Goal: Transaction & Acquisition: Purchase product/service

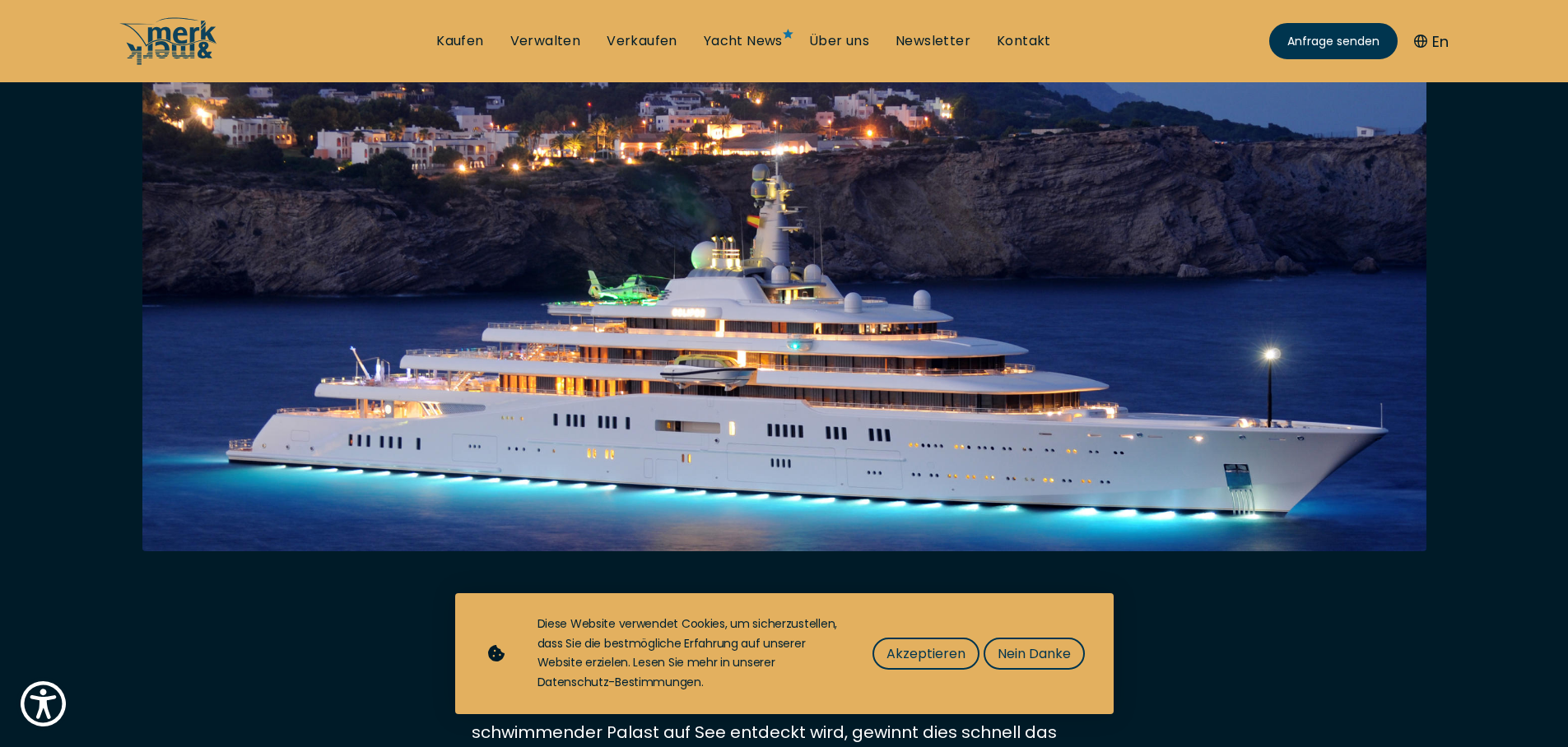
scroll to position [494, 0]
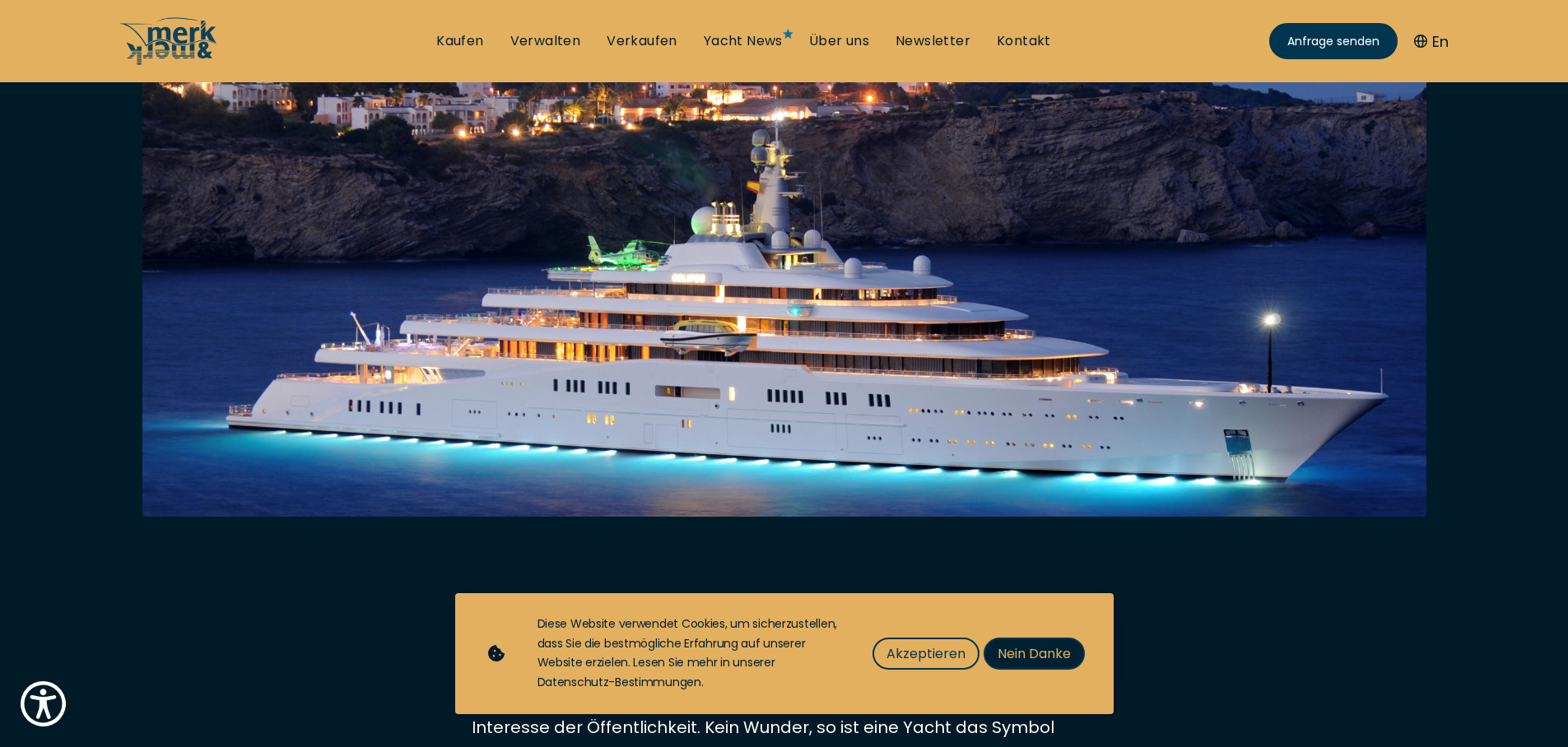
click at [1037, 665] on button "Nein Danke" at bounding box center [1034, 654] width 101 height 32
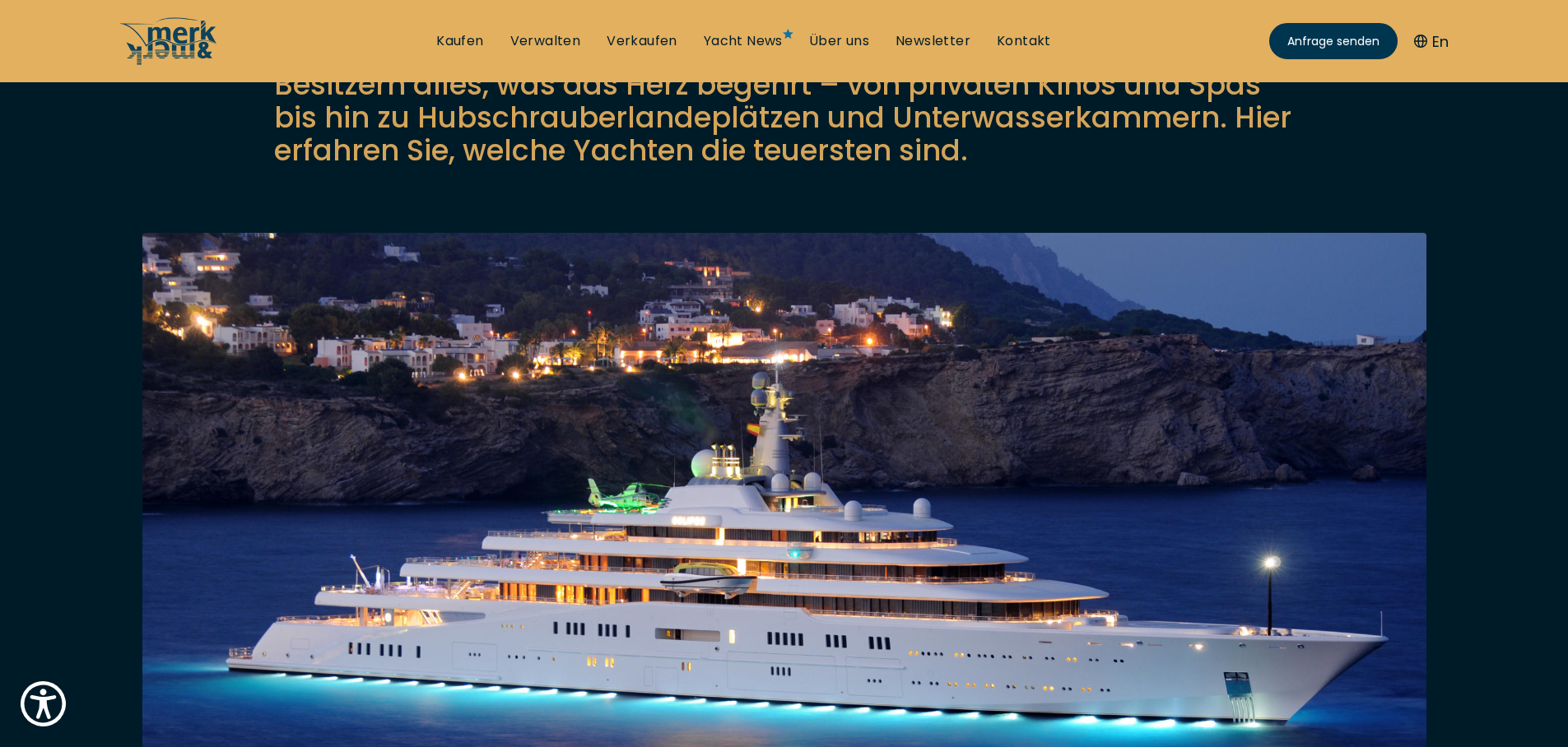
scroll to position [296, 0]
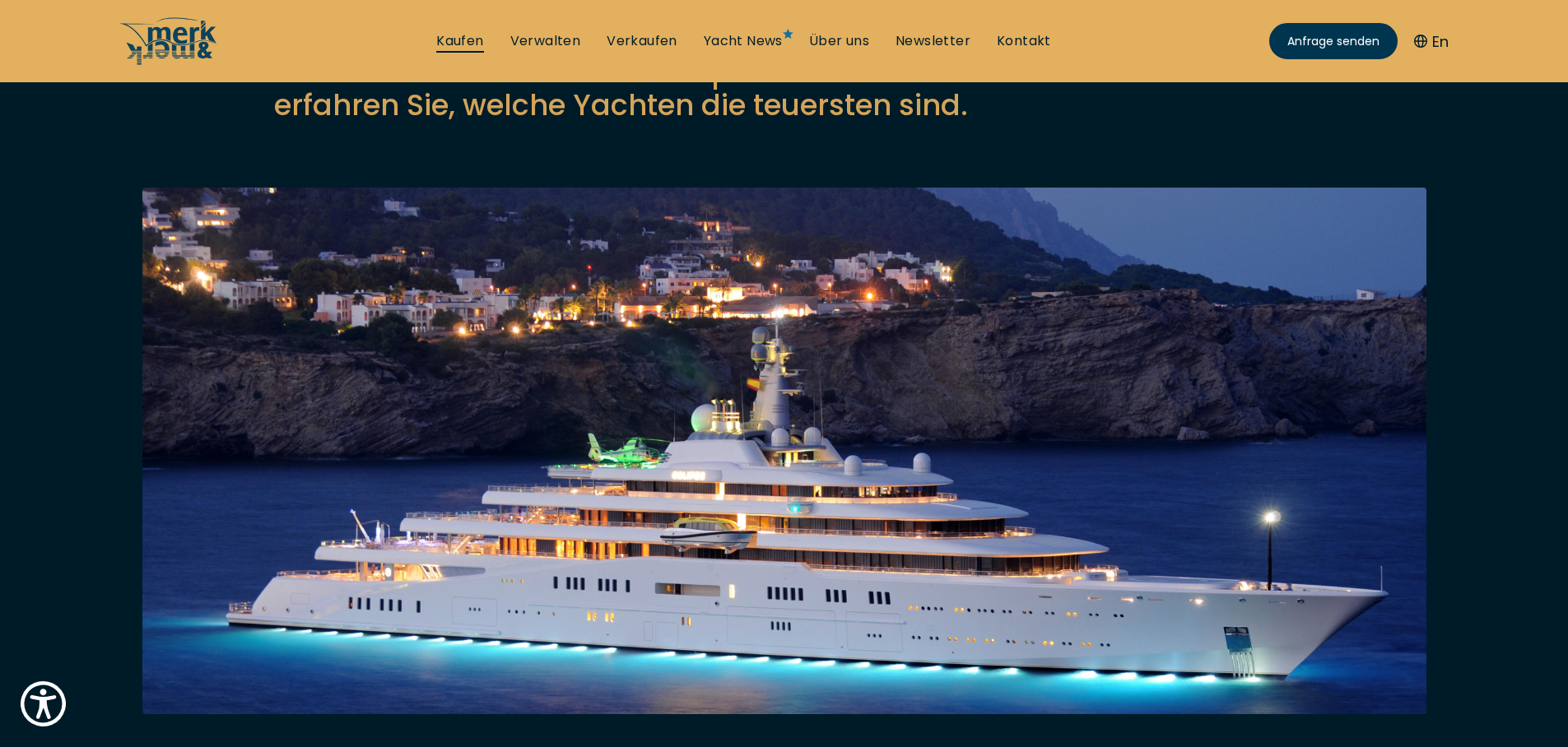
click at [472, 40] on link "Kaufen" at bounding box center [459, 41] width 47 height 18
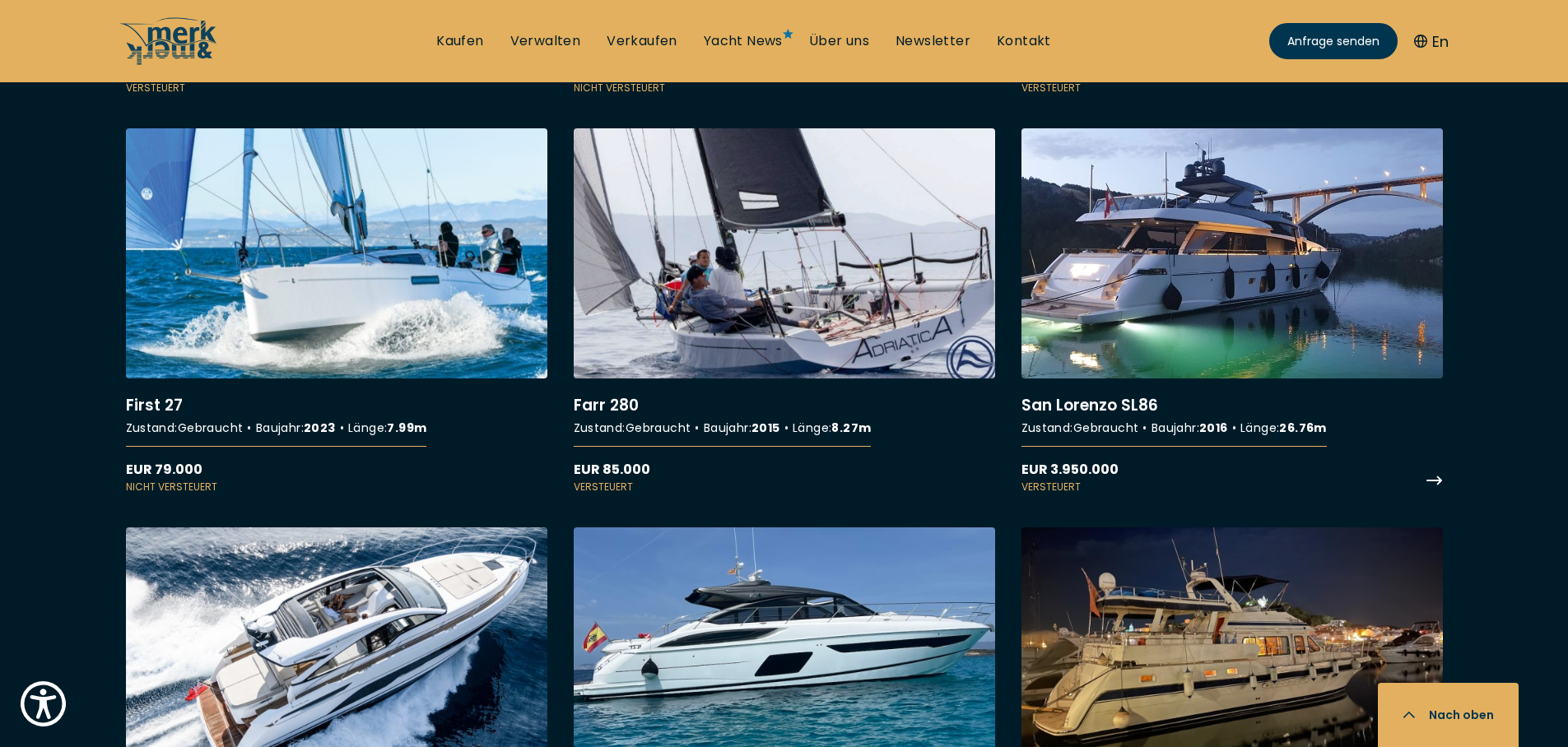
scroll to position [3790, 0]
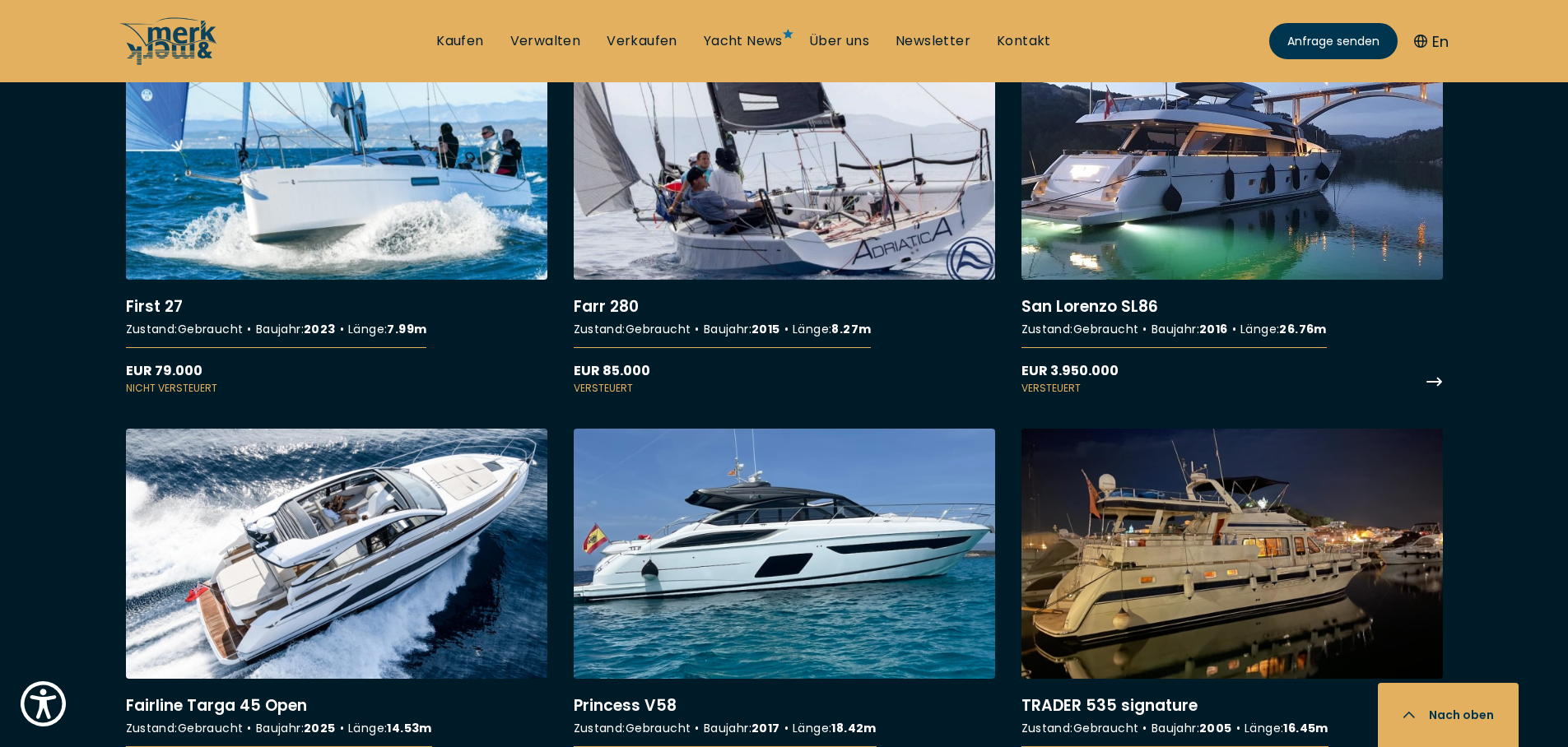
click at [1222, 169] on link "More details about San Lorenzo SL86" at bounding box center [1231, 212] width 421 height 366
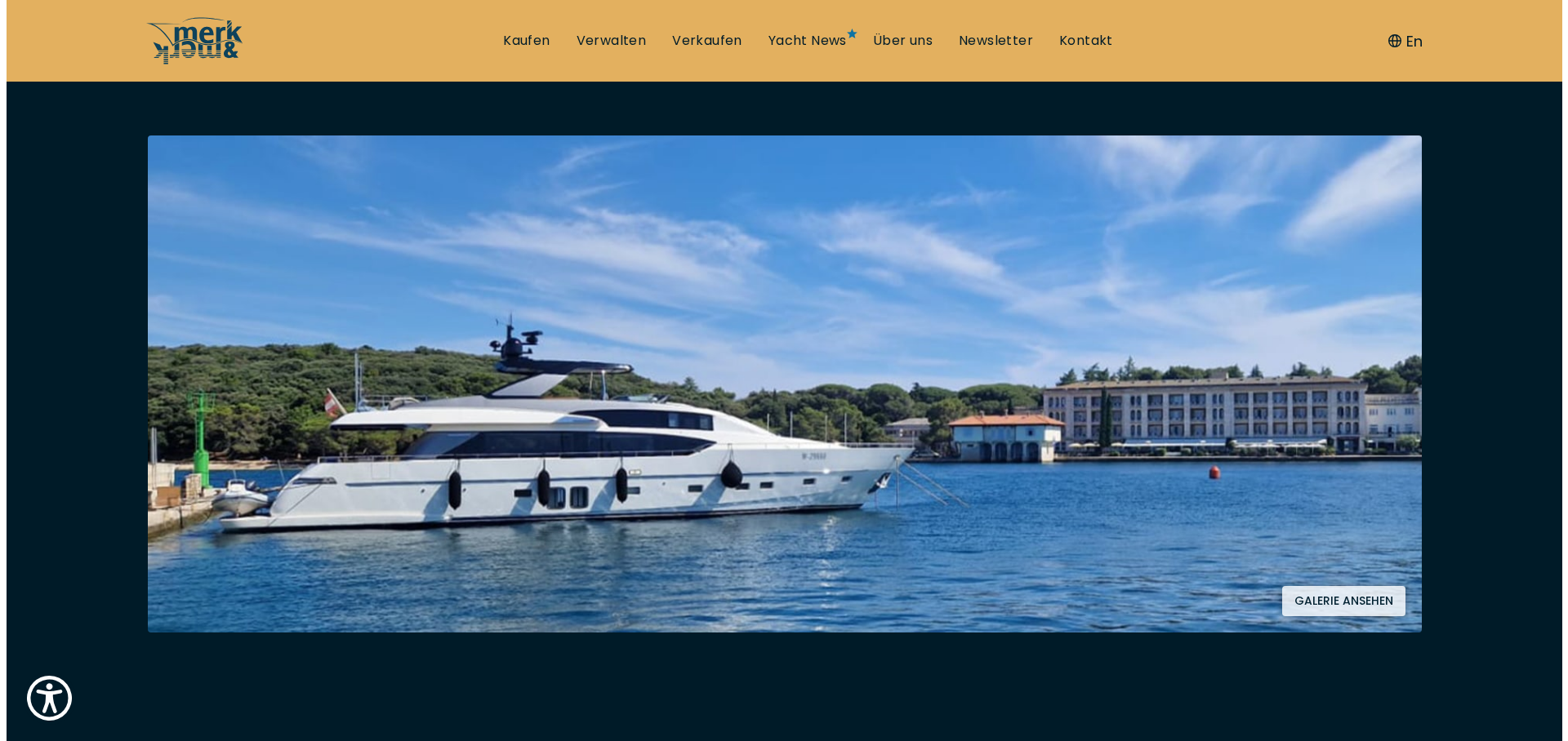
scroll to position [587, 0]
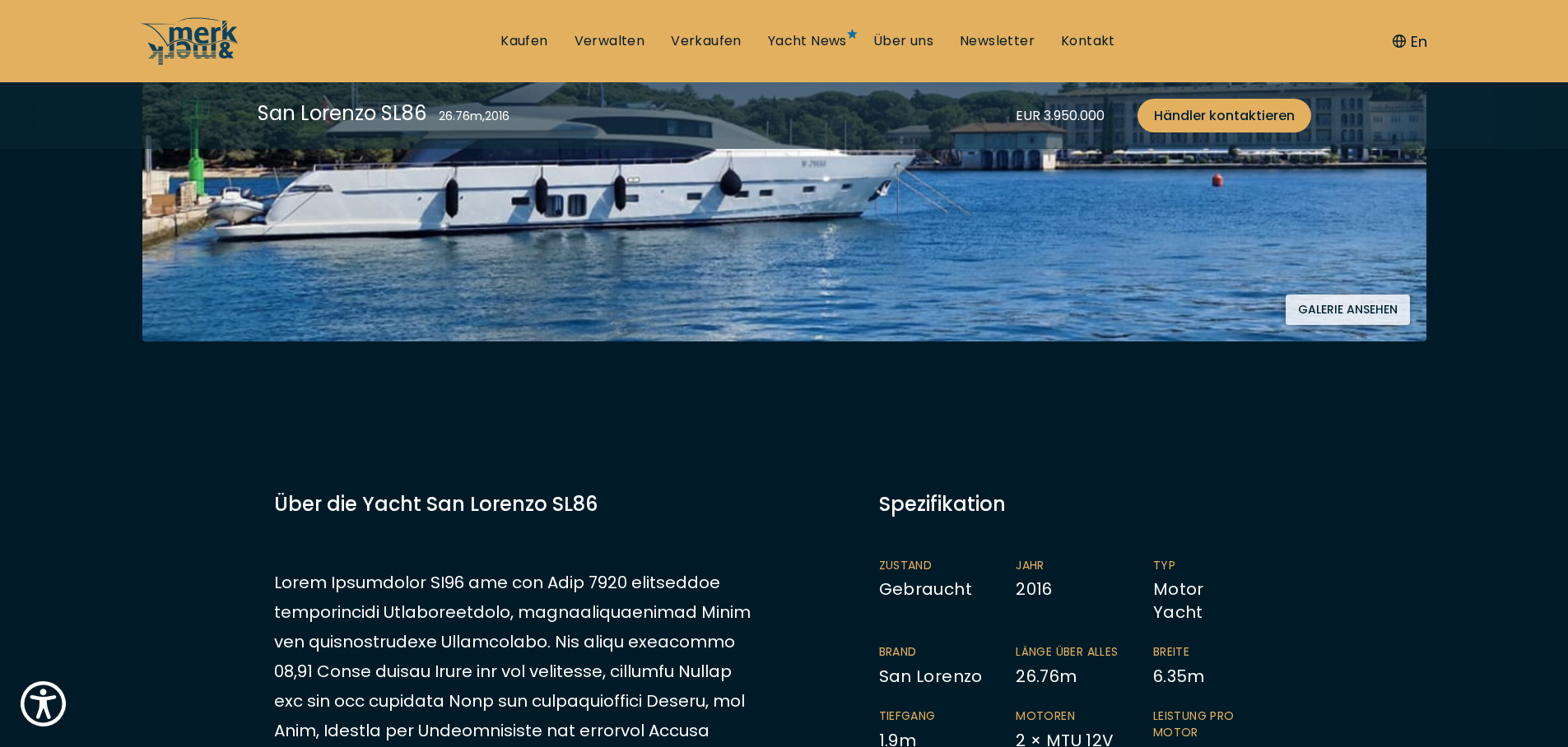
click at [1385, 309] on button "Galerie ansehen" at bounding box center [1347, 310] width 124 height 31
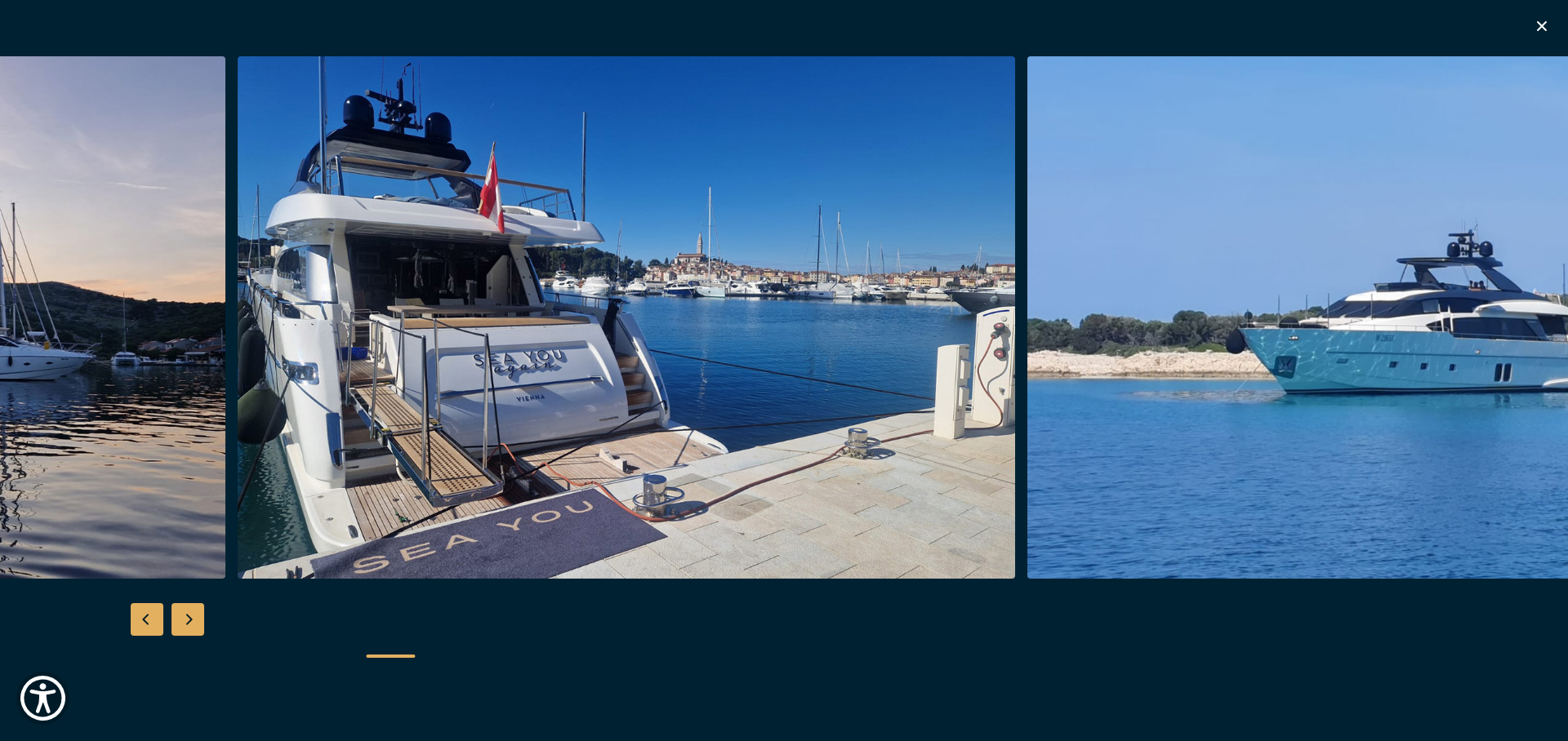
click at [681, 384] on img "button" at bounding box center [626, 317] width 778 height 523
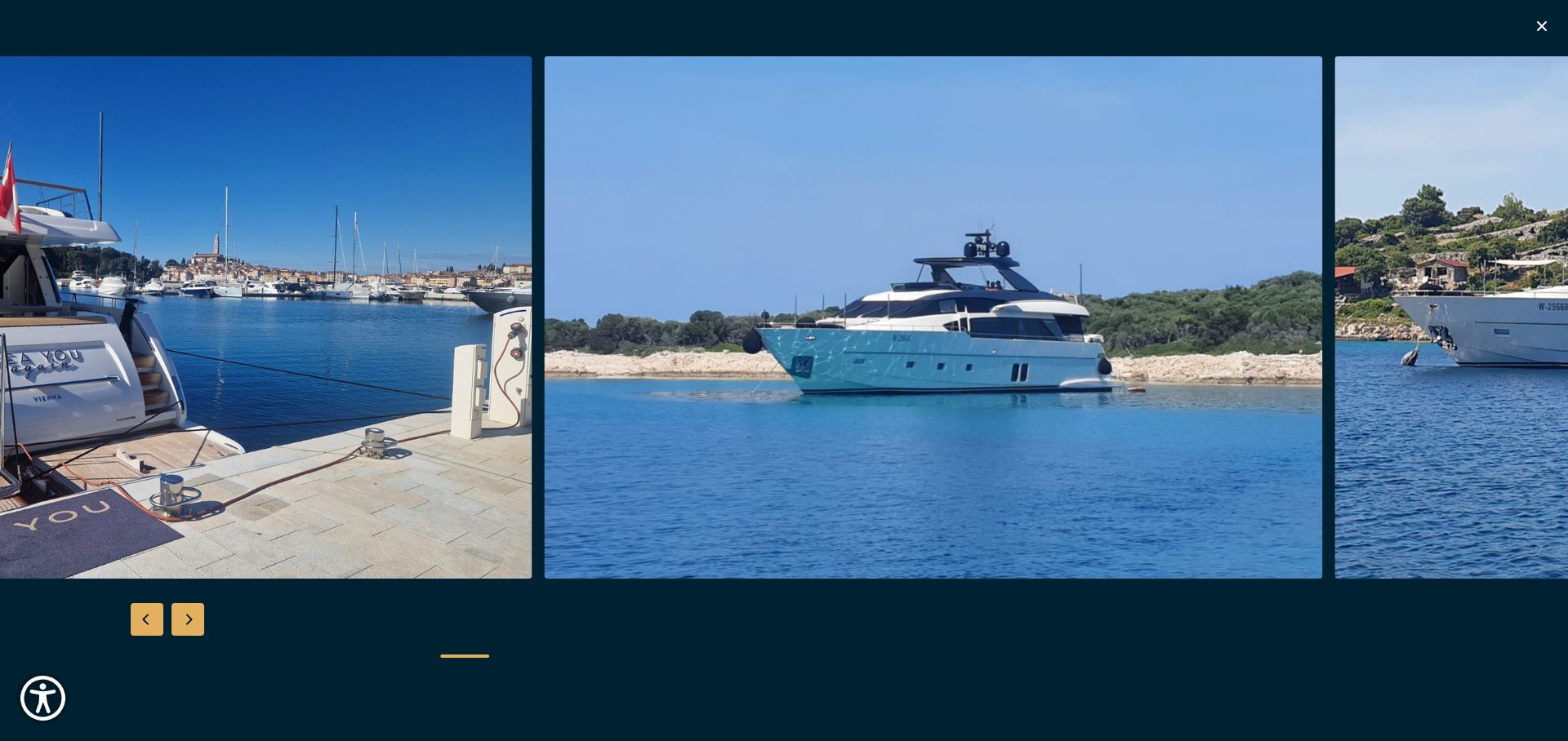
click at [661, 369] on img "button" at bounding box center [933, 317] width 778 height 523
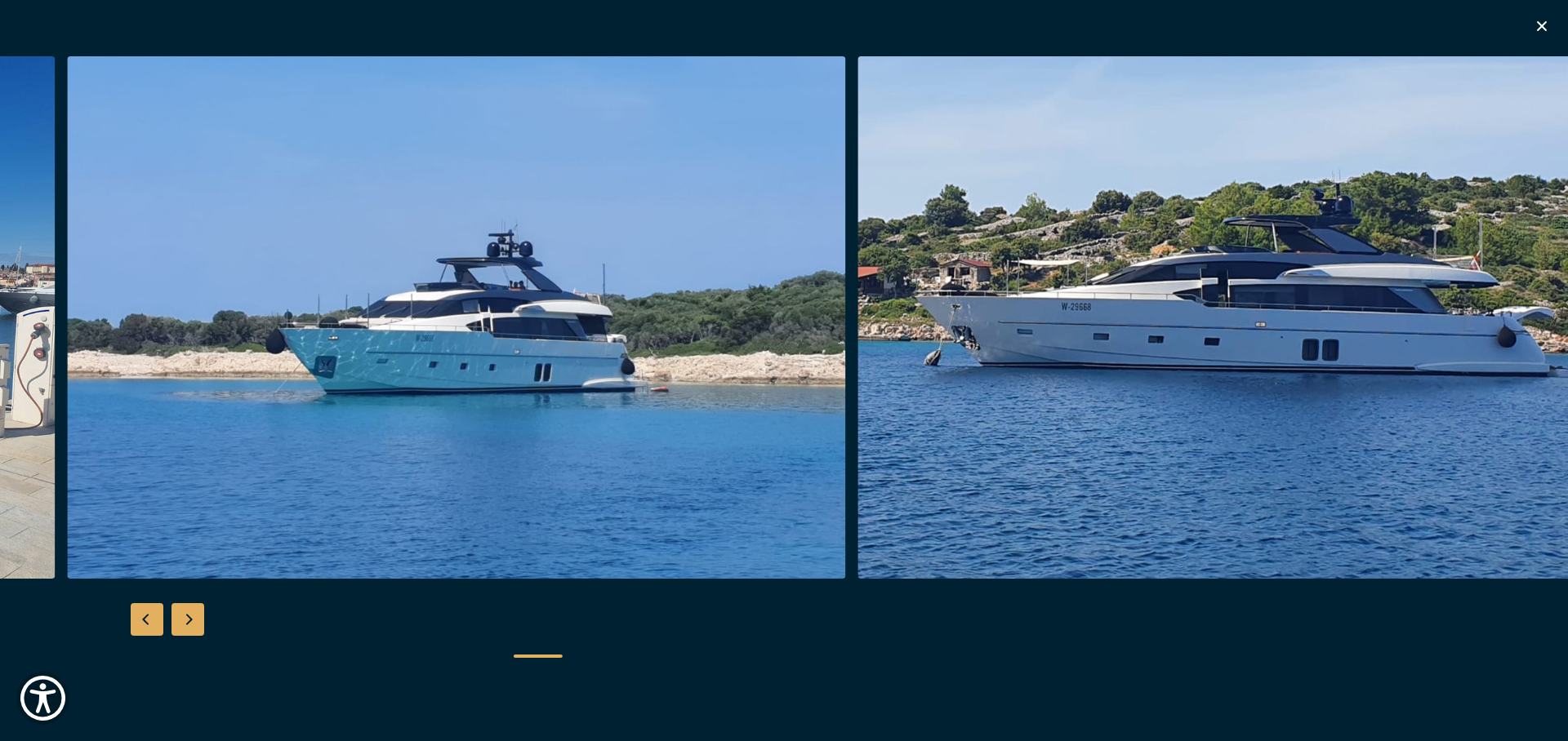
click at [541, 393] on img "button" at bounding box center [456, 317] width 778 height 523
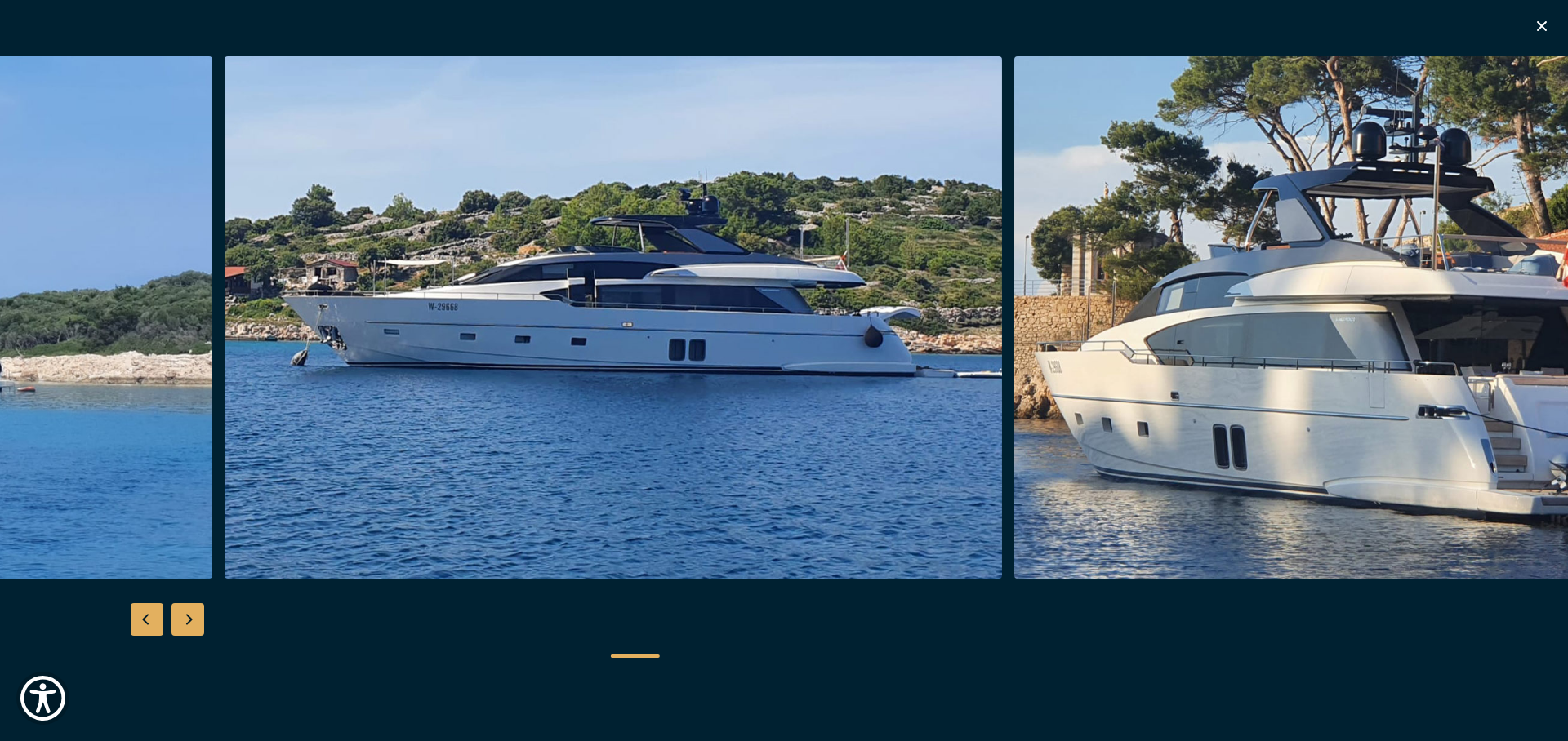
click at [463, 372] on img "button" at bounding box center [613, 317] width 778 height 523
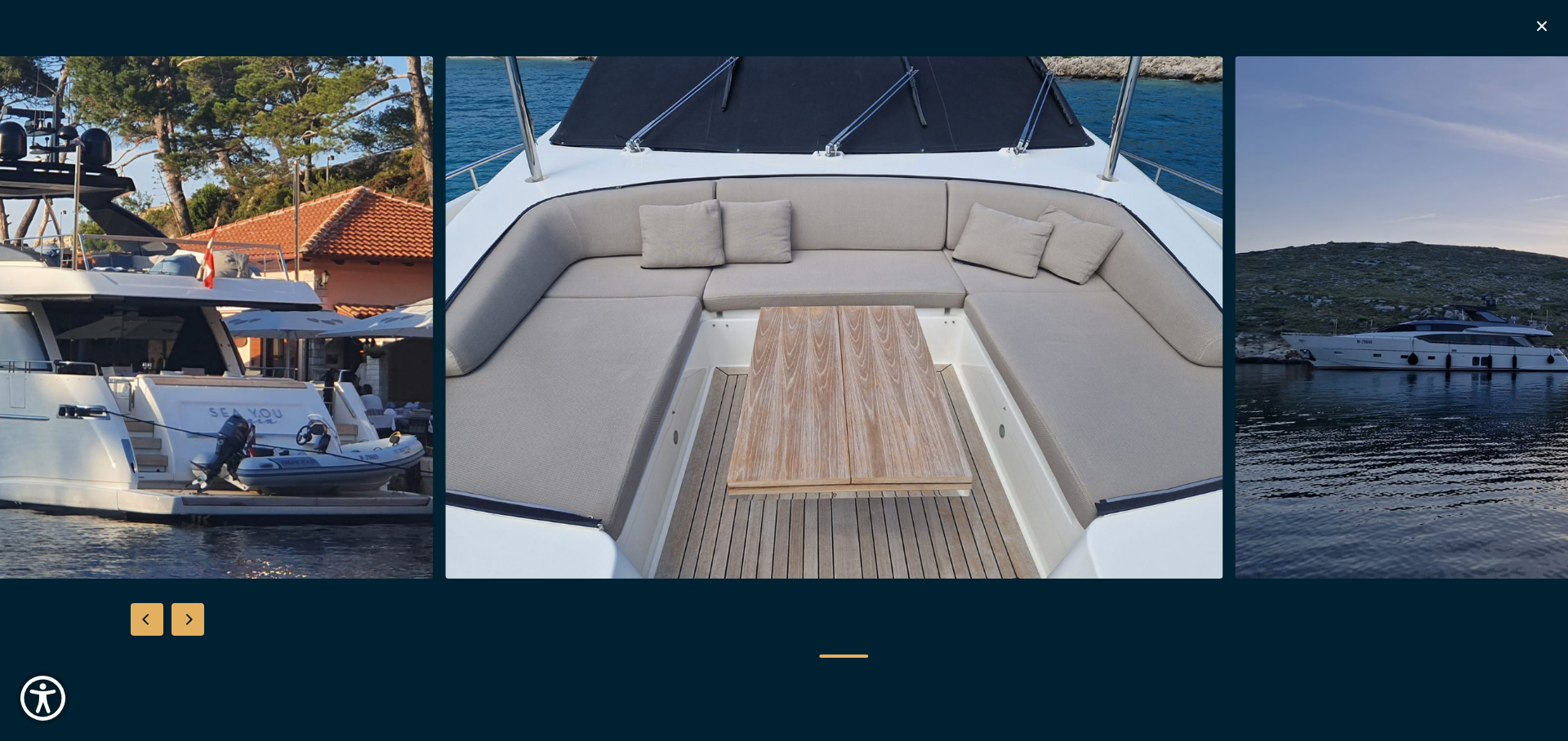
click at [661, 353] on img "button" at bounding box center [834, 317] width 778 height 523
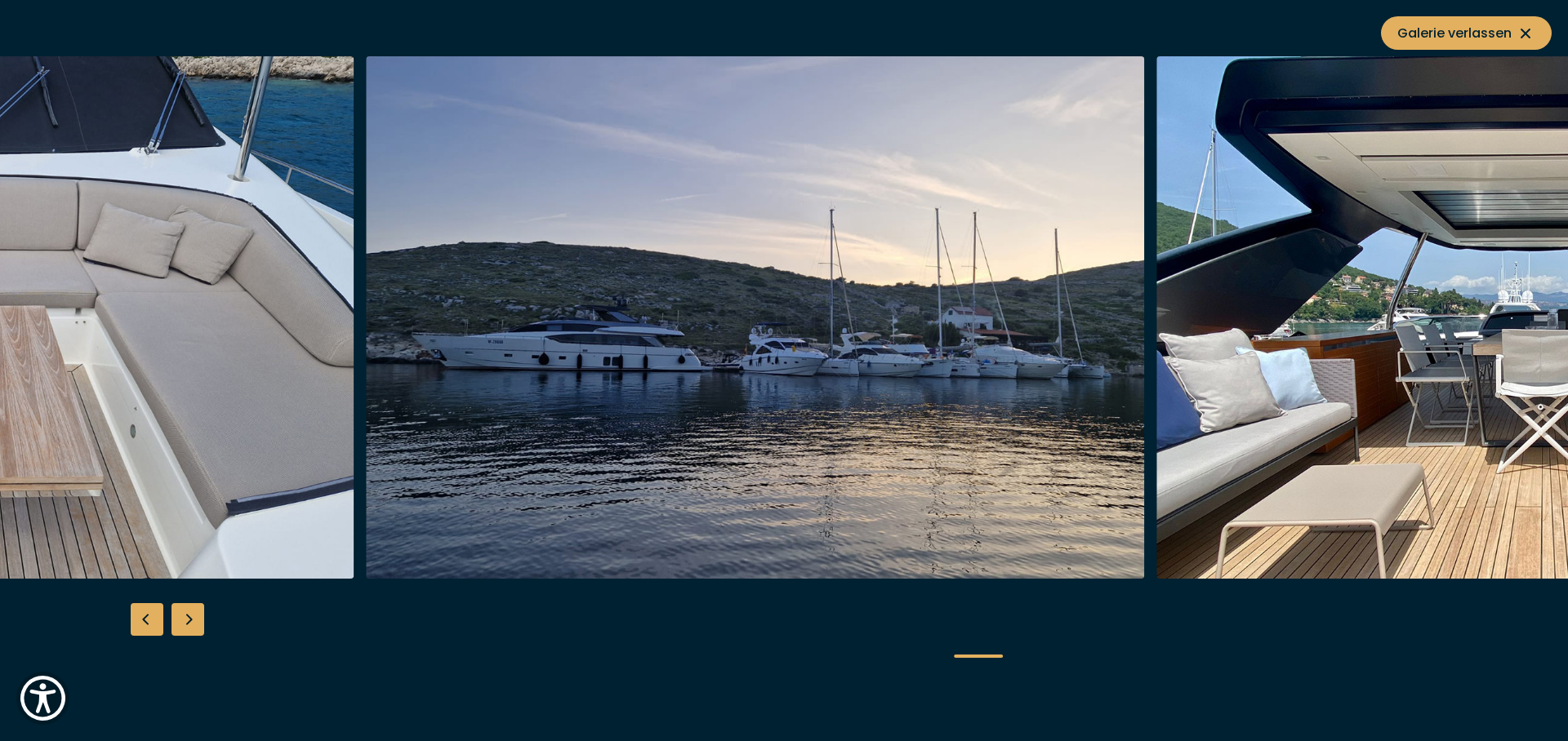
click at [446, 389] on img "button" at bounding box center [755, 317] width 778 height 523
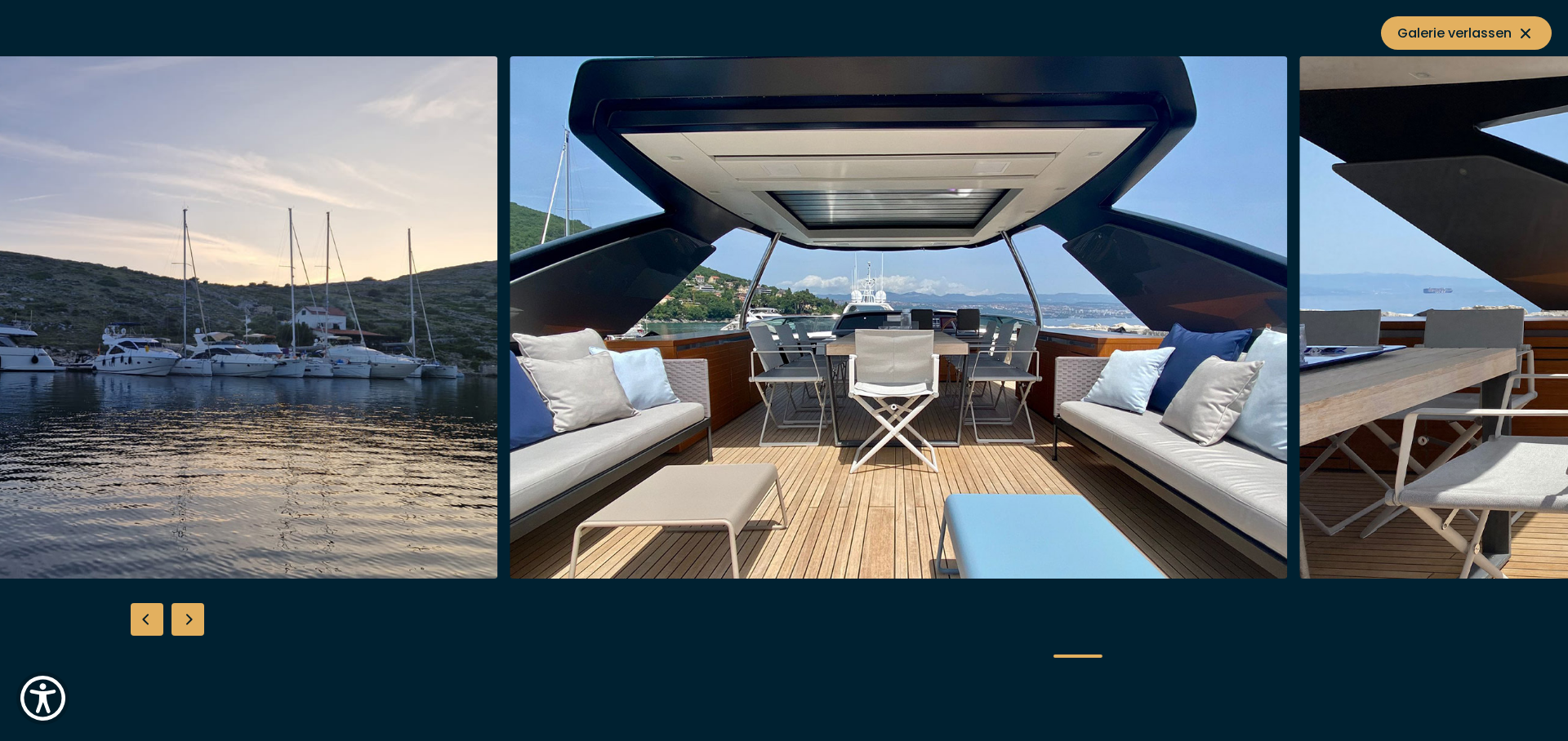
click at [478, 375] on img "button" at bounding box center [108, 317] width 778 height 523
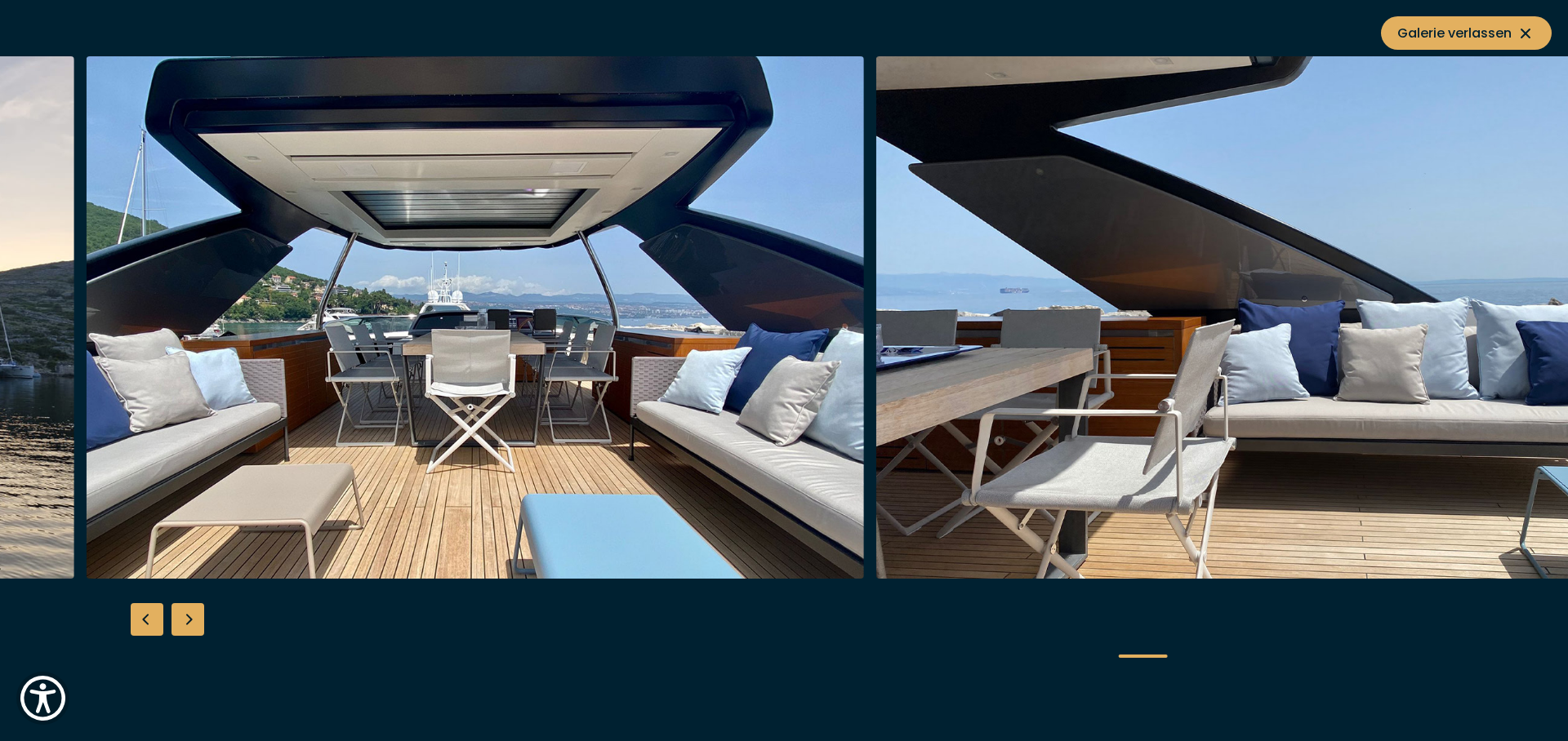
click at [488, 357] on img "button" at bounding box center [475, 317] width 778 height 523
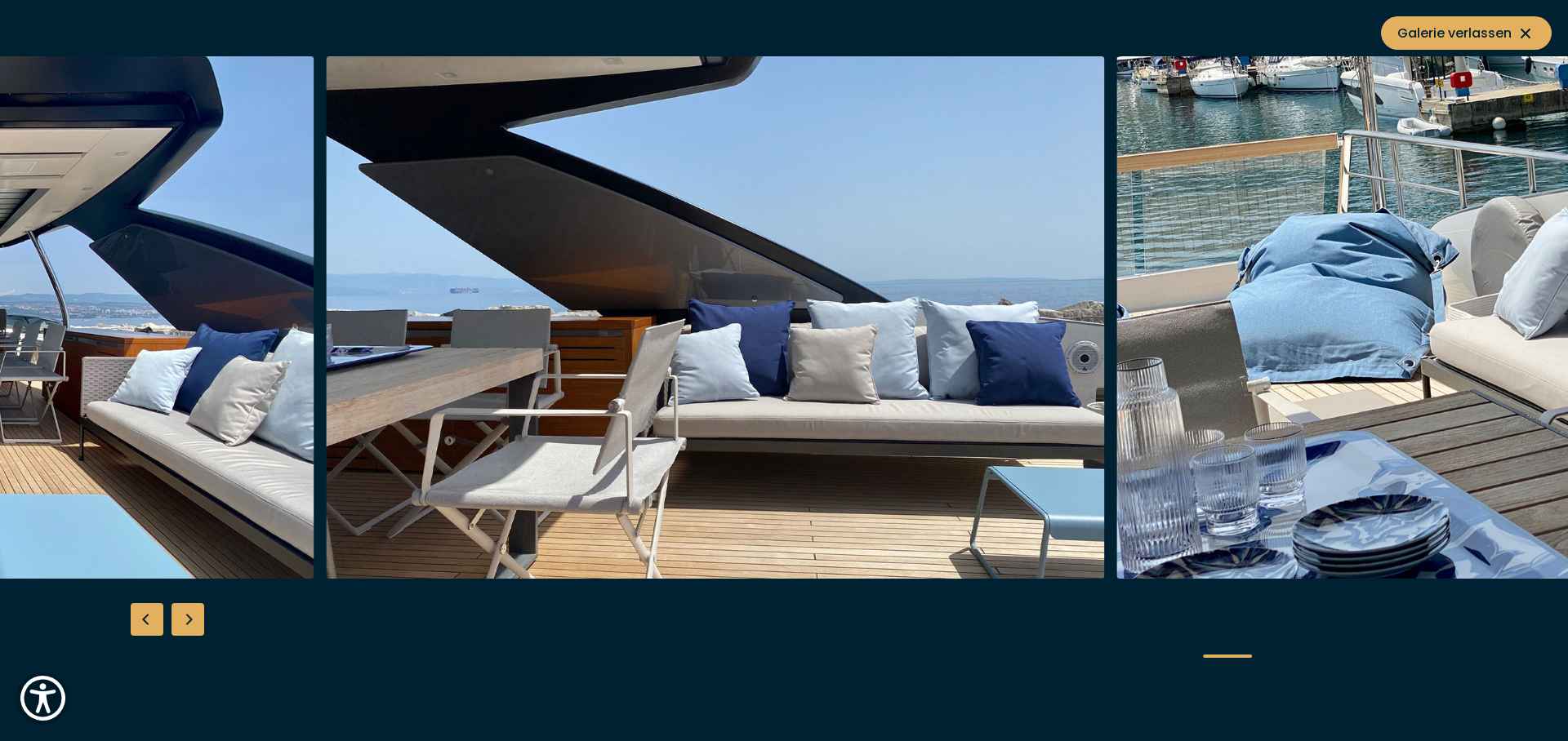
click at [529, 374] on img "button" at bounding box center [715, 317] width 778 height 523
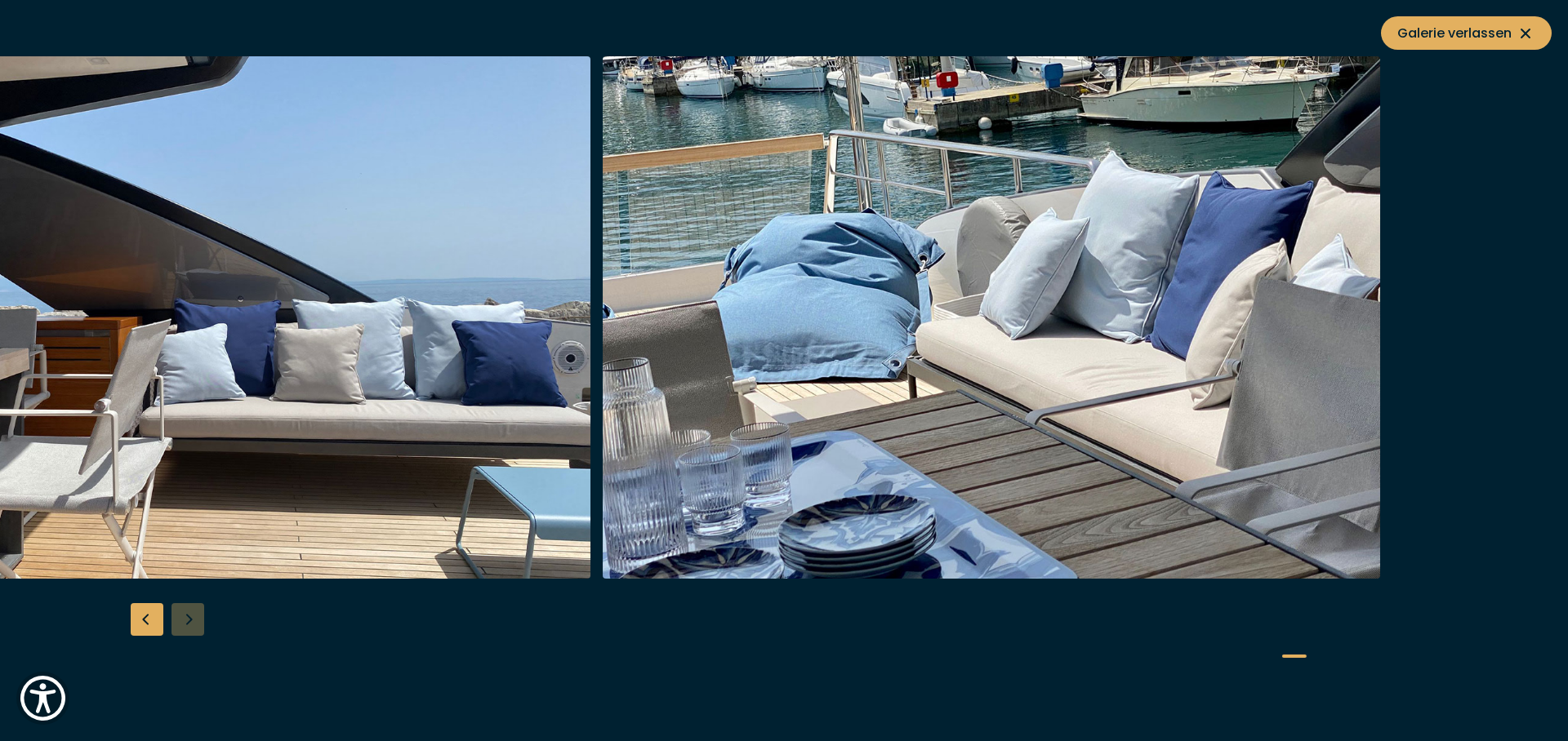
click at [631, 361] on img "button" at bounding box center [991, 317] width 778 height 523
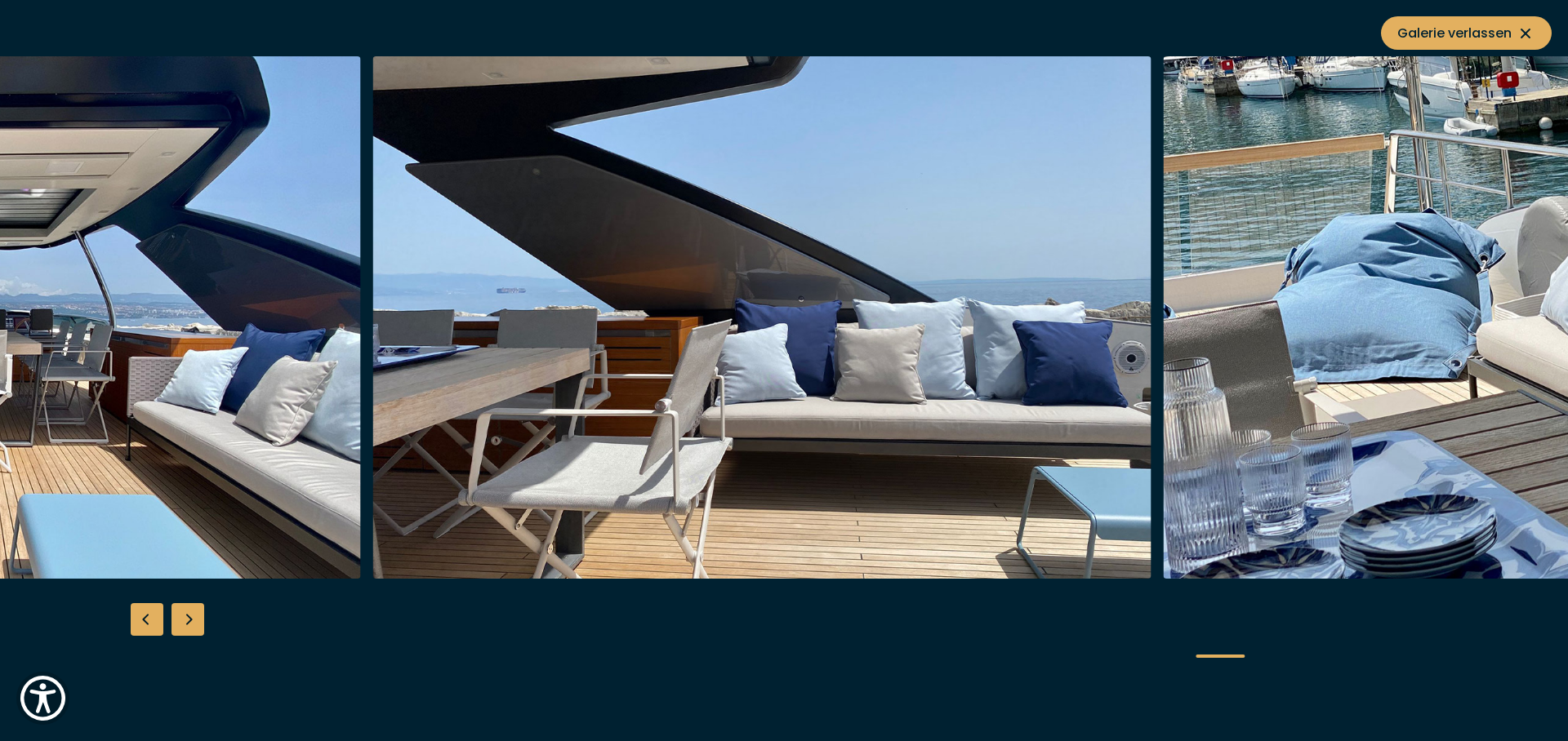
click at [1151, 370] on img "button" at bounding box center [762, 317] width 778 height 523
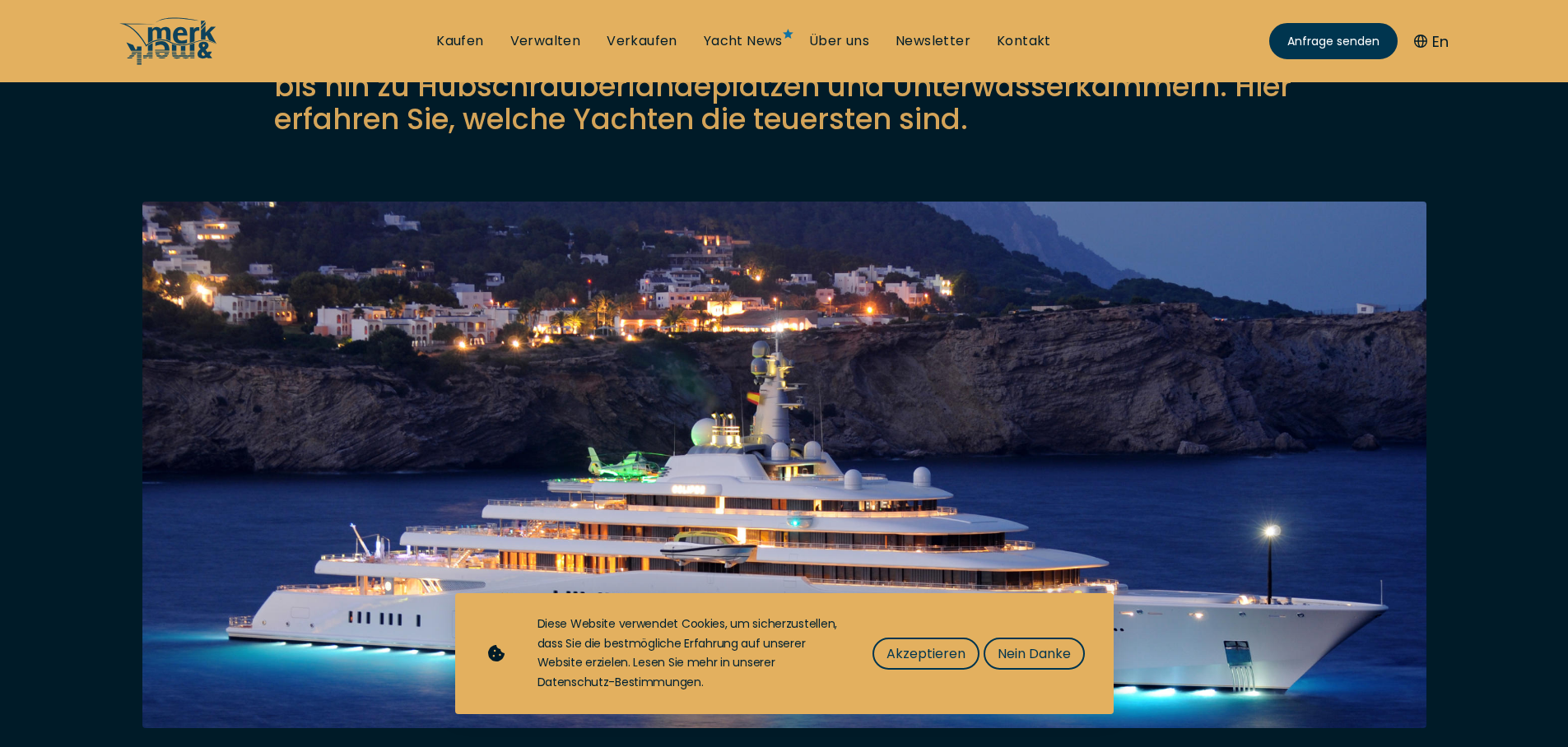
scroll to position [494, 0]
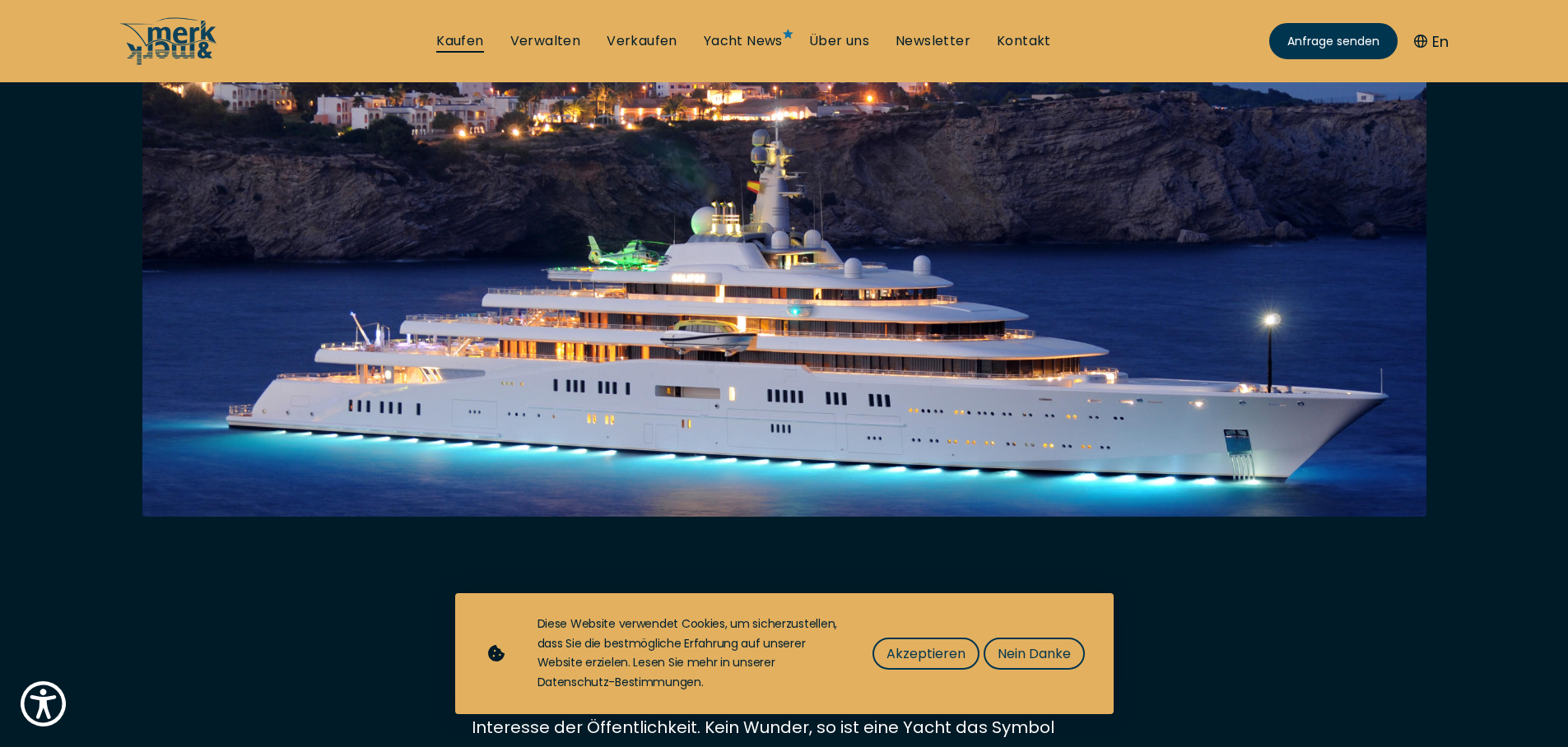
click at [469, 33] on link "Kaufen" at bounding box center [459, 41] width 47 height 18
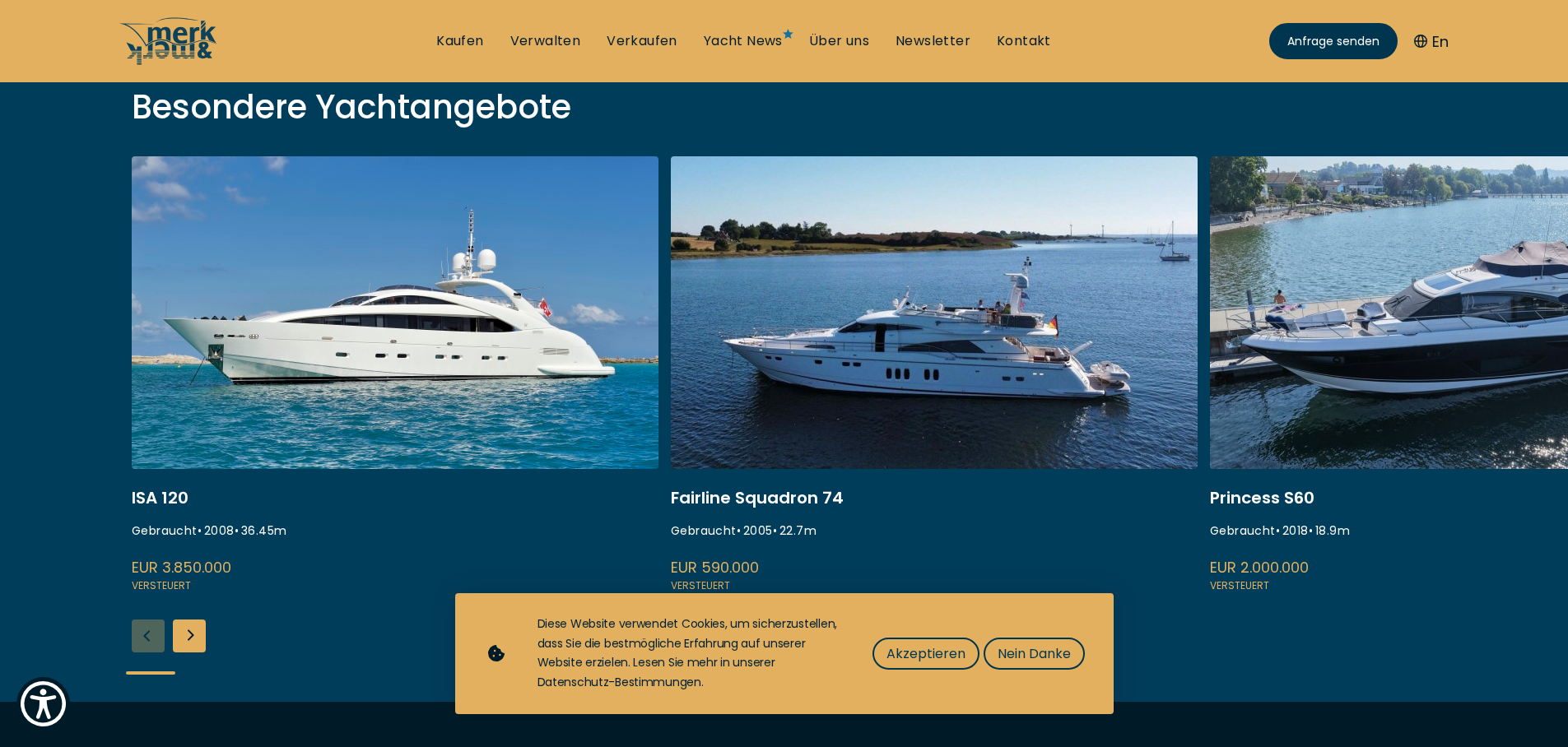
scroll to position [592, 0]
click at [381, 376] on link at bounding box center [395, 374] width 527 height 438
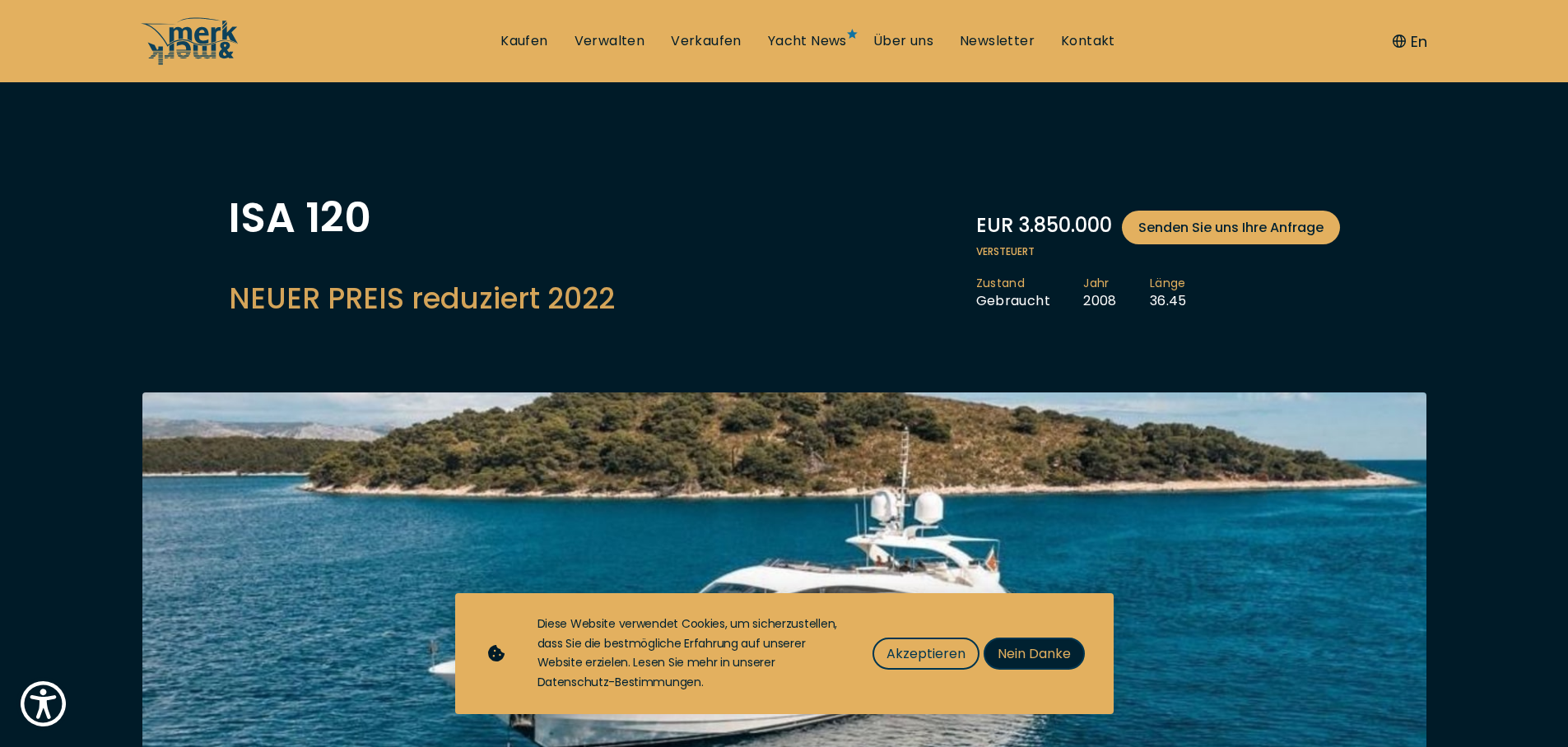
click at [1033, 659] on span "Nein Danke" at bounding box center [1033, 654] width 74 height 21
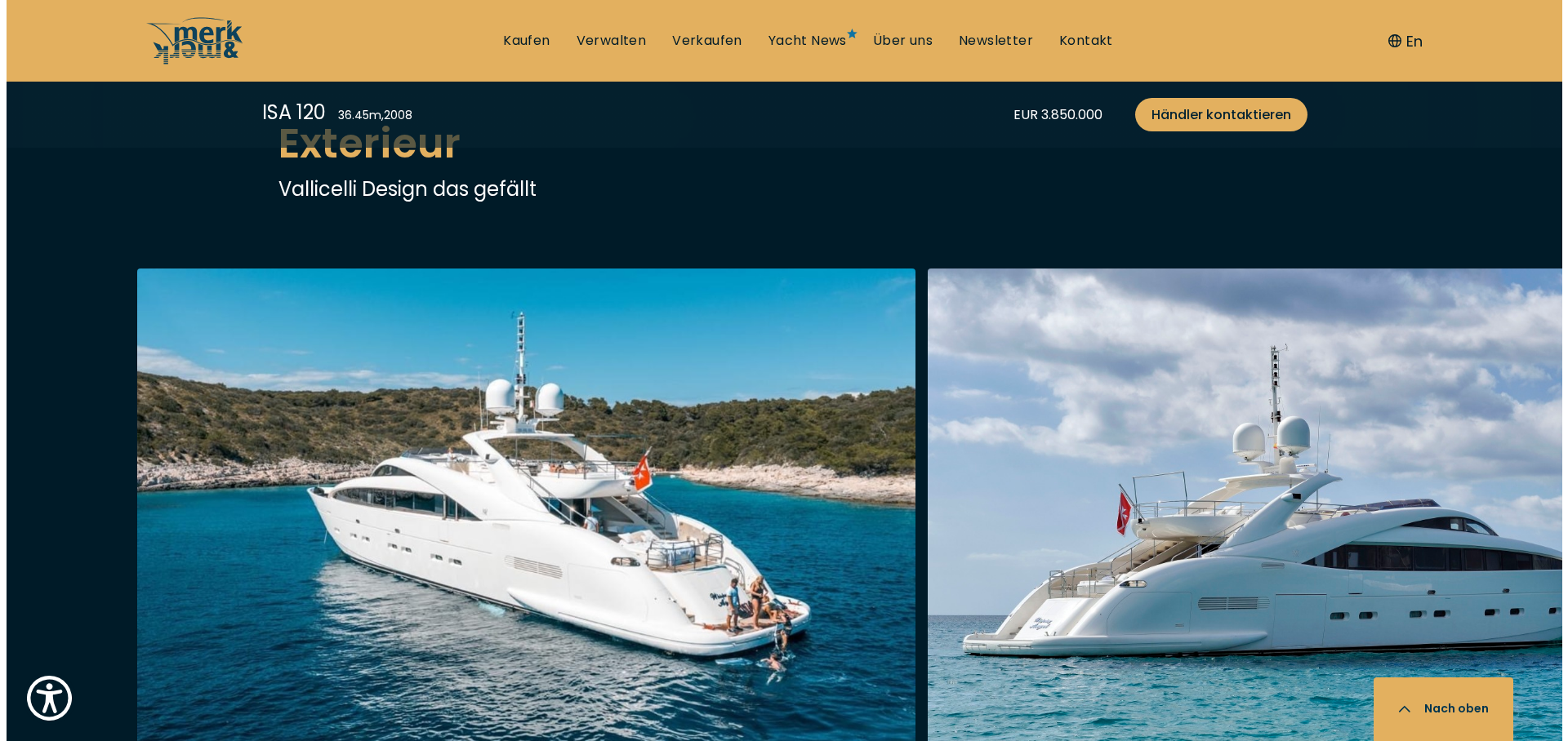
scroll to position [1763, 0]
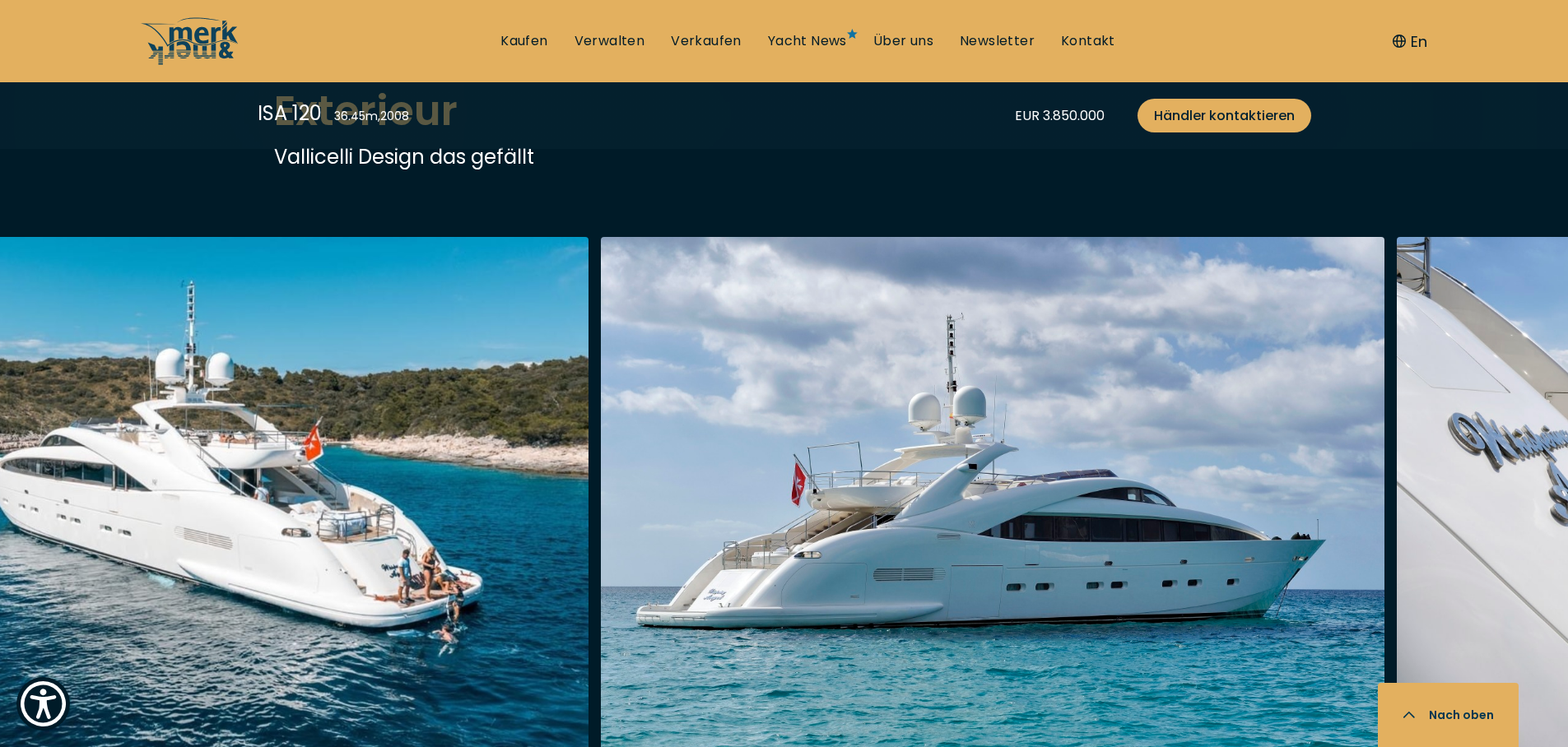
click at [1161, 545] on img "button" at bounding box center [992, 501] width 784 height 527
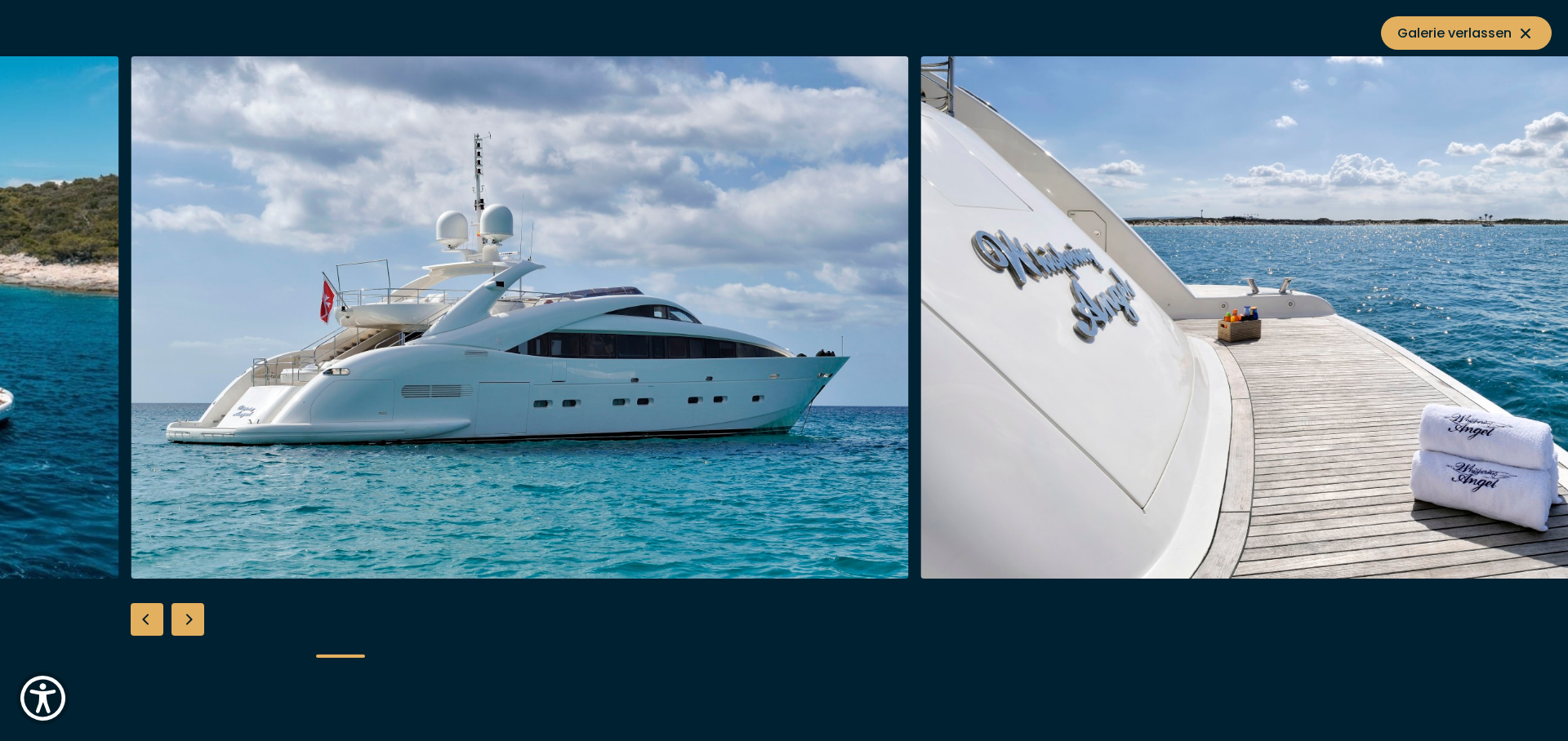
click at [1149, 549] on img "button" at bounding box center [1309, 317] width 778 height 523
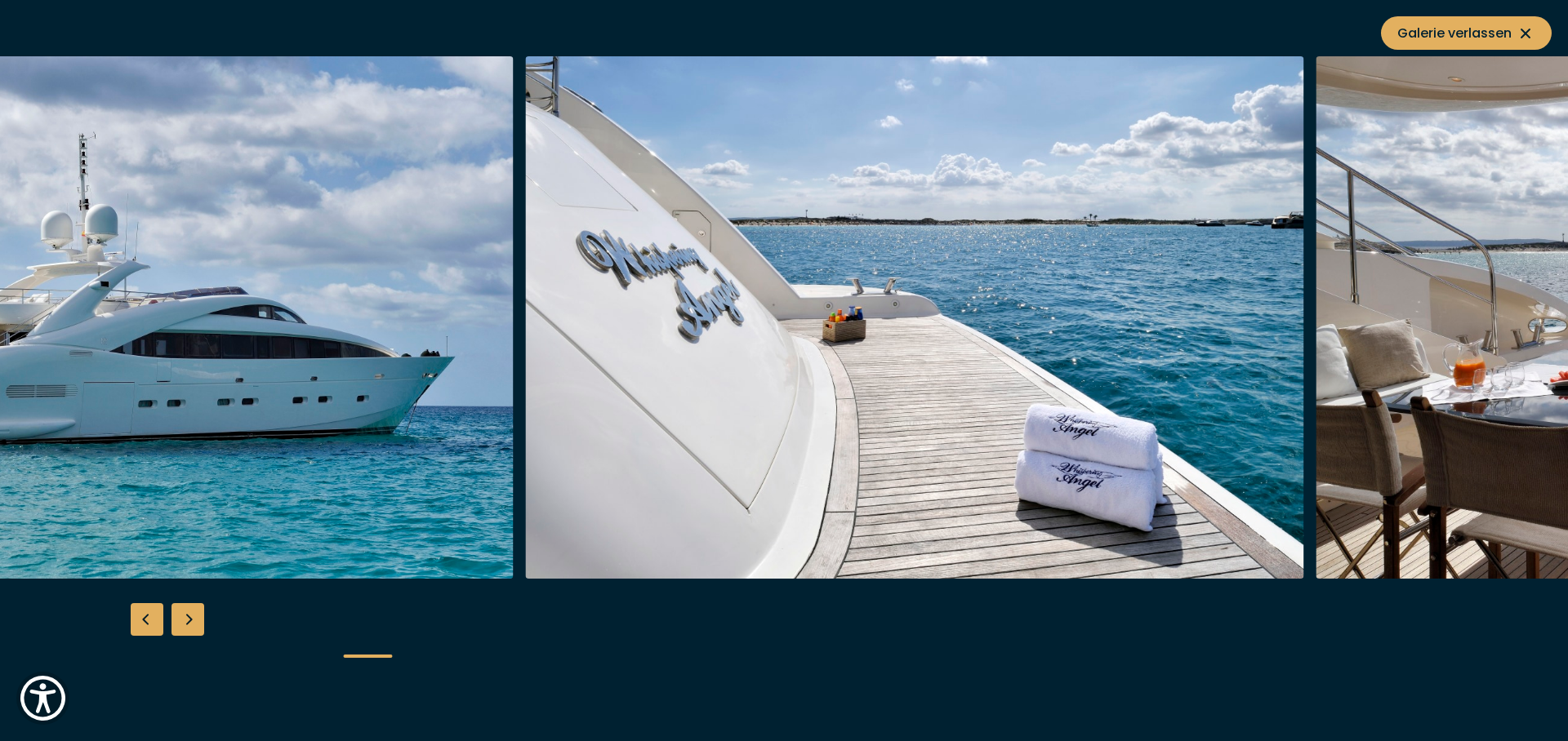
click at [937, 444] on img "button" at bounding box center [914, 317] width 778 height 523
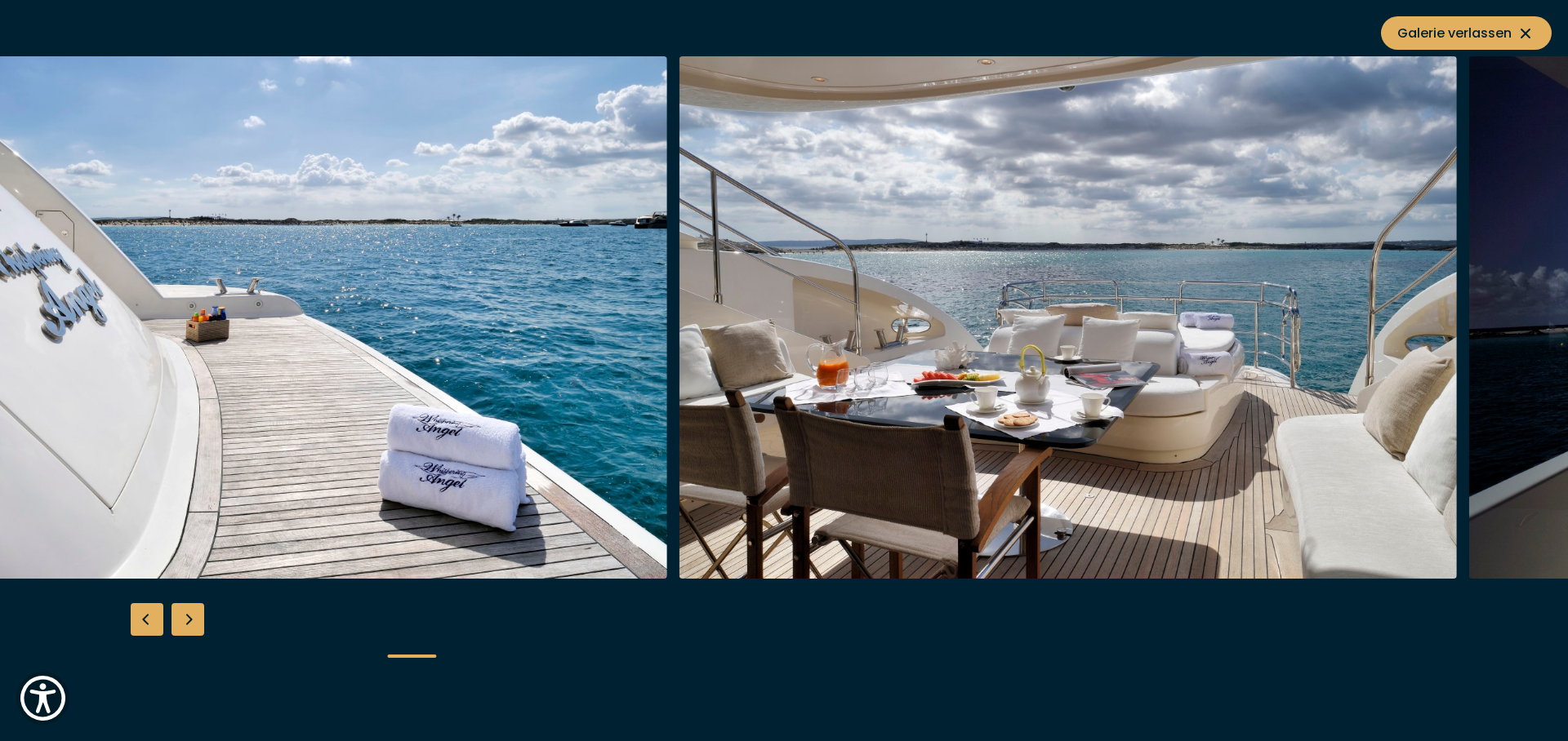
click at [865, 469] on img "button" at bounding box center [1067, 317] width 778 height 523
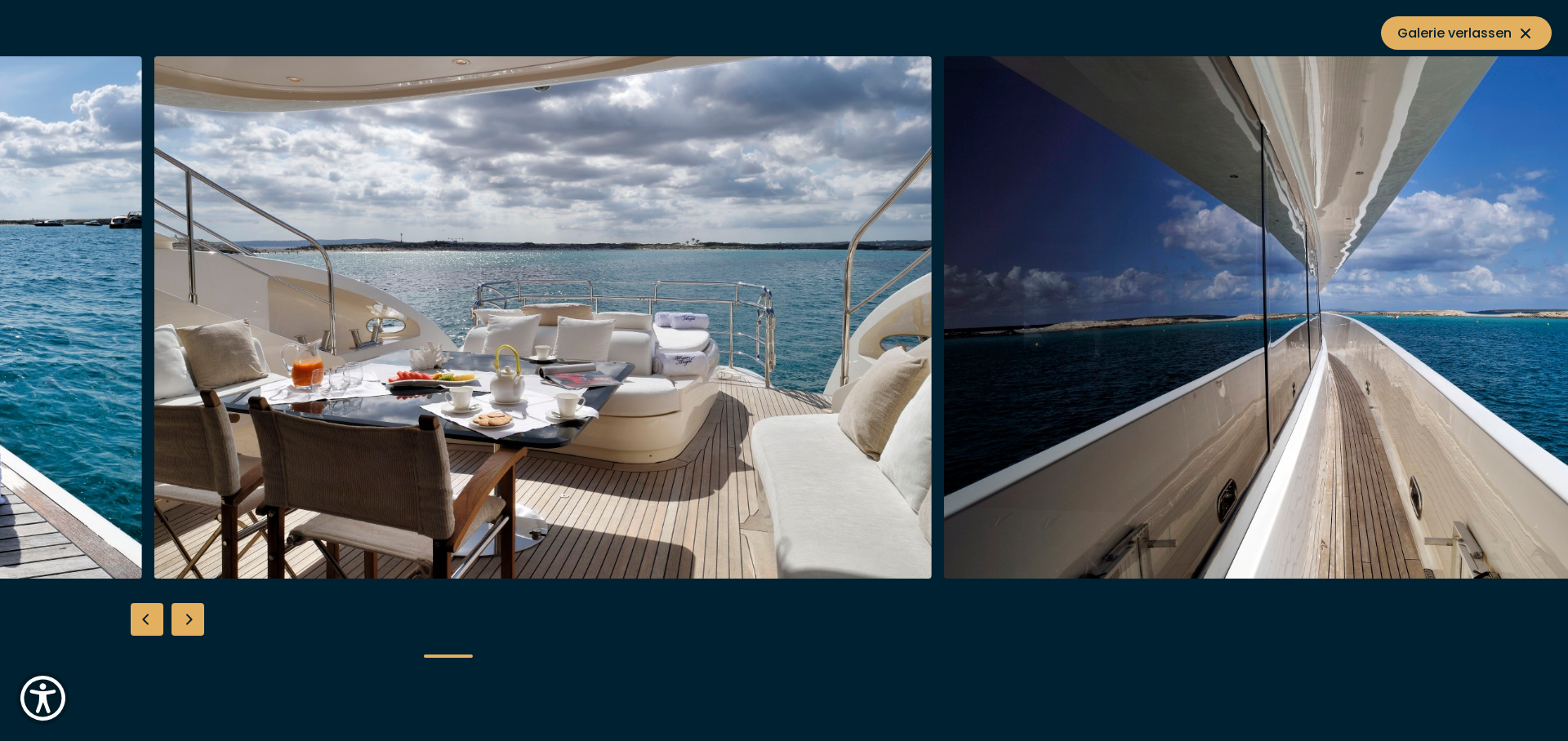
click at [745, 500] on img "button" at bounding box center [542, 317] width 778 height 523
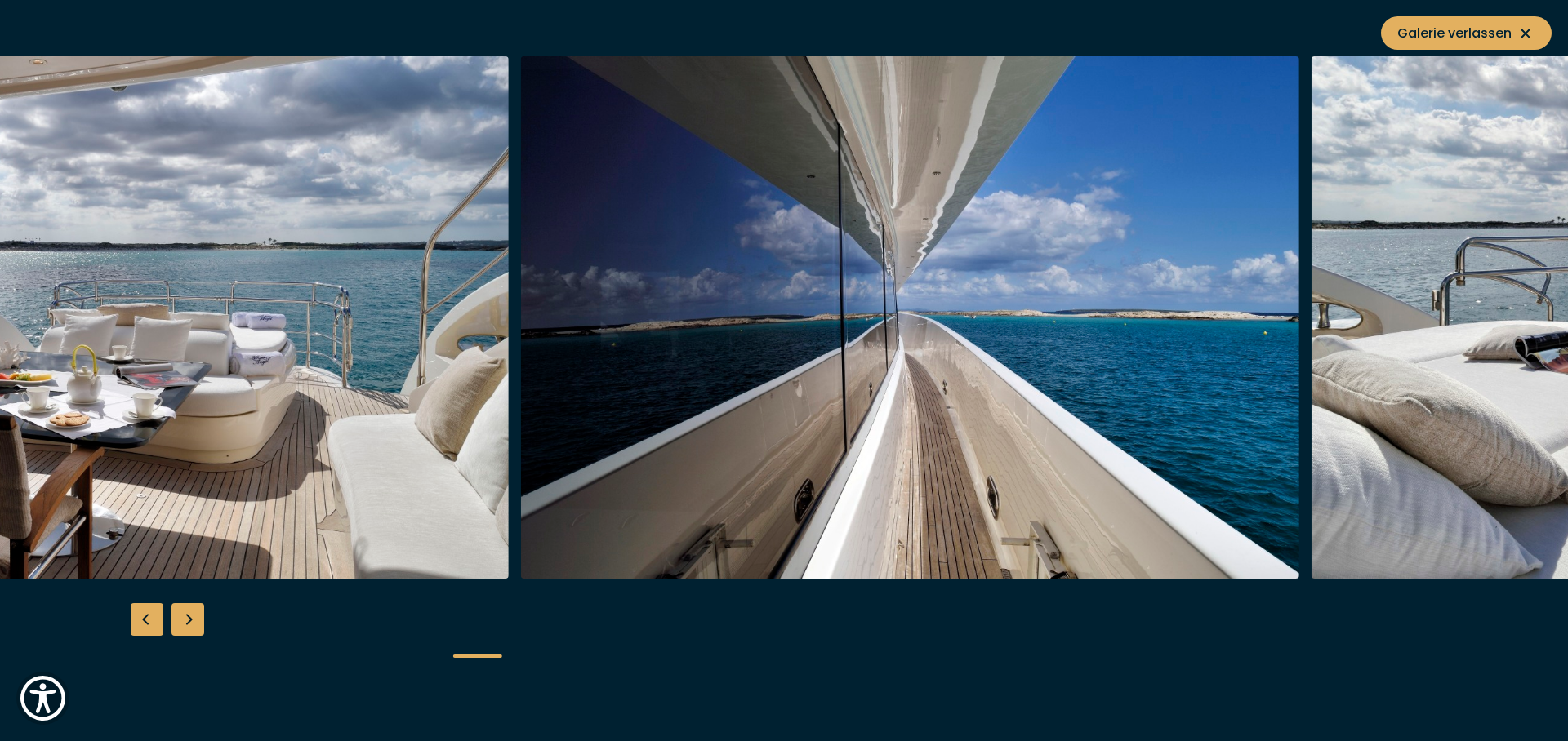
click at [775, 450] on img "button" at bounding box center [910, 317] width 778 height 523
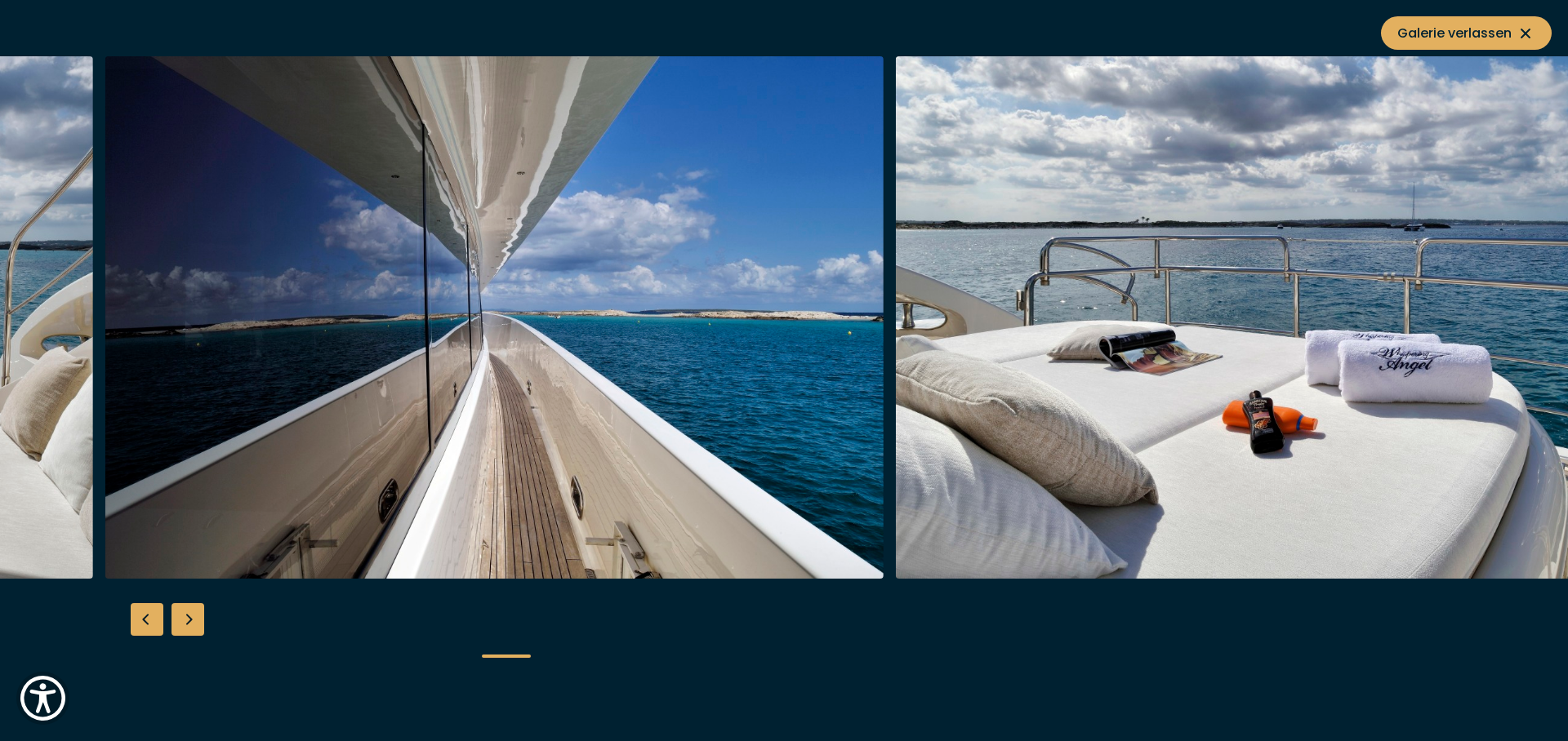
click at [582, 476] on img "button" at bounding box center [494, 317] width 778 height 523
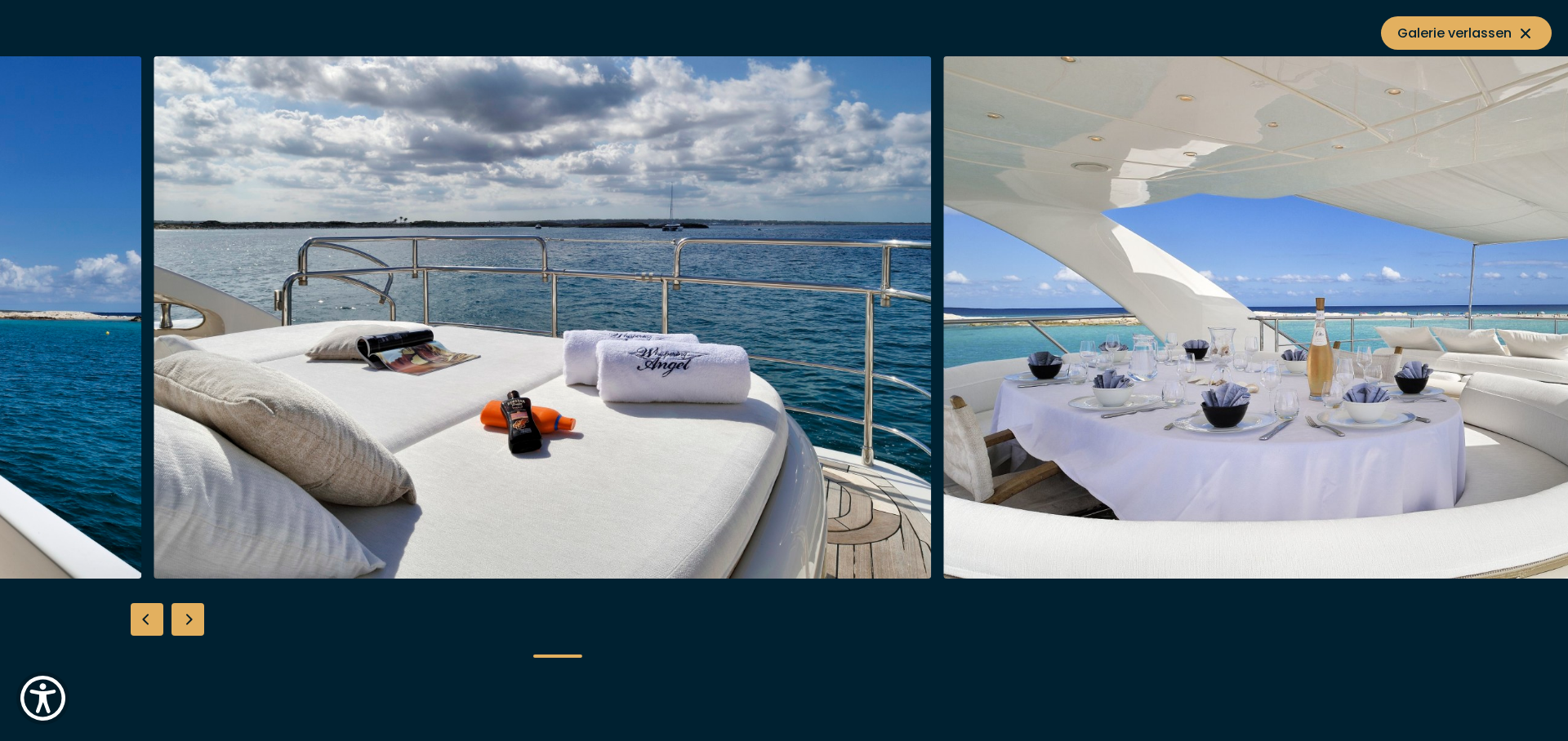
click at [610, 470] on img "button" at bounding box center [542, 317] width 778 height 523
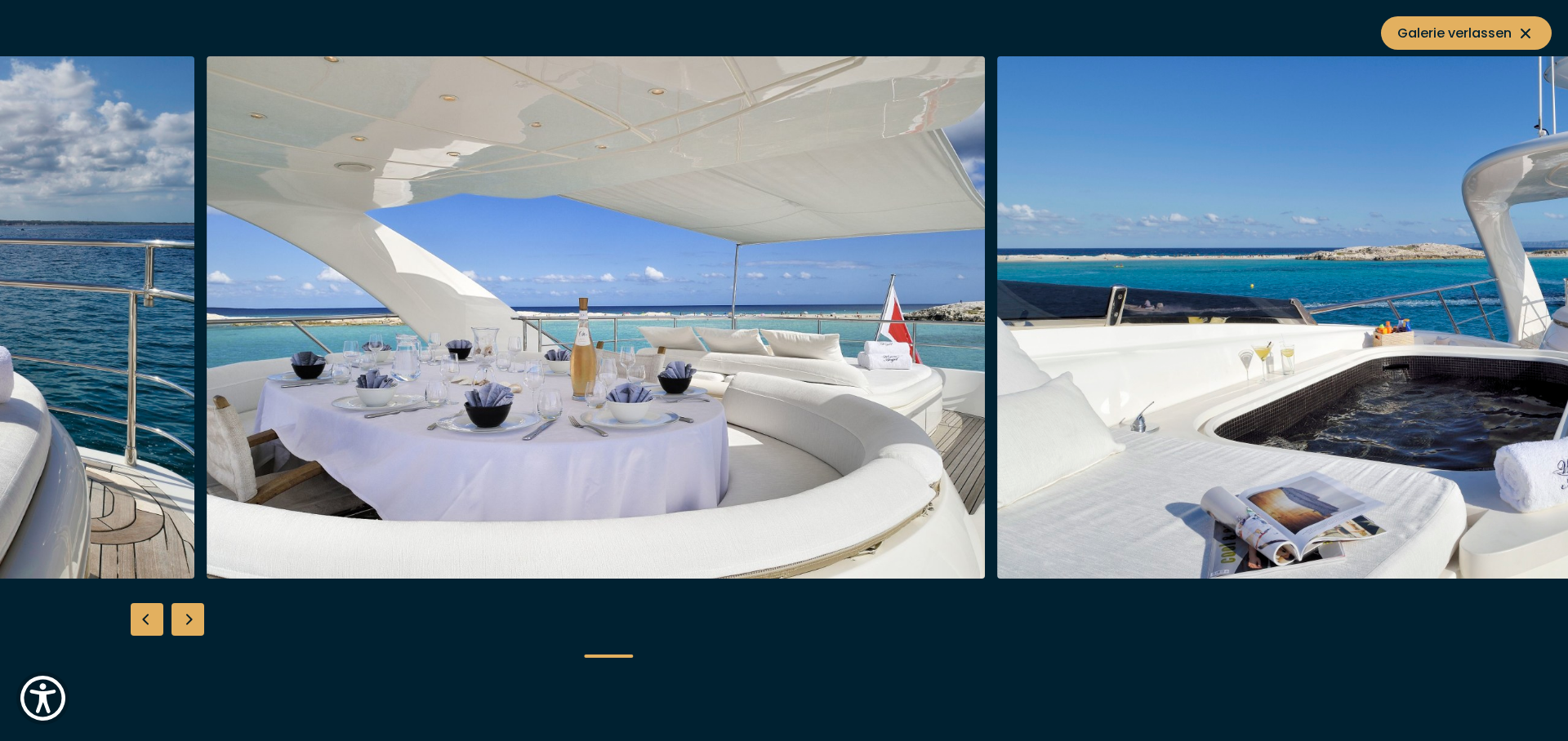
click at [555, 475] on img "button" at bounding box center [595, 317] width 778 height 523
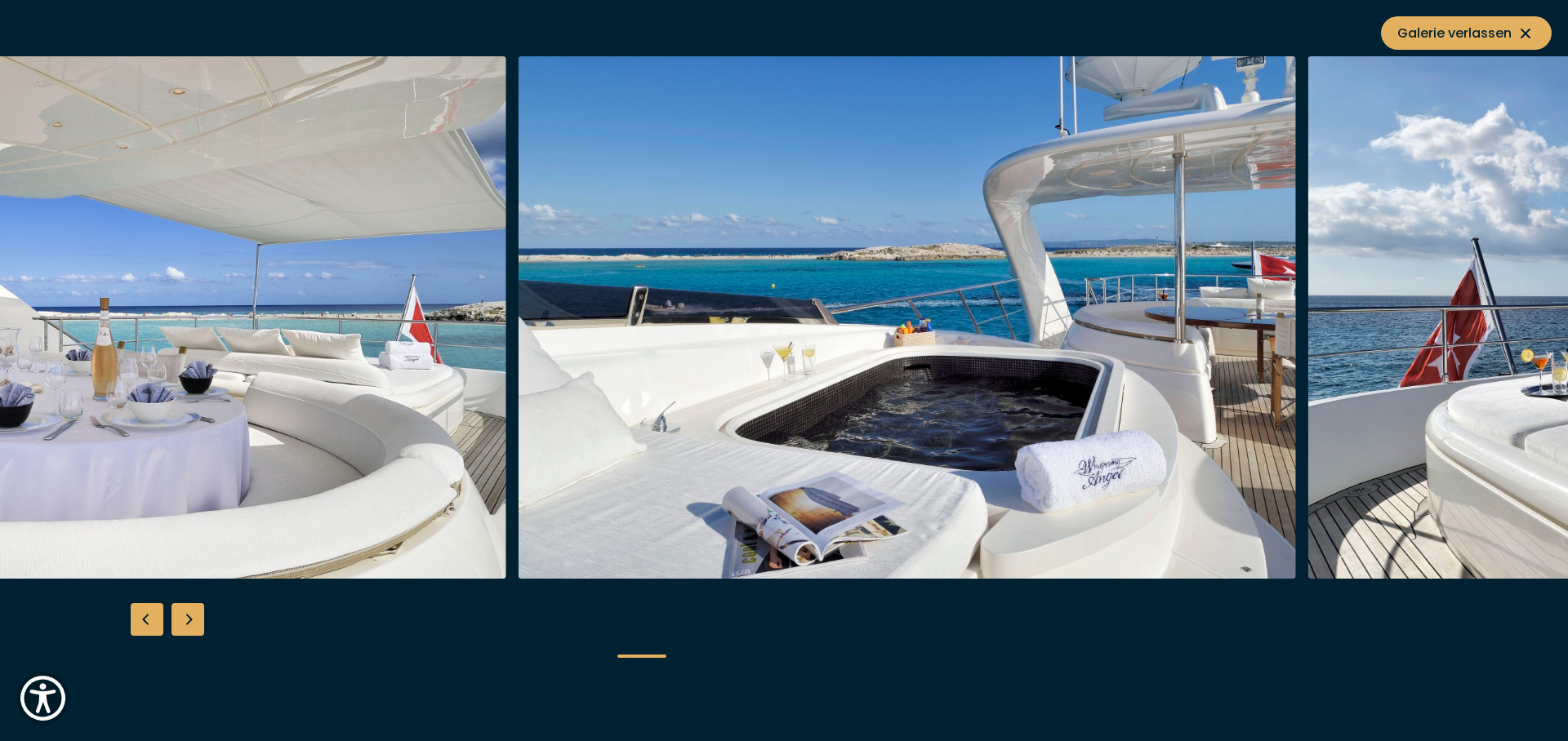
click at [793, 476] on img "button" at bounding box center [907, 317] width 778 height 523
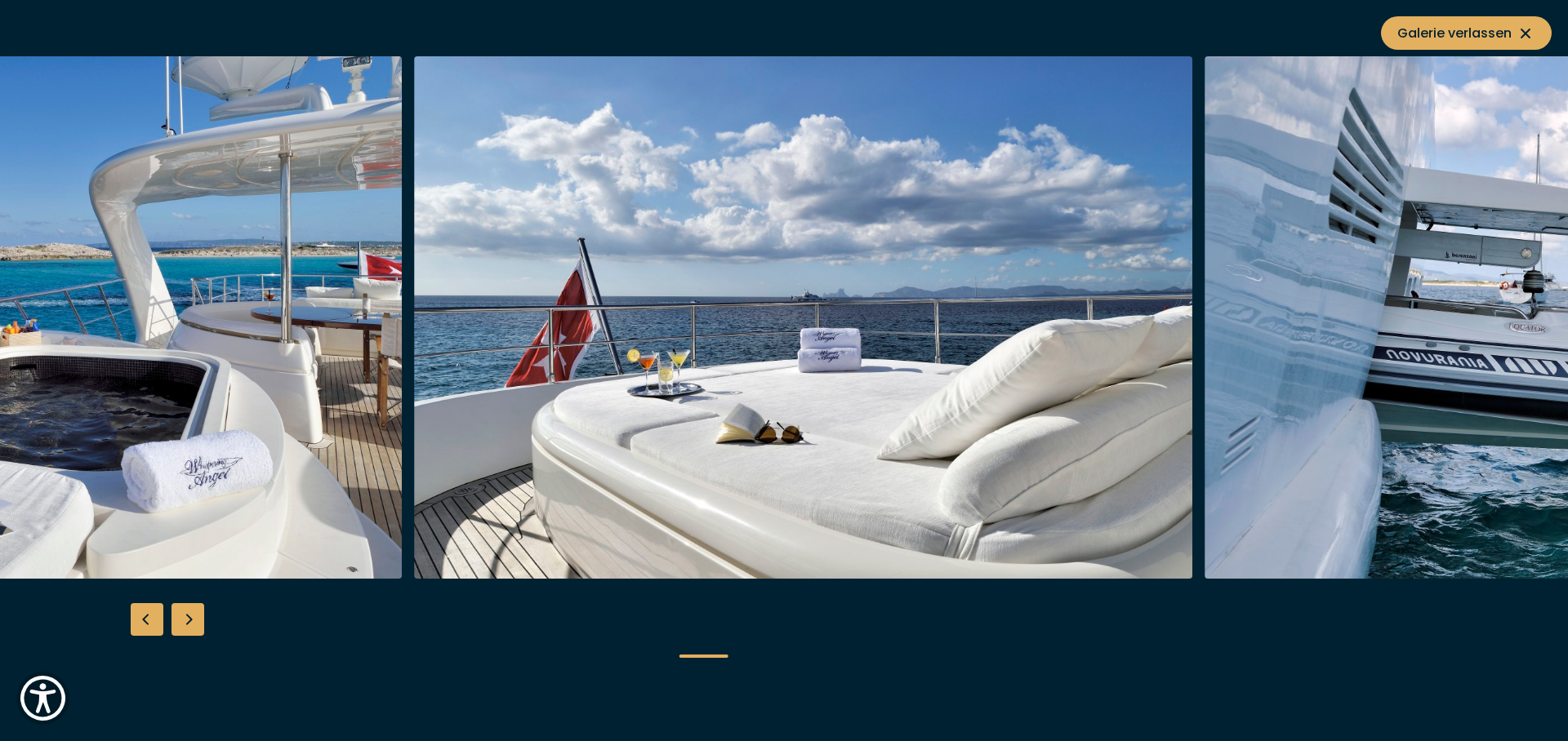
click at [517, 504] on img "button" at bounding box center [803, 317] width 778 height 523
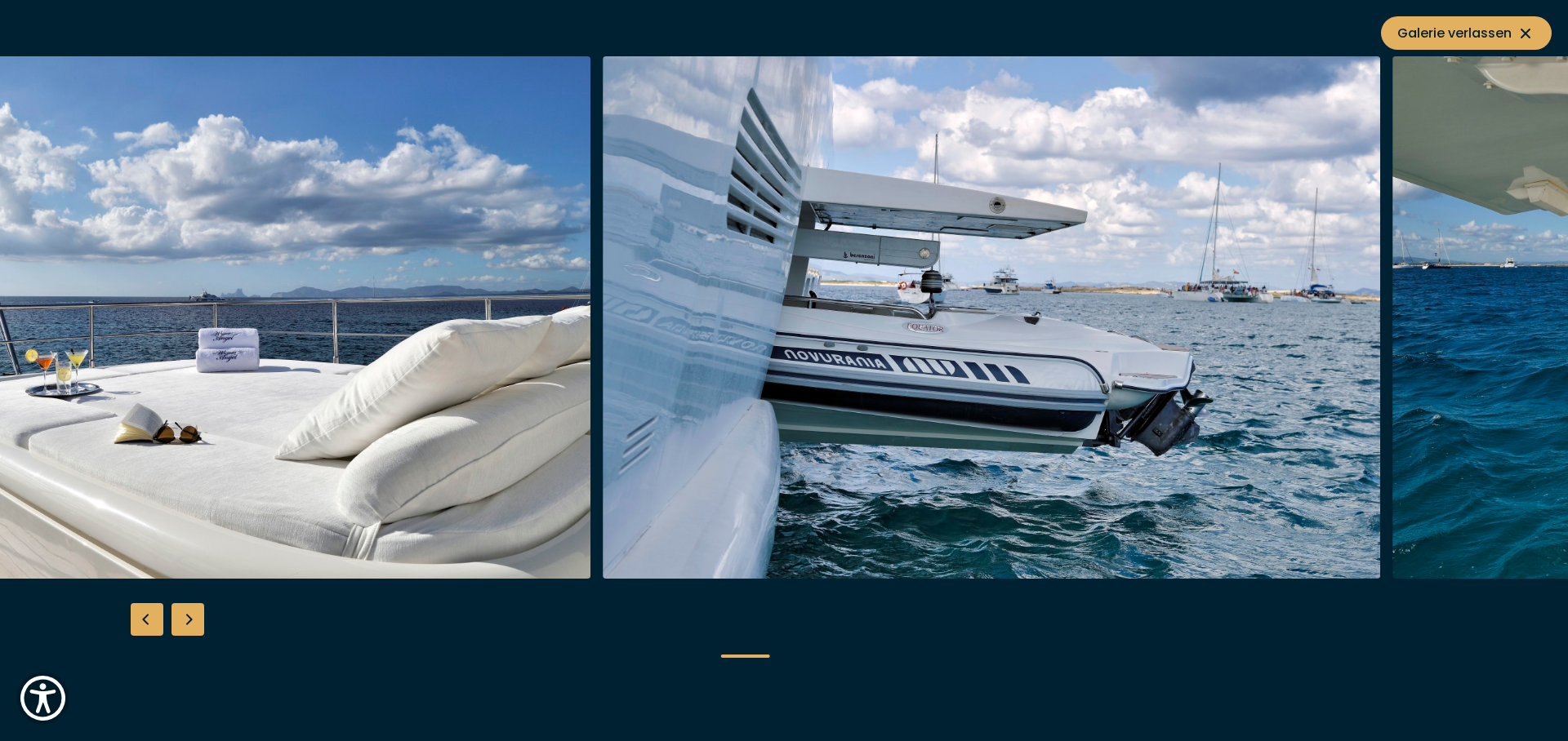
click at [463, 482] on img "button" at bounding box center [202, 317] width 778 height 523
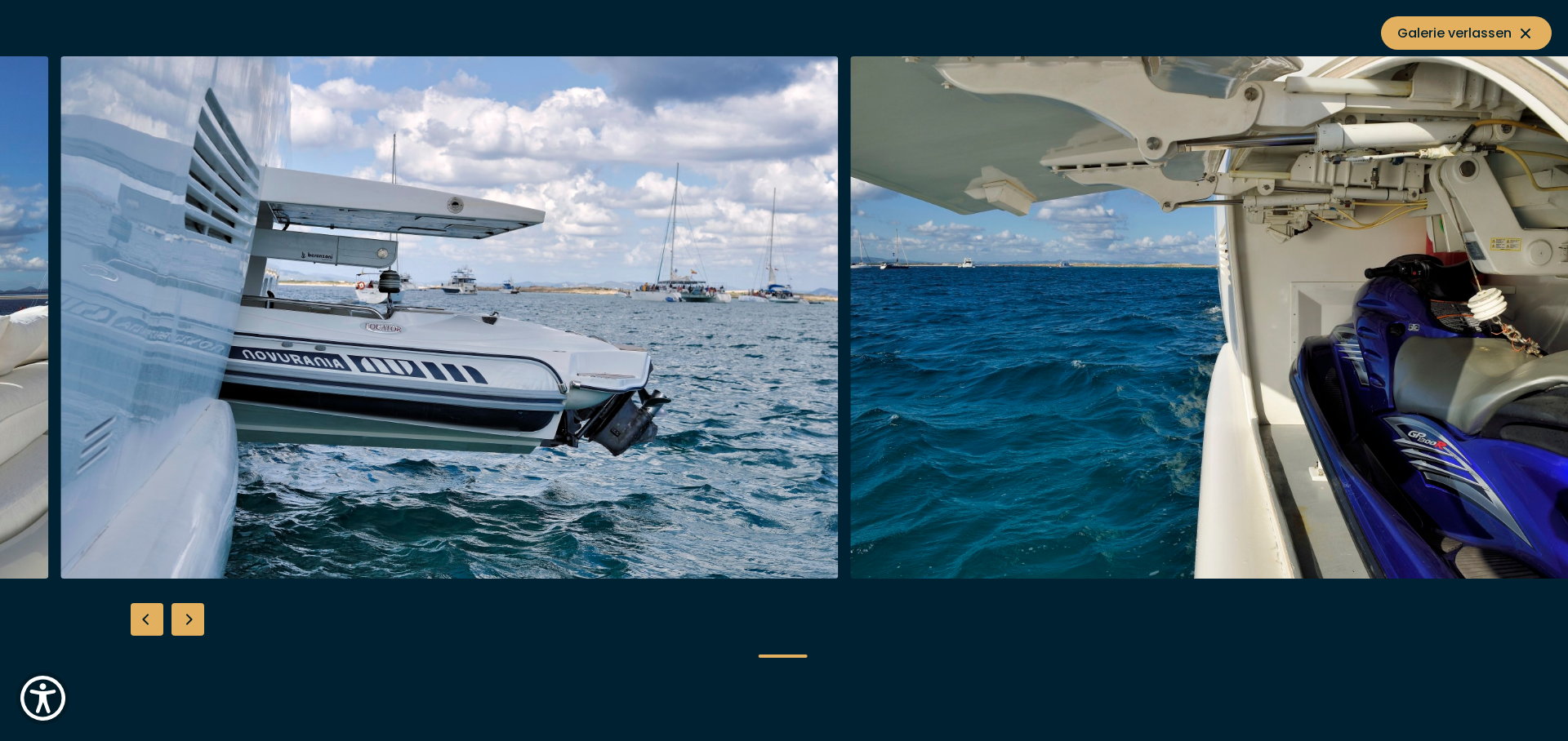
click at [961, 322] on img "button" at bounding box center [1239, 317] width 778 height 523
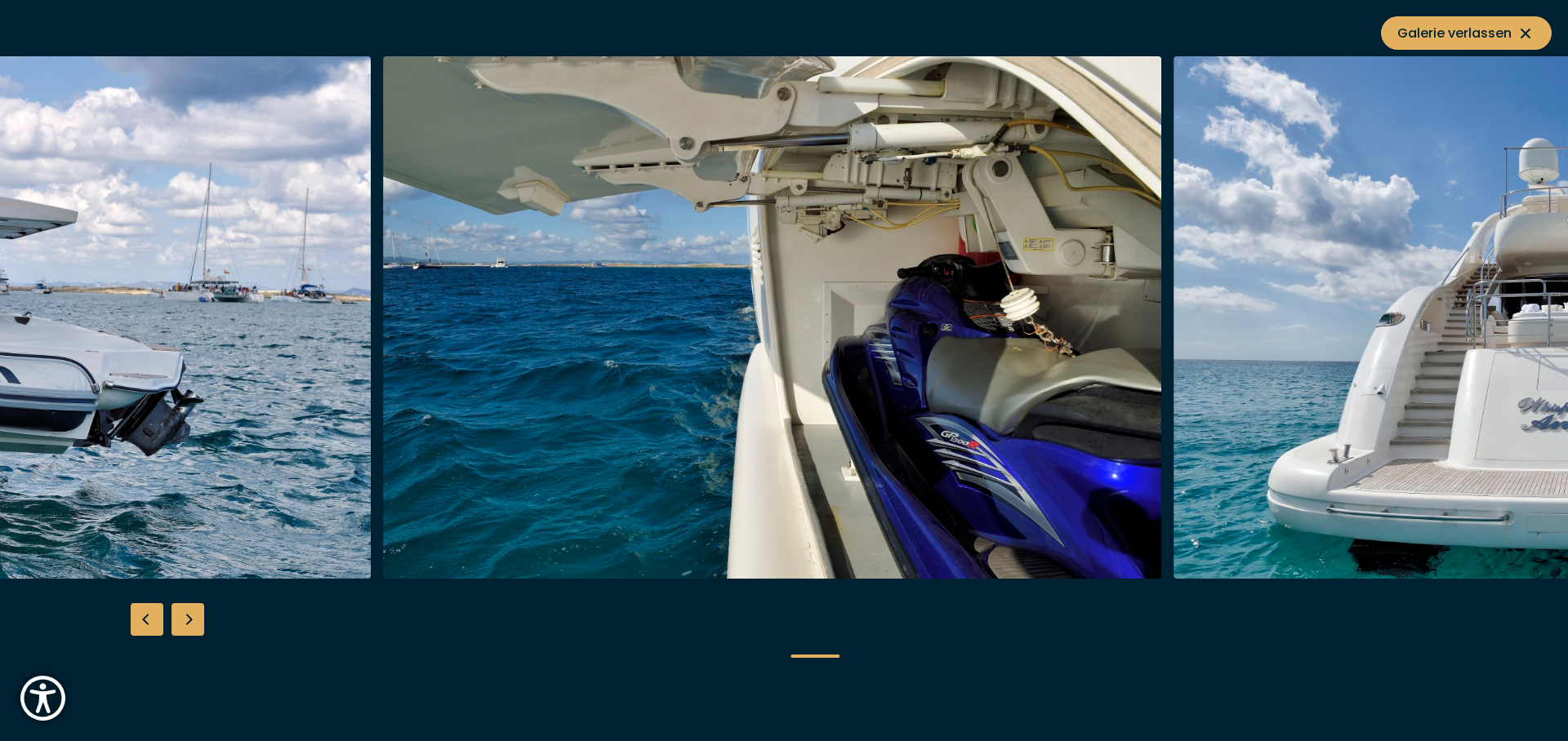
click at [958, 335] on img "button" at bounding box center [772, 317] width 778 height 523
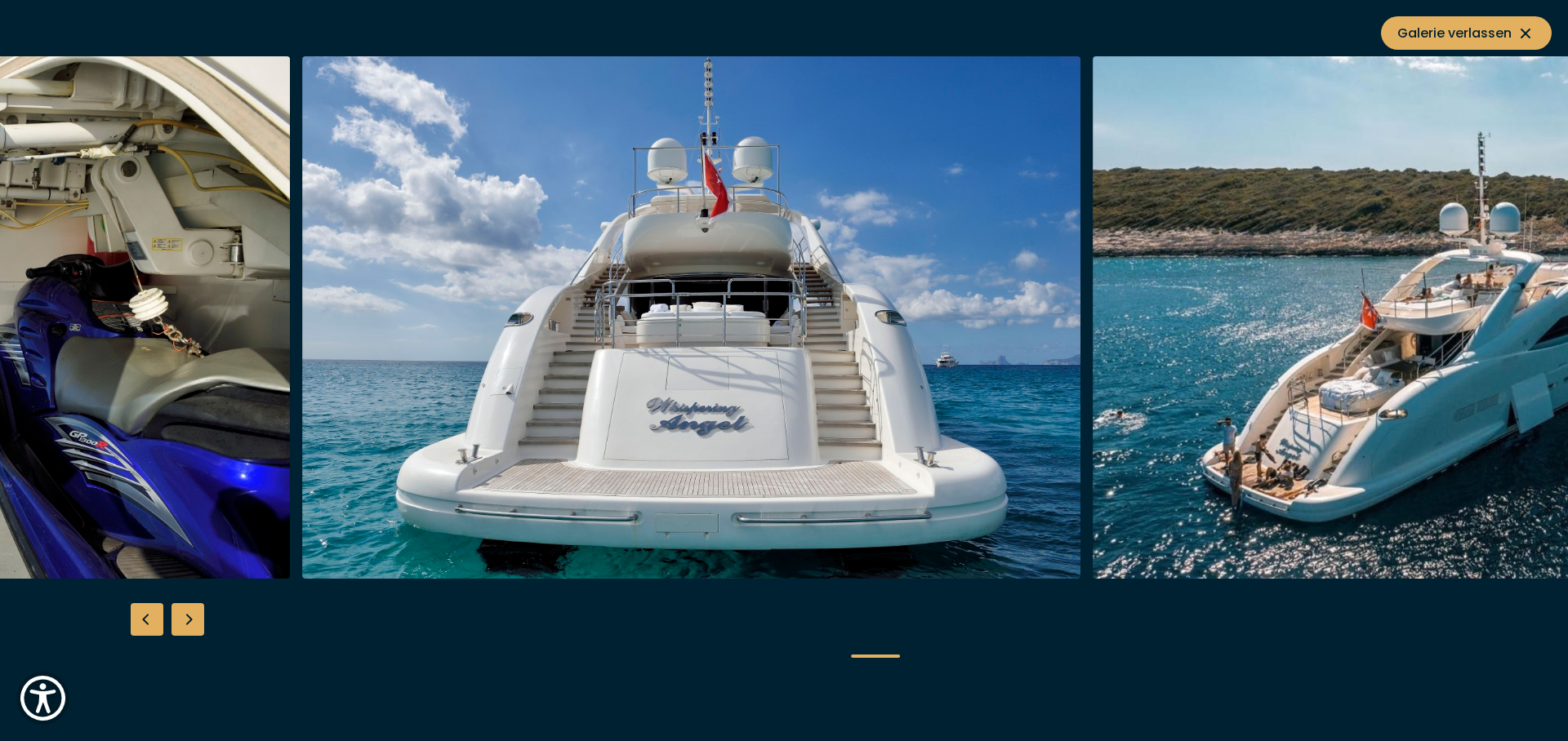
click at [481, 300] on img "button" at bounding box center [691, 317] width 778 height 523
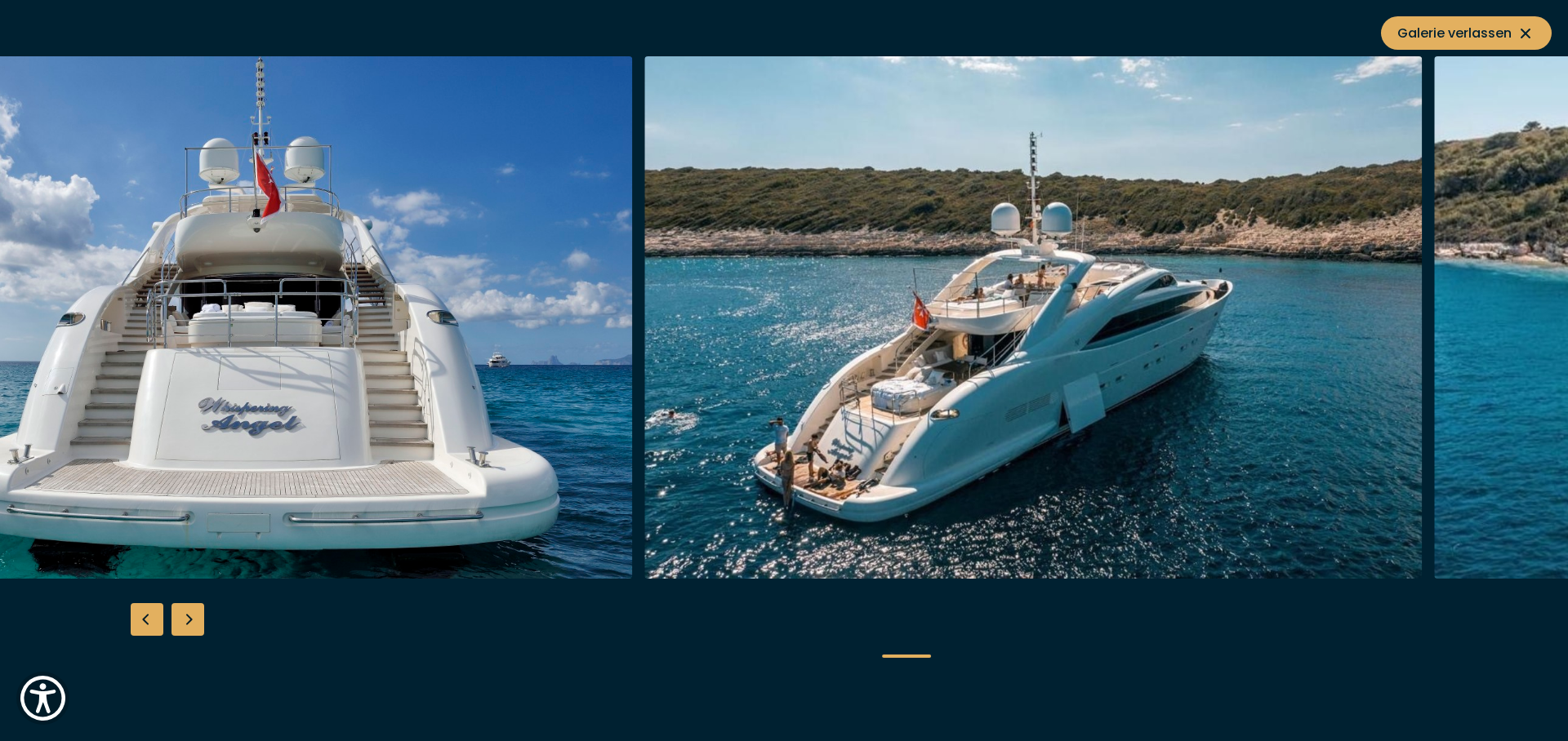
click at [795, 356] on img "button" at bounding box center [1033, 317] width 778 height 523
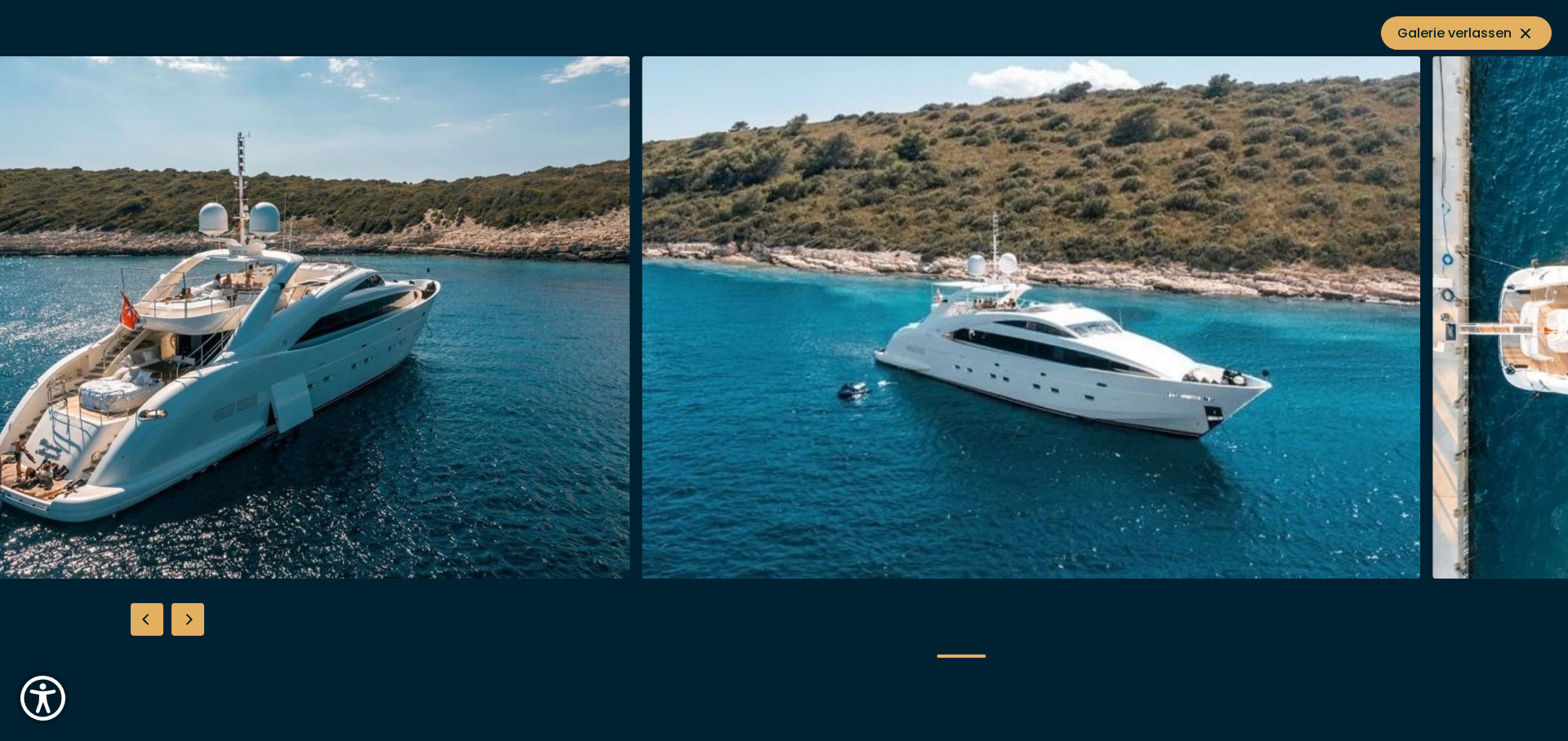
click at [535, 367] on img "button" at bounding box center [241, 317] width 778 height 523
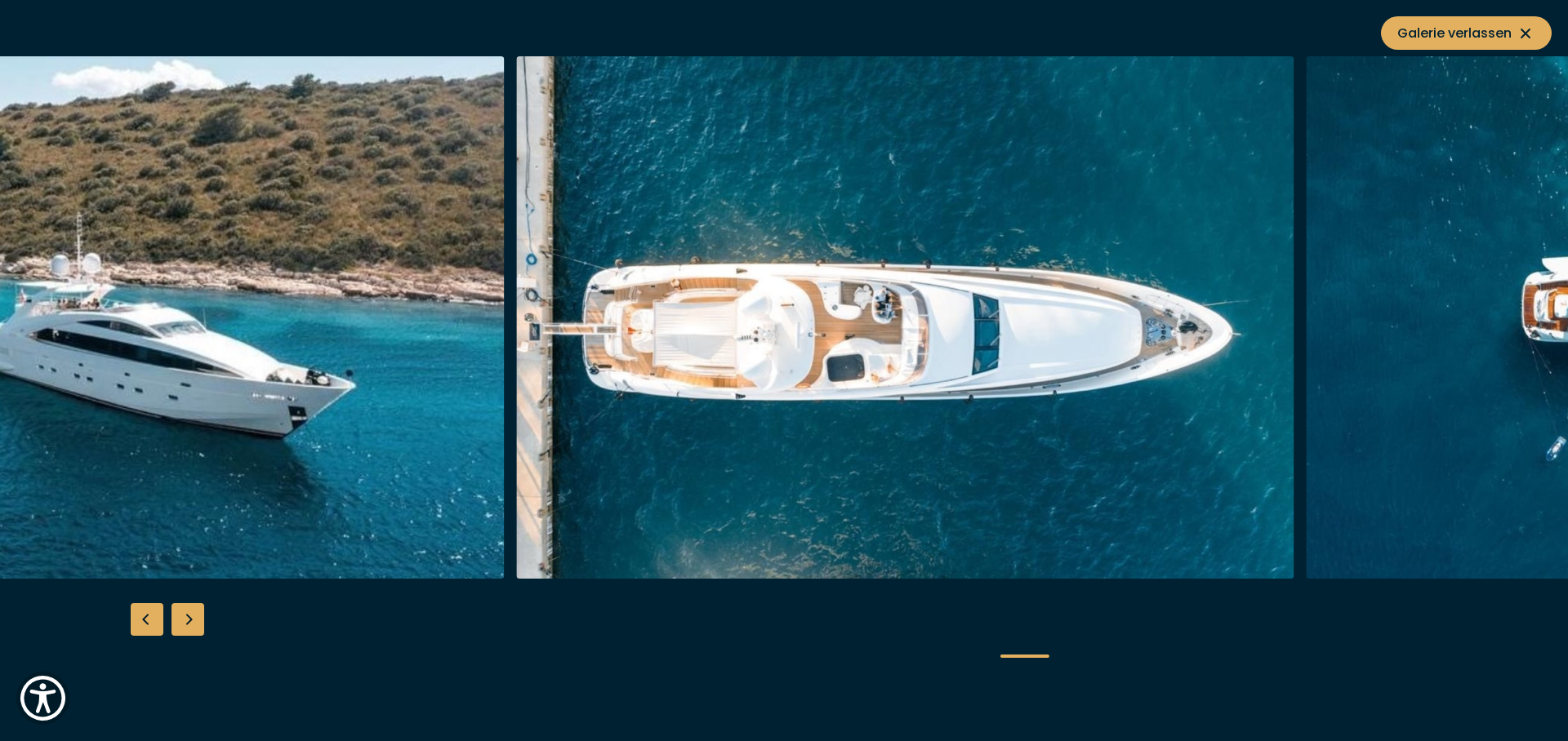
click at [461, 352] on img "button" at bounding box center [115, 317] width 778 height 523
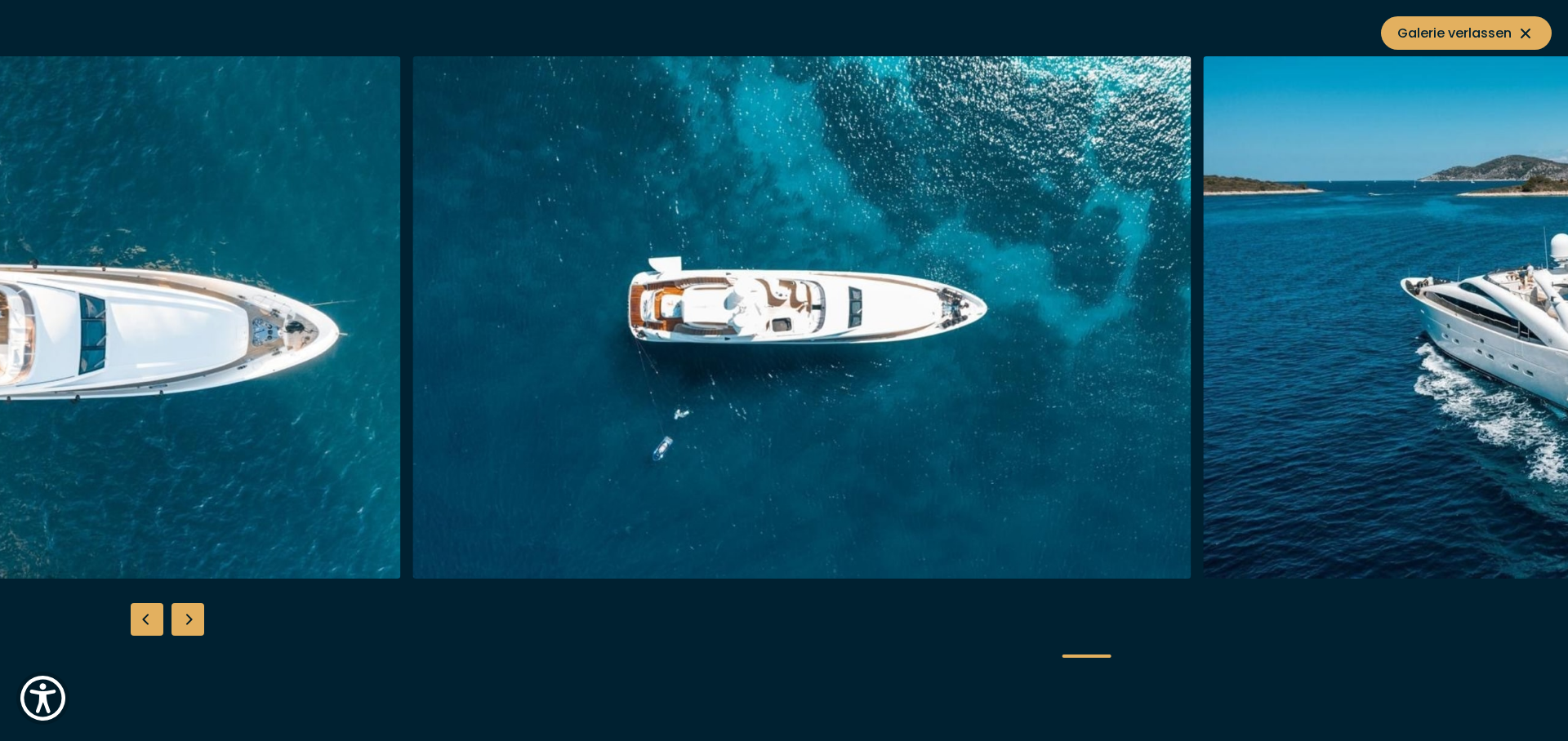
click at [311, 370] on img "button" at bounding box center [11, 317] width 778 height 523
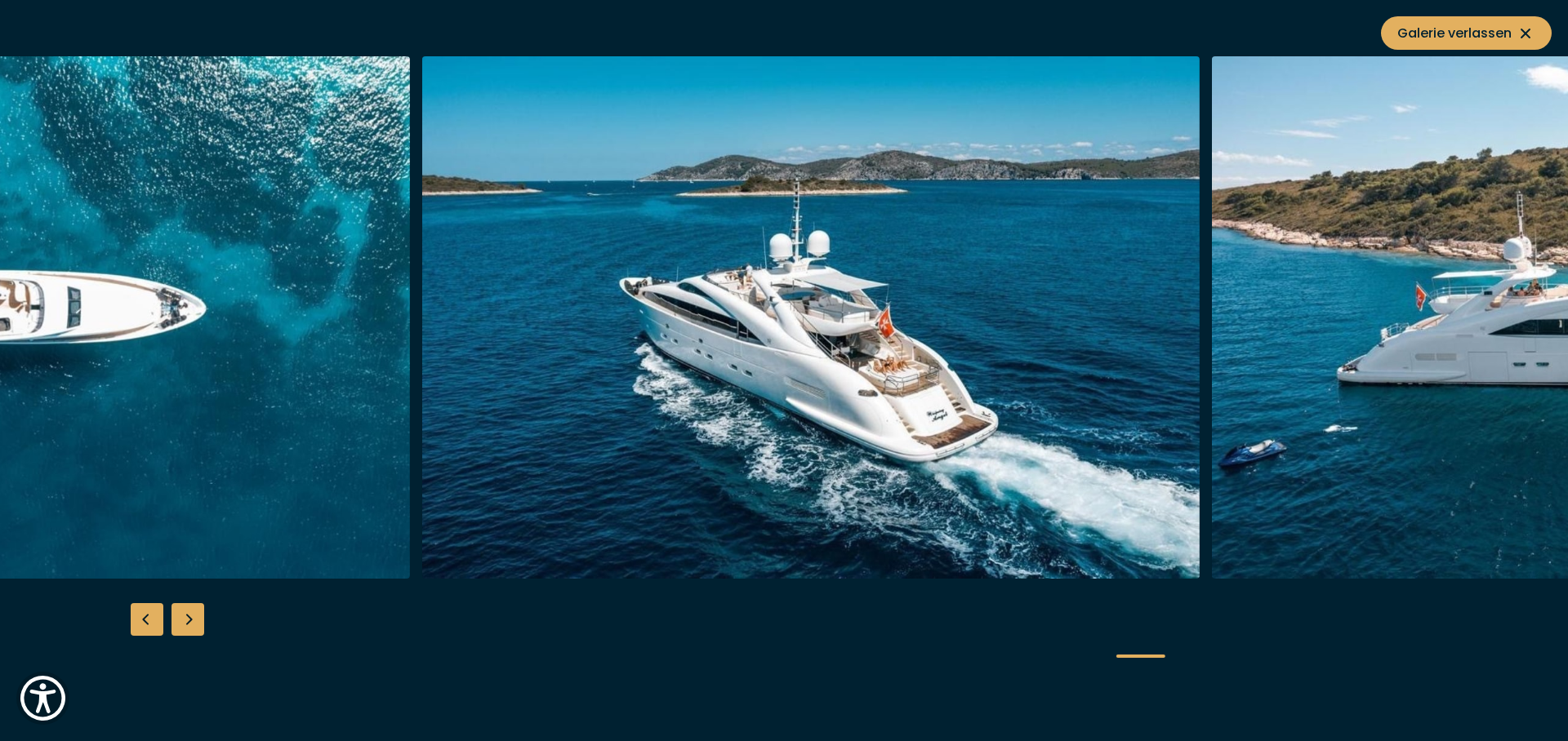
click at [210, 368] on img "button" at bounding box center [20, 317] width 778 height 523
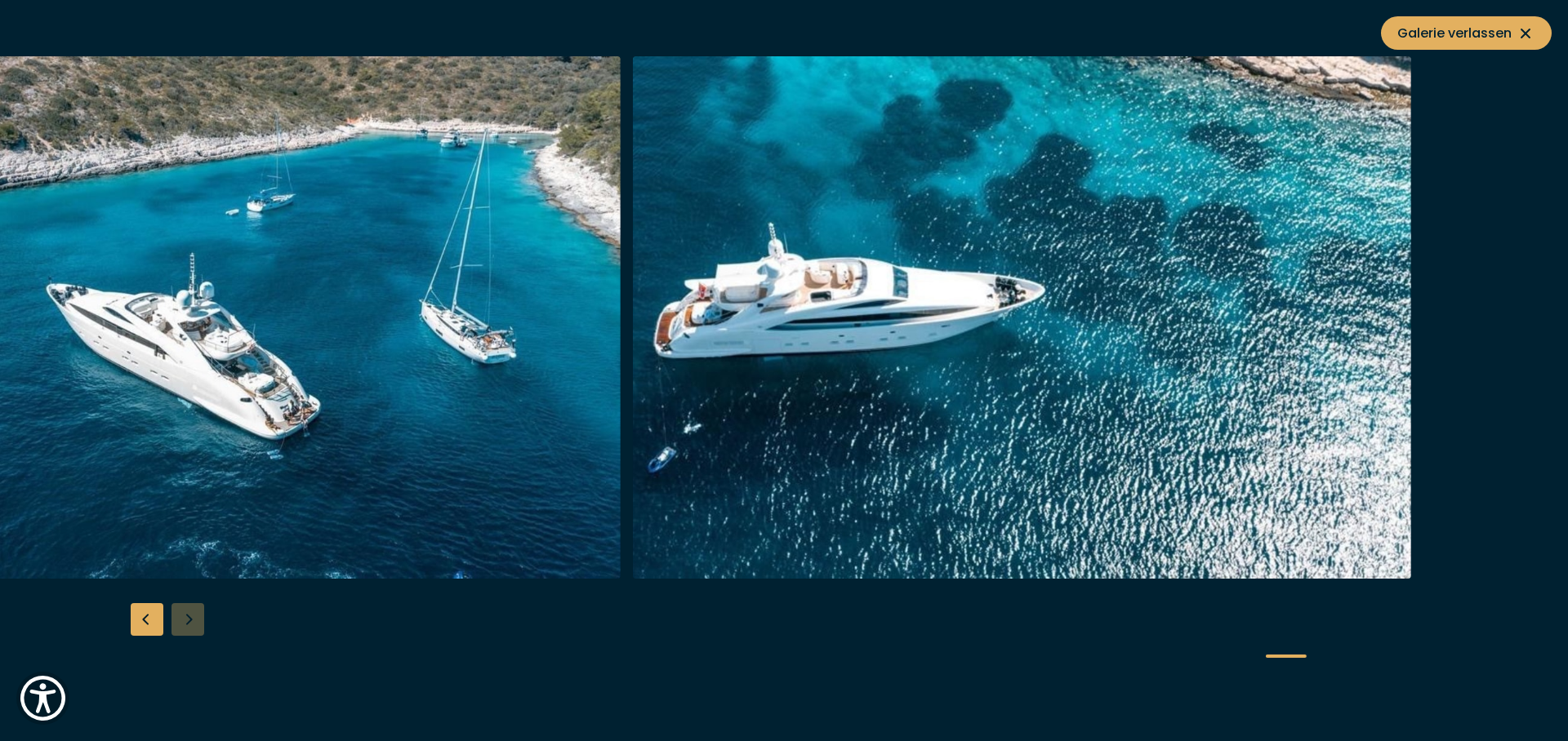
click at [229, 317] on img "button" at bounding box center [232, 317] width 778 height 523
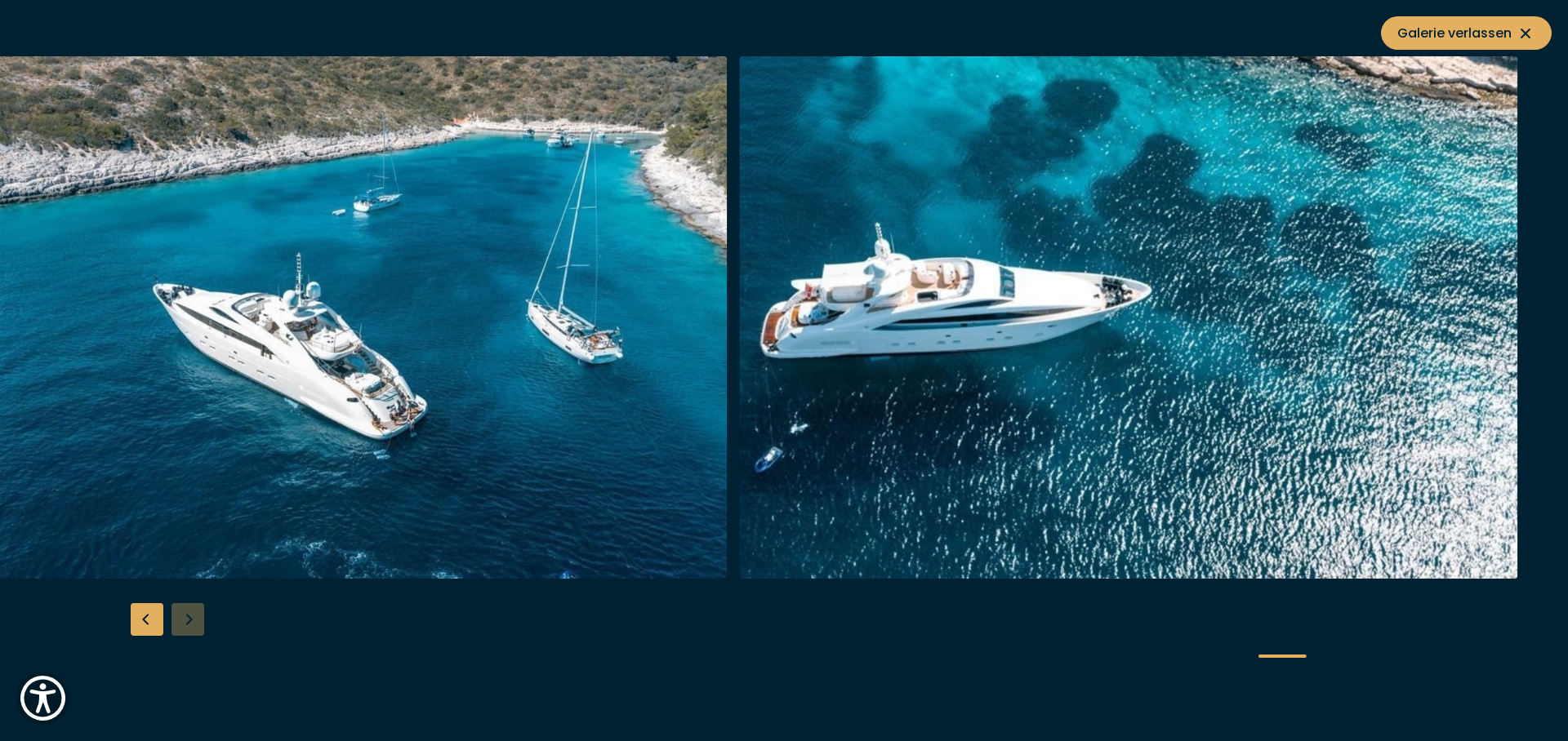
click at [1384, 402] on img "button" at bounding box center [1128, 317] width 778 height 523
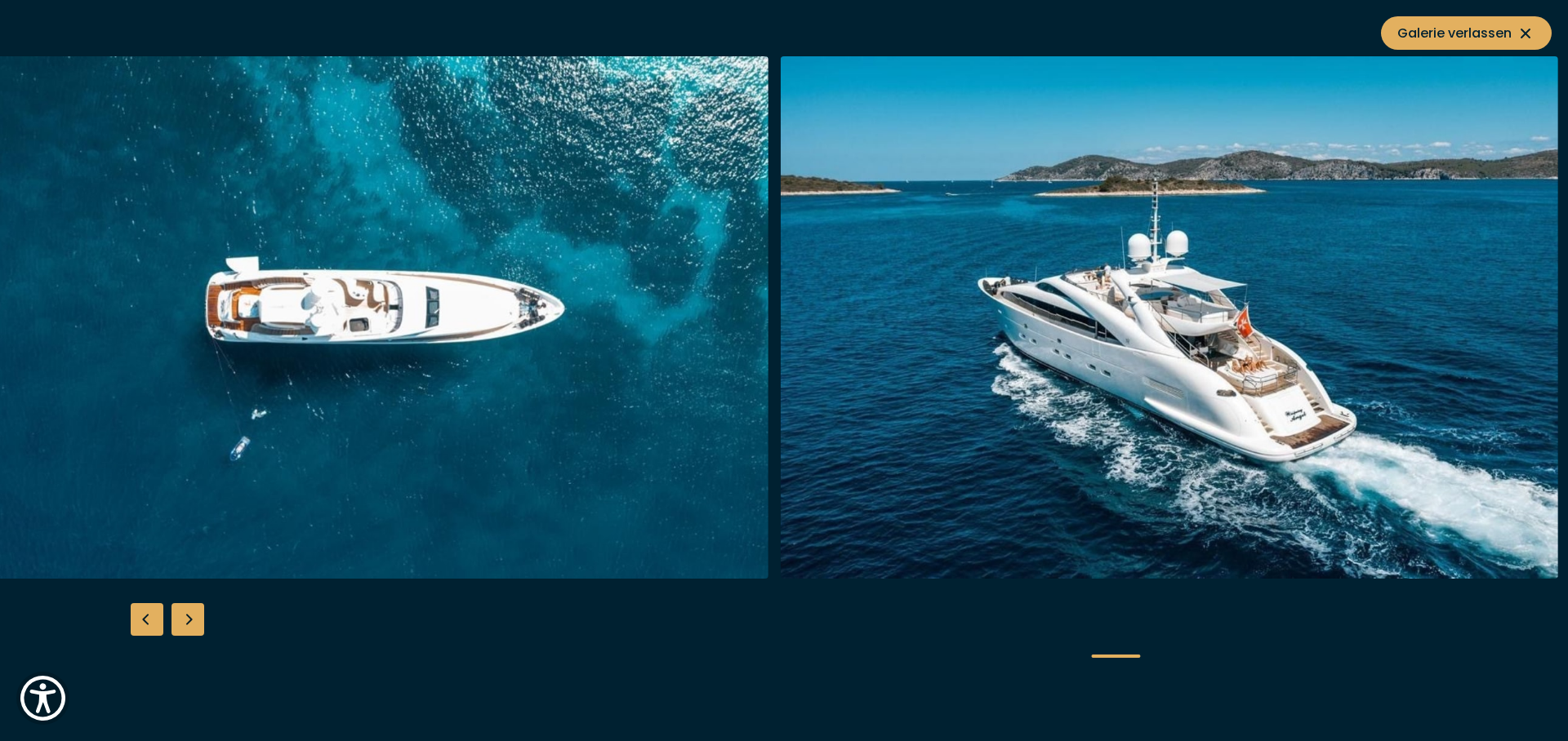
click at [1451, 317] on img "button" at bounding box center [1169, 317] width 778 height 523
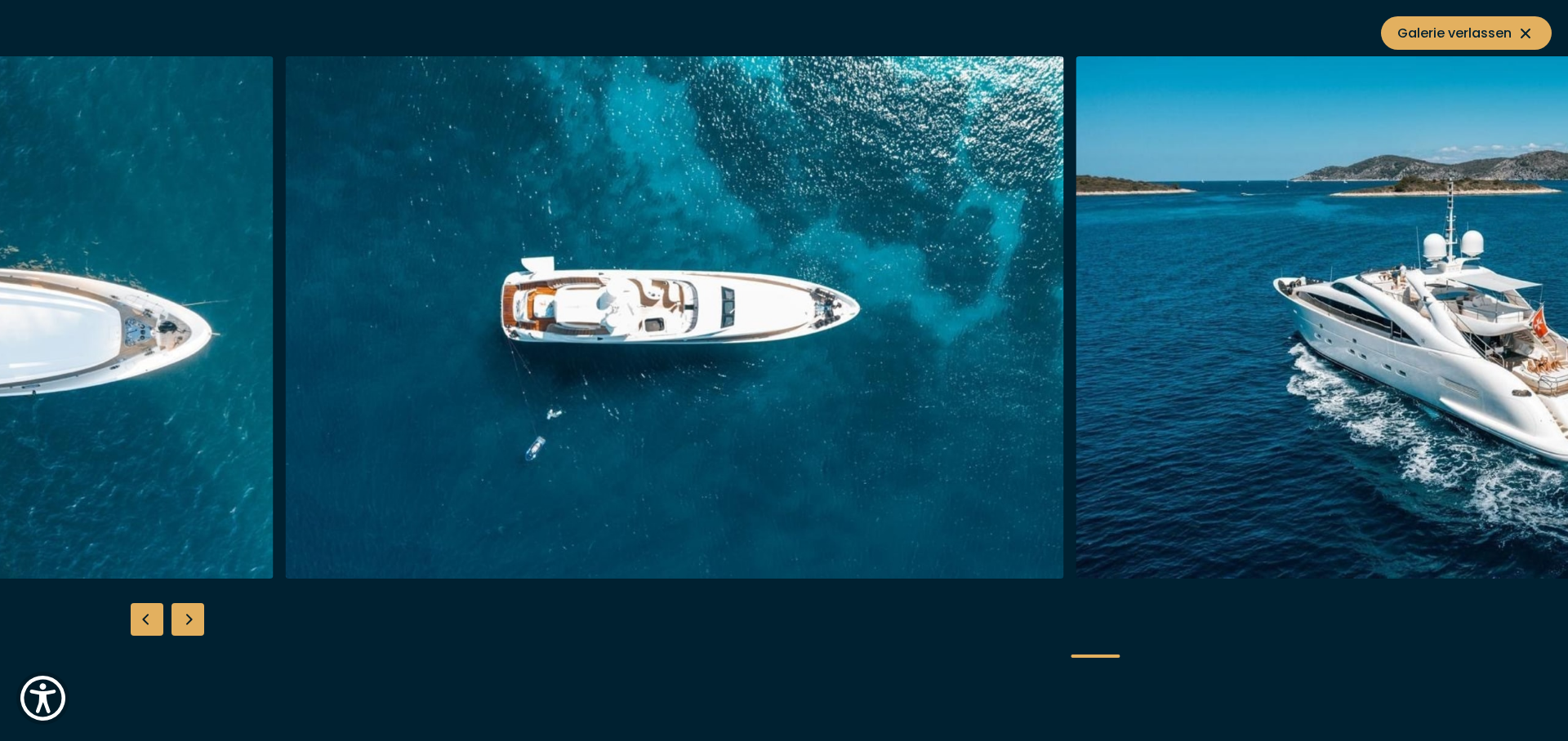
click at [1487, 279] on img "button" at bounding box center [1464, 317] width 778 height 523
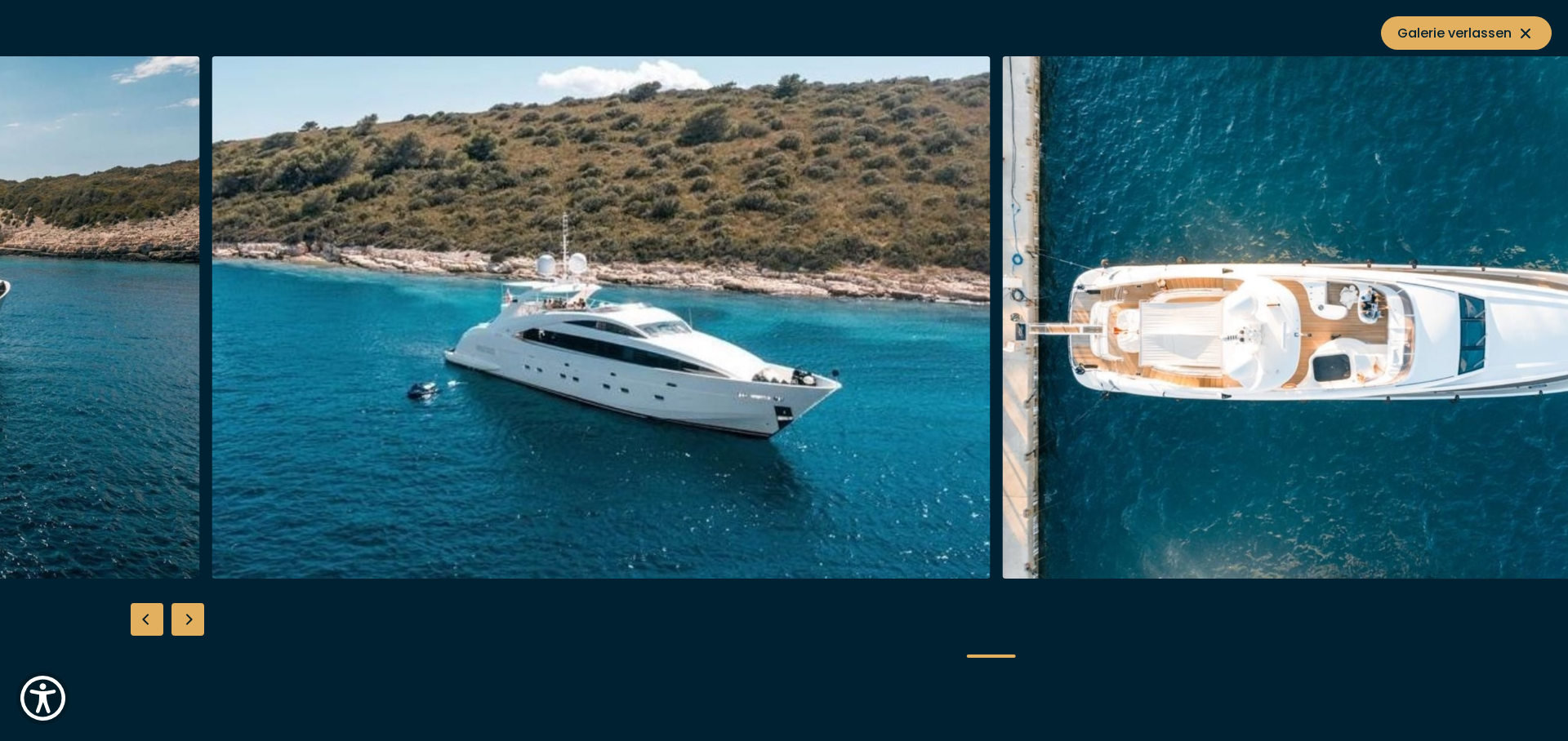
click at [1444, 294] on img "button" at bounding box center [1390, 317] width 778 height 523
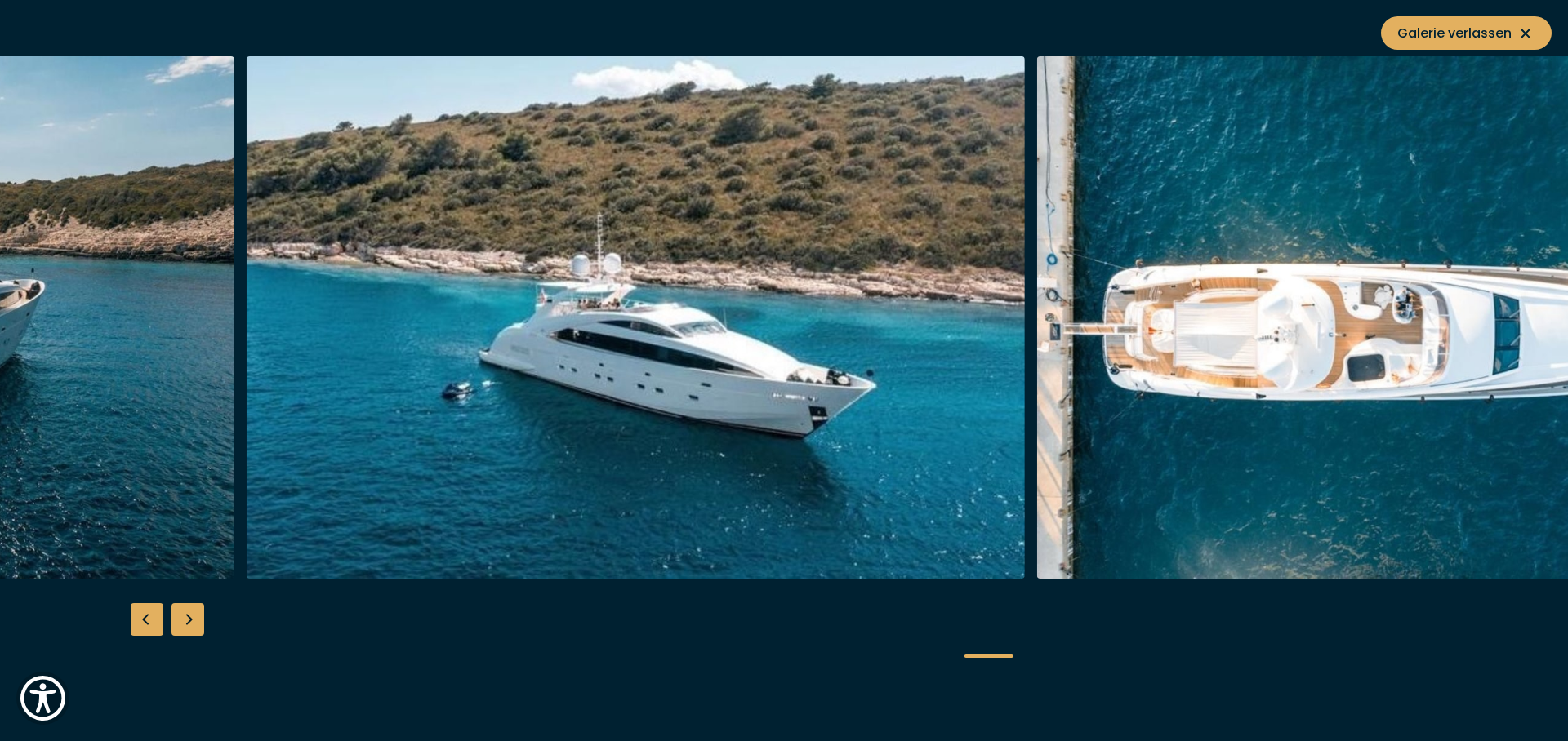
click at [1555, 317] on img "button" at bounding box center [1425, 317] width 778 height 523
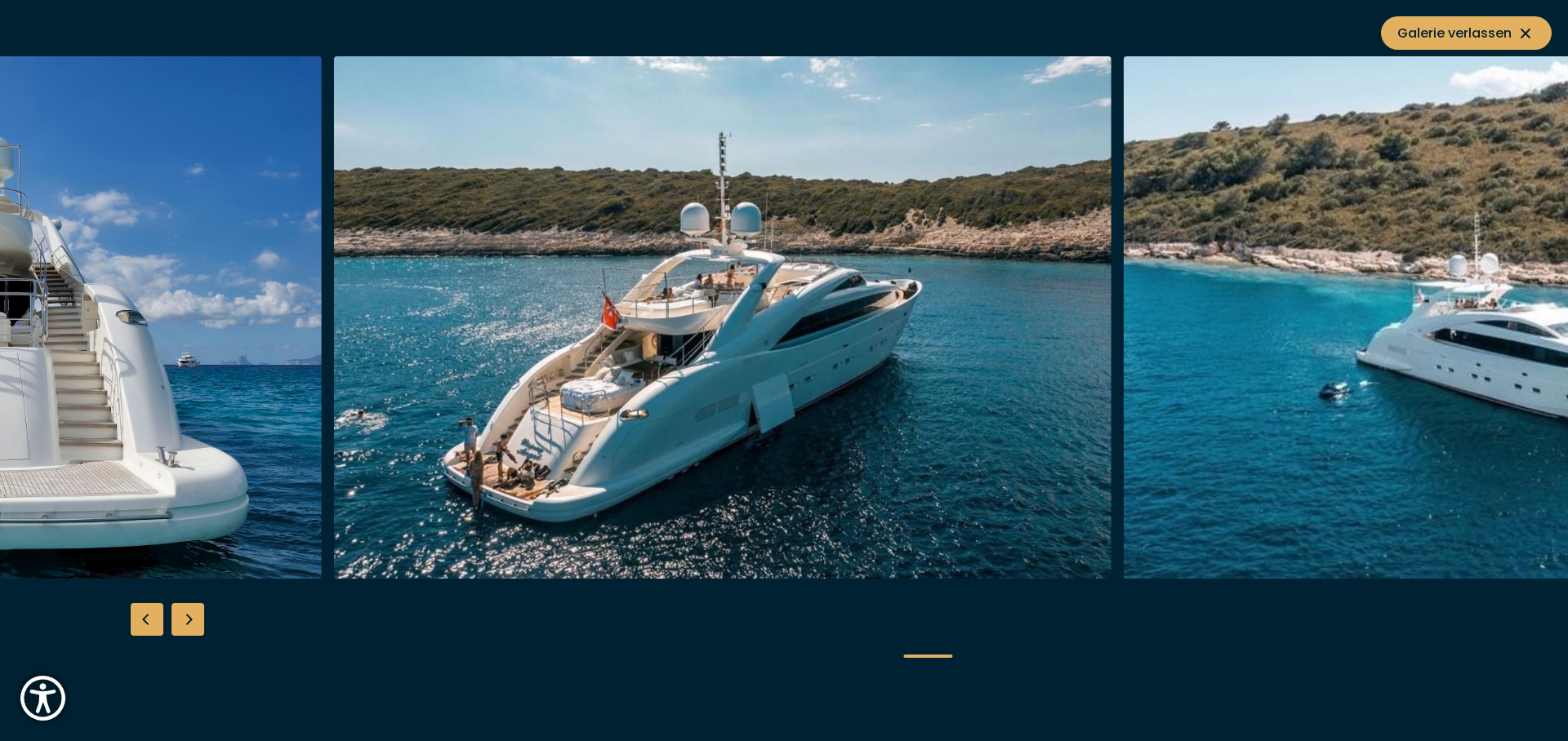
click at [1417, 334] on img "button" at bounding box center [1512, 317] width 778 height 523
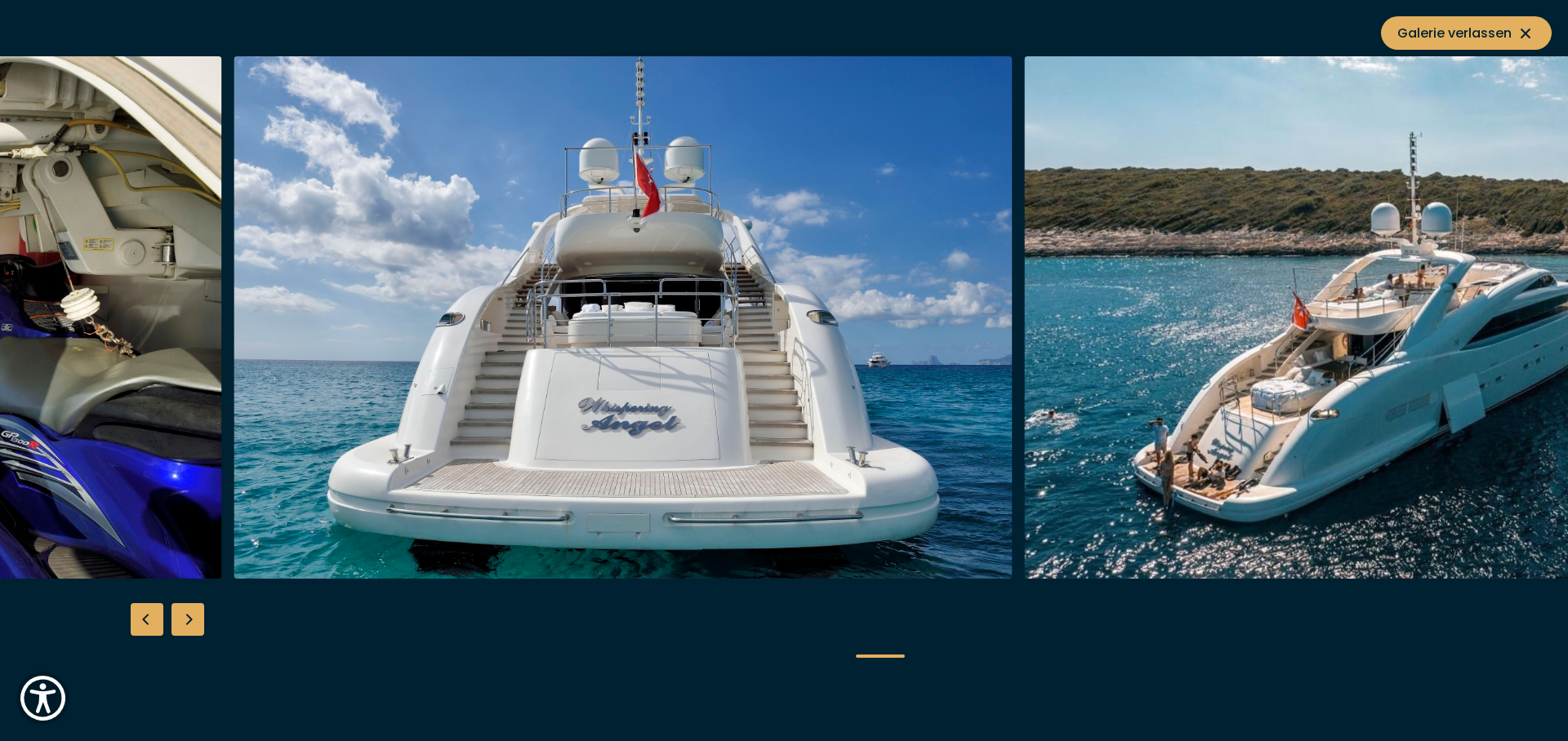
click at [1097, 340] on img "button" at bounding box center [1413, 317] width 778 height 523
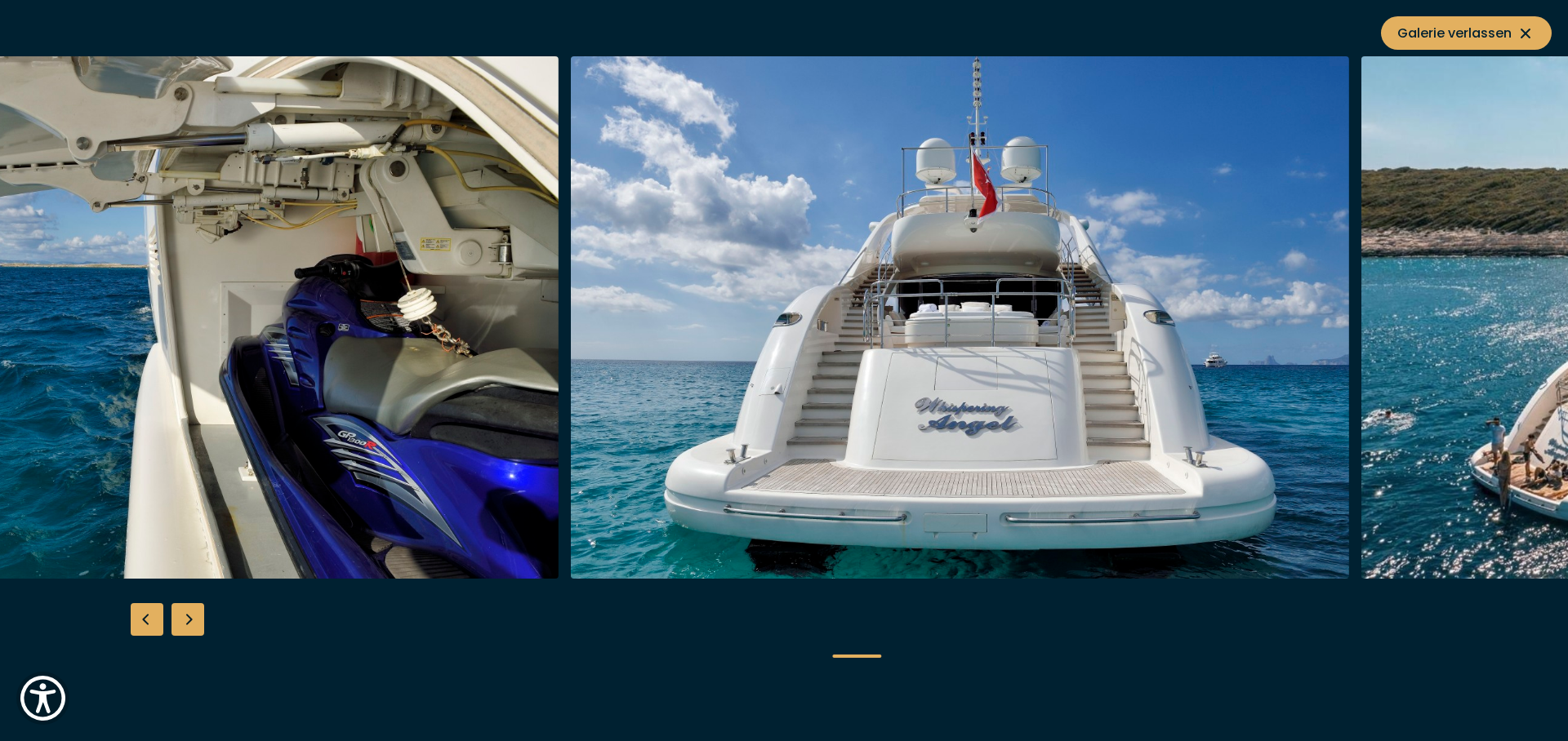
click at [1243, 334] on img "button" at bounding box center [959, 317] width 778 height 523
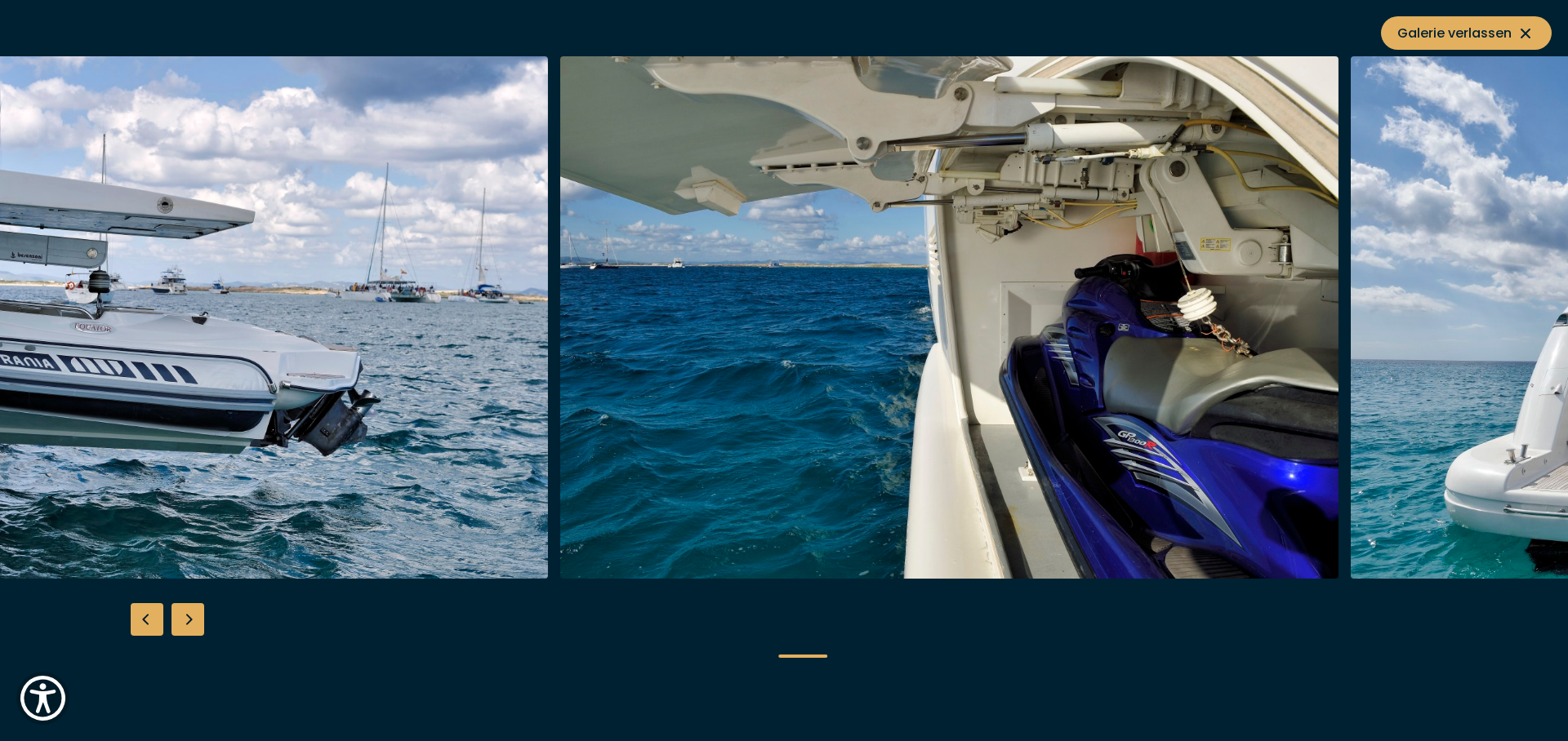
click at [1338, 334] on img "button" at bounding box center [948, 317] width 778 height 523
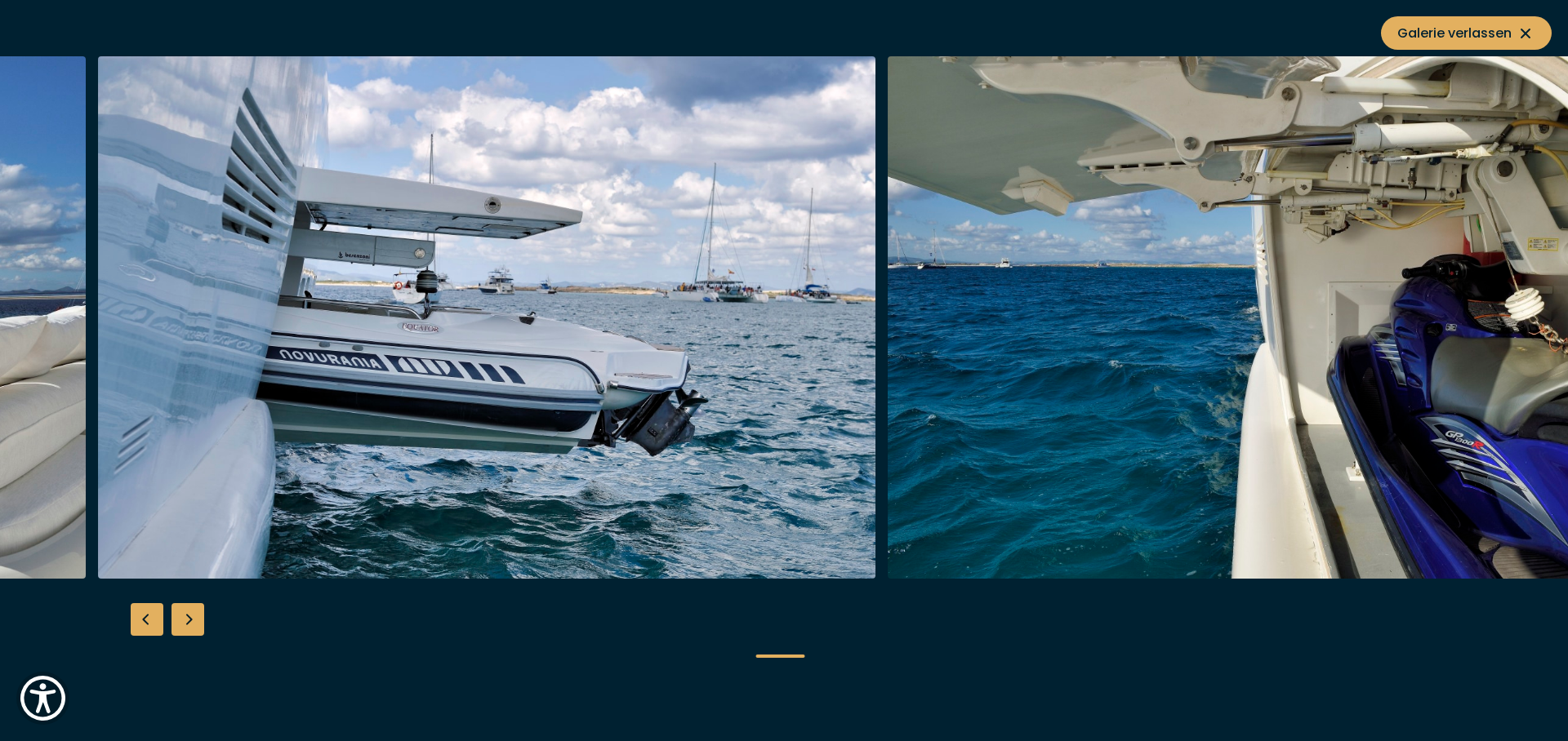
click at [739, 309] on img "button" at bounding box center [486, 317] width 778 height 523
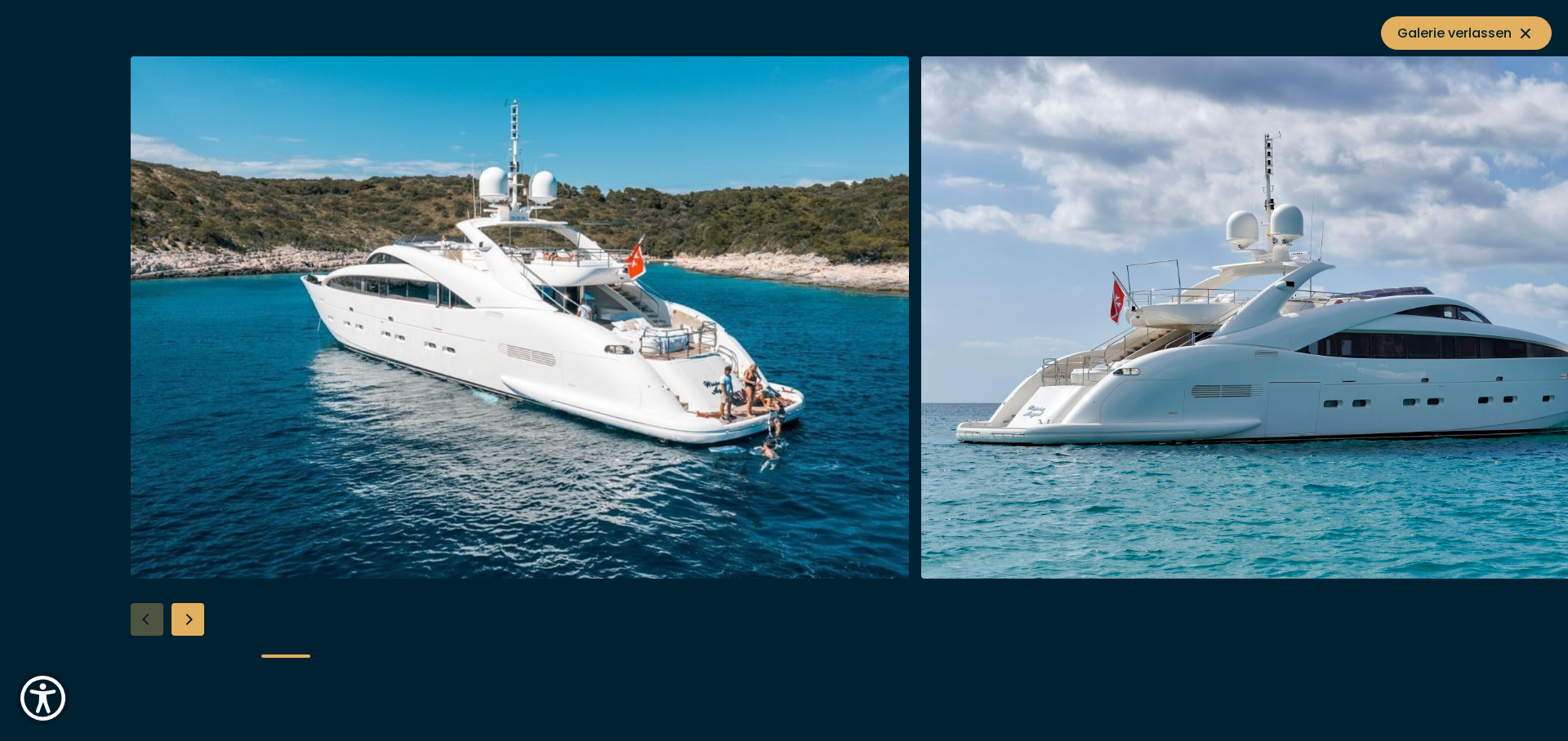
click at [595, 279] on img "button" at bounding box center [519, 317] width 778 height 523
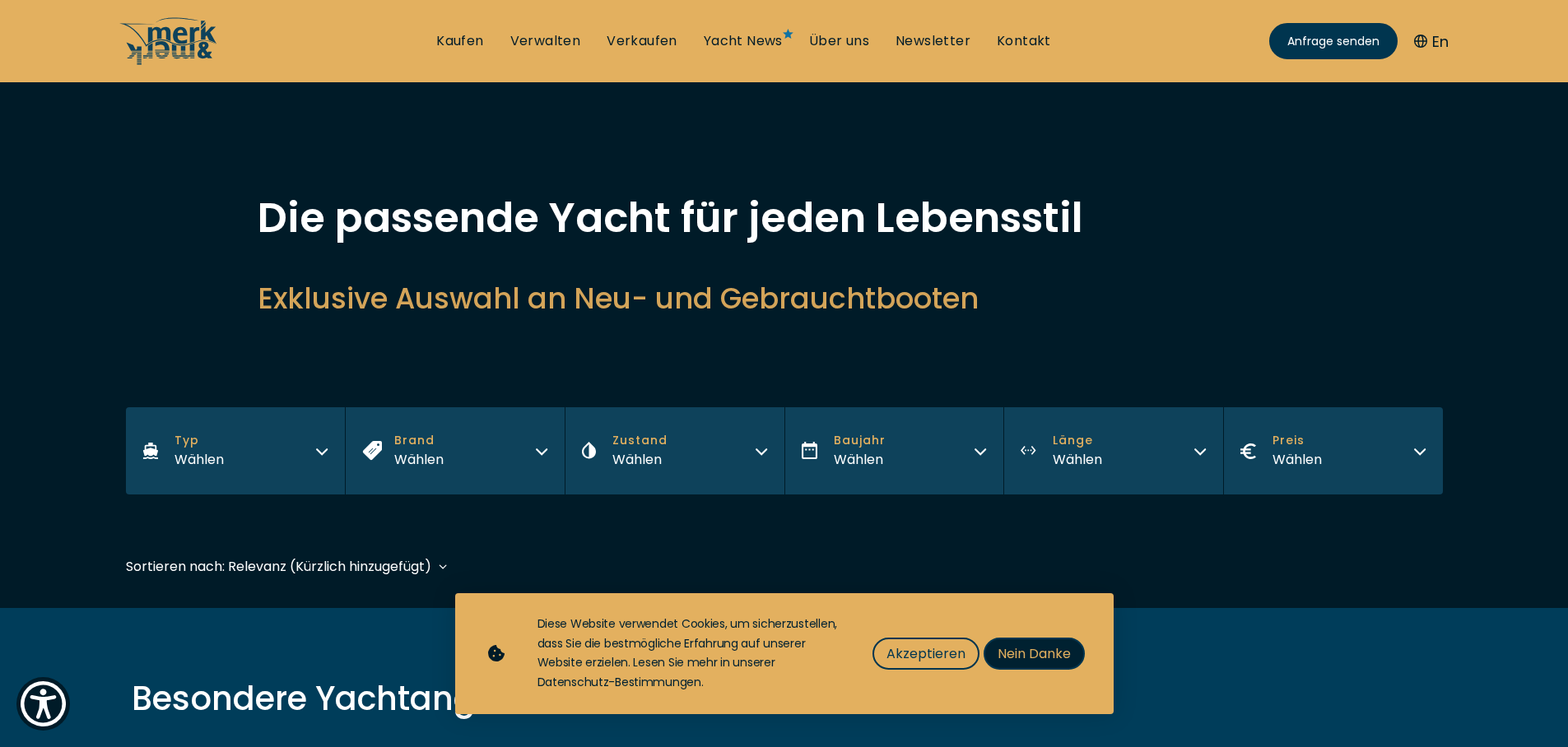
click at [1045, 657] on span "Nein Danke" at bounding box center [1033, 654] width 74 height 21
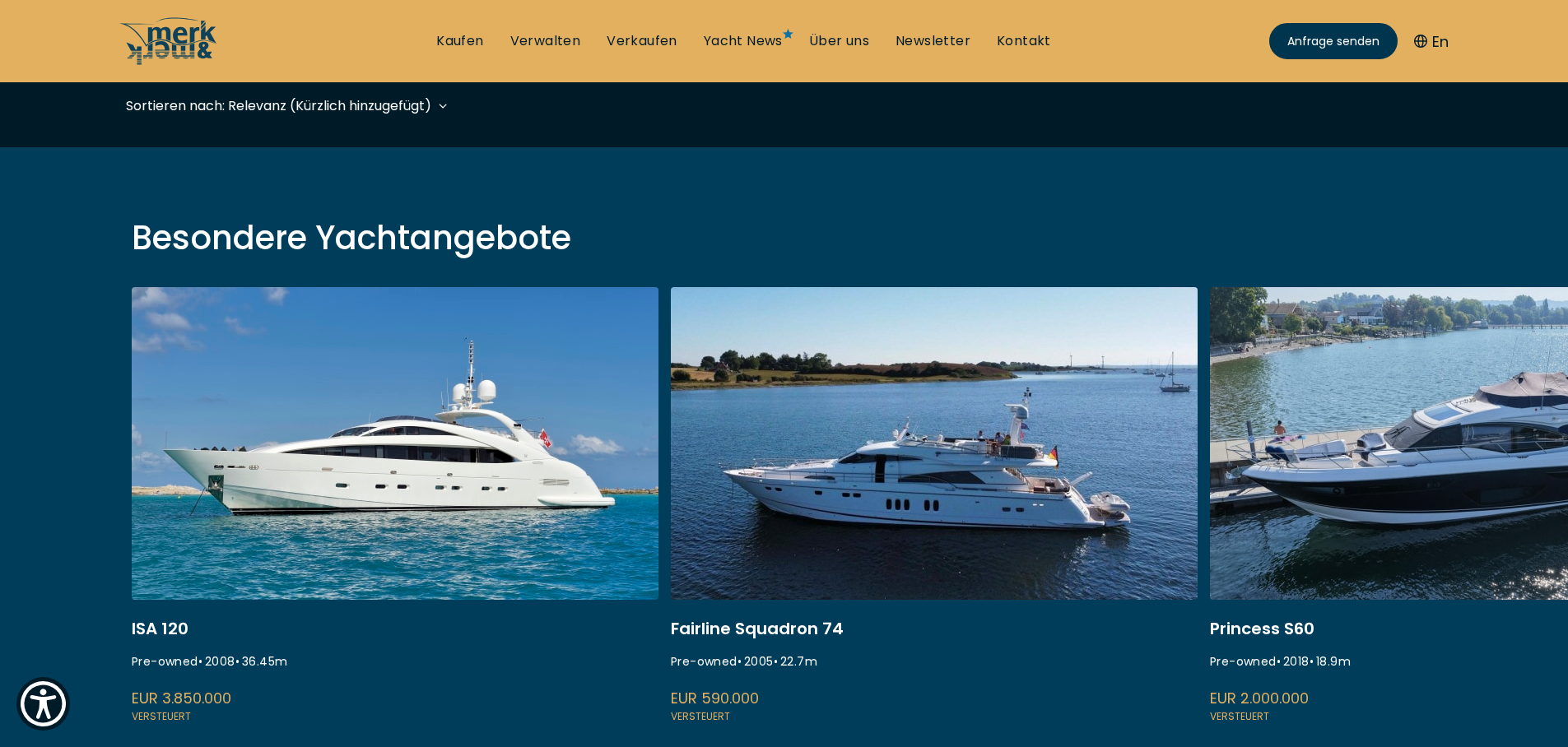
scroll to position [494, 0]
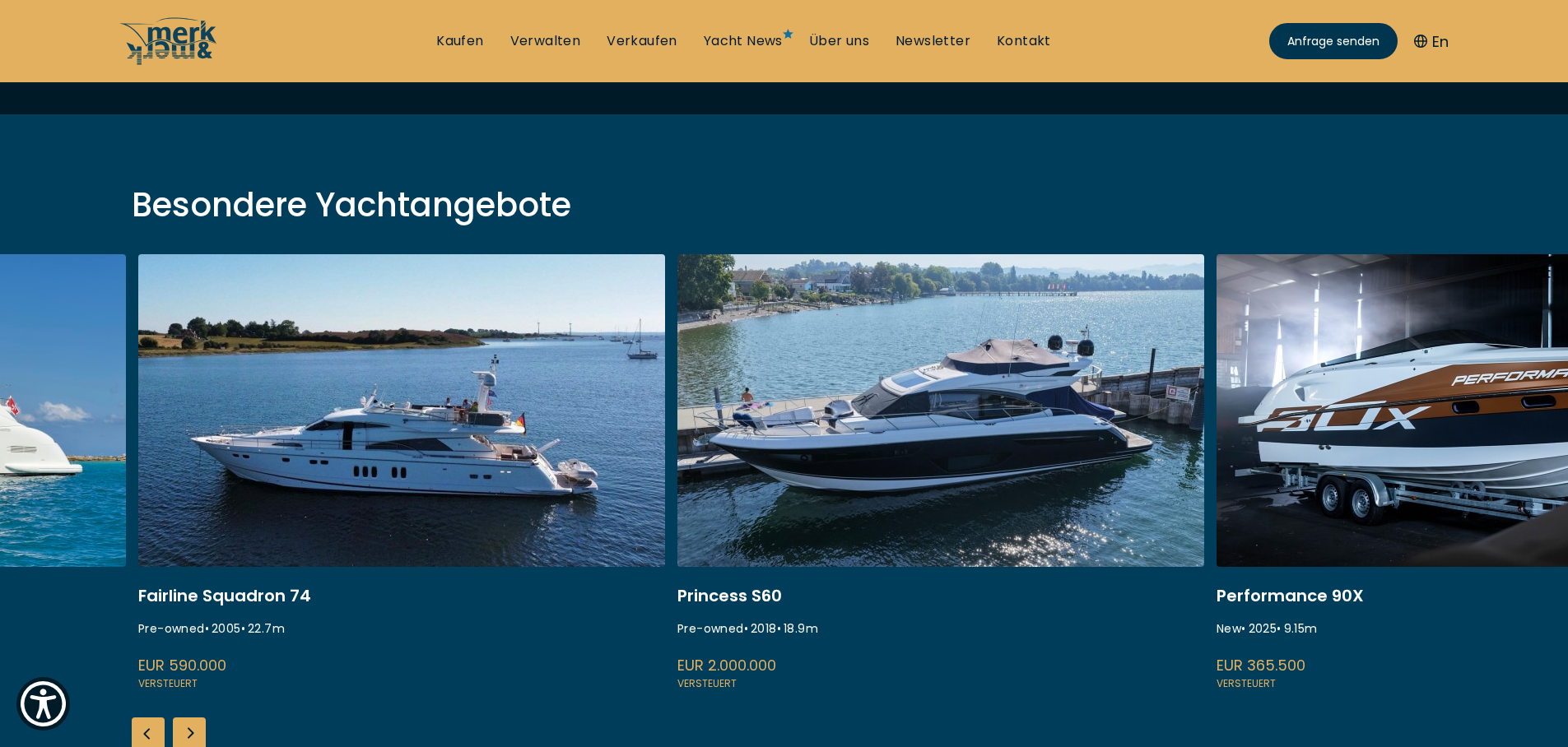
click at [777, 508] on link at bounding box center [941, 473] width 527 height 438
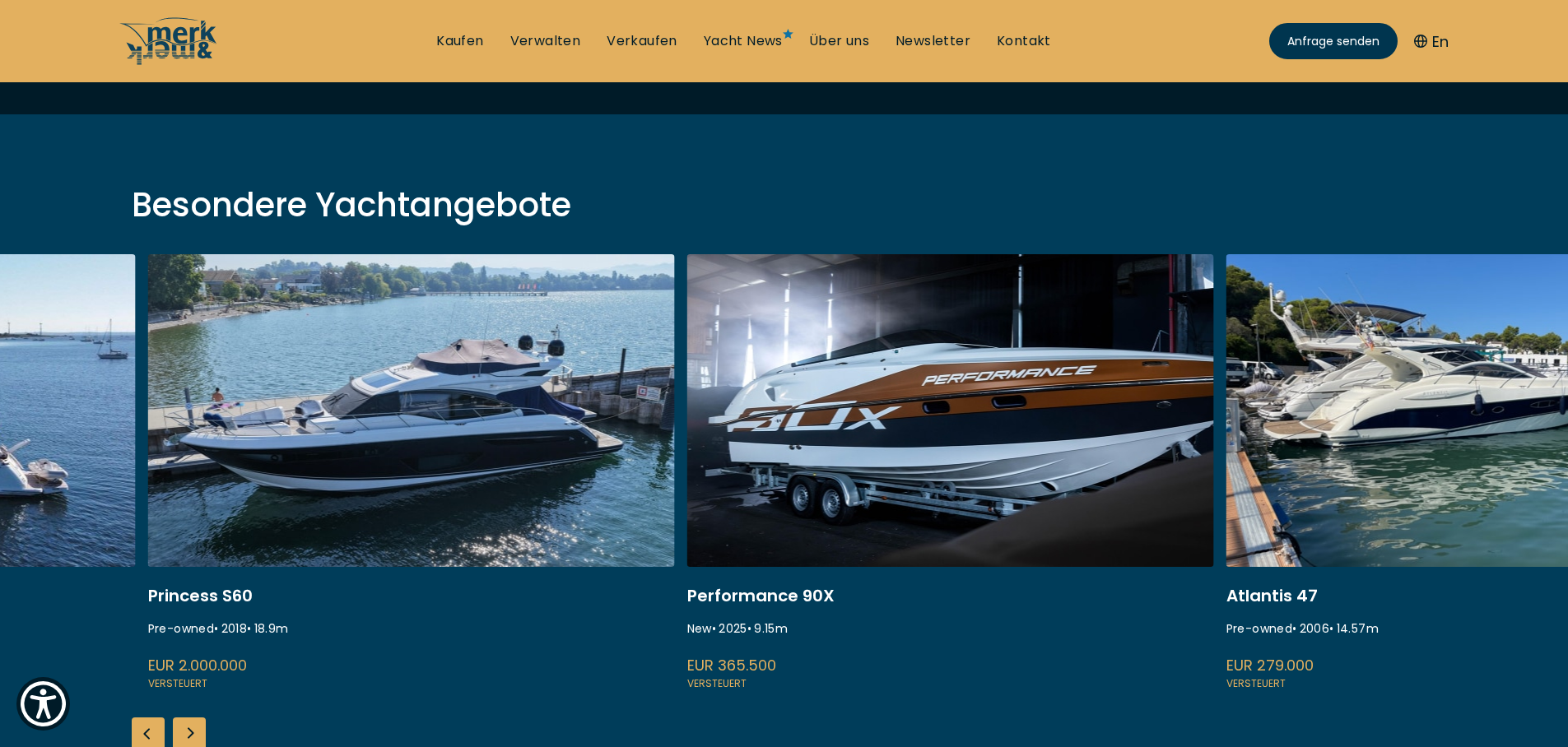
click at [921, 479] on link at bounding box center [951, 473] width 527 height 438
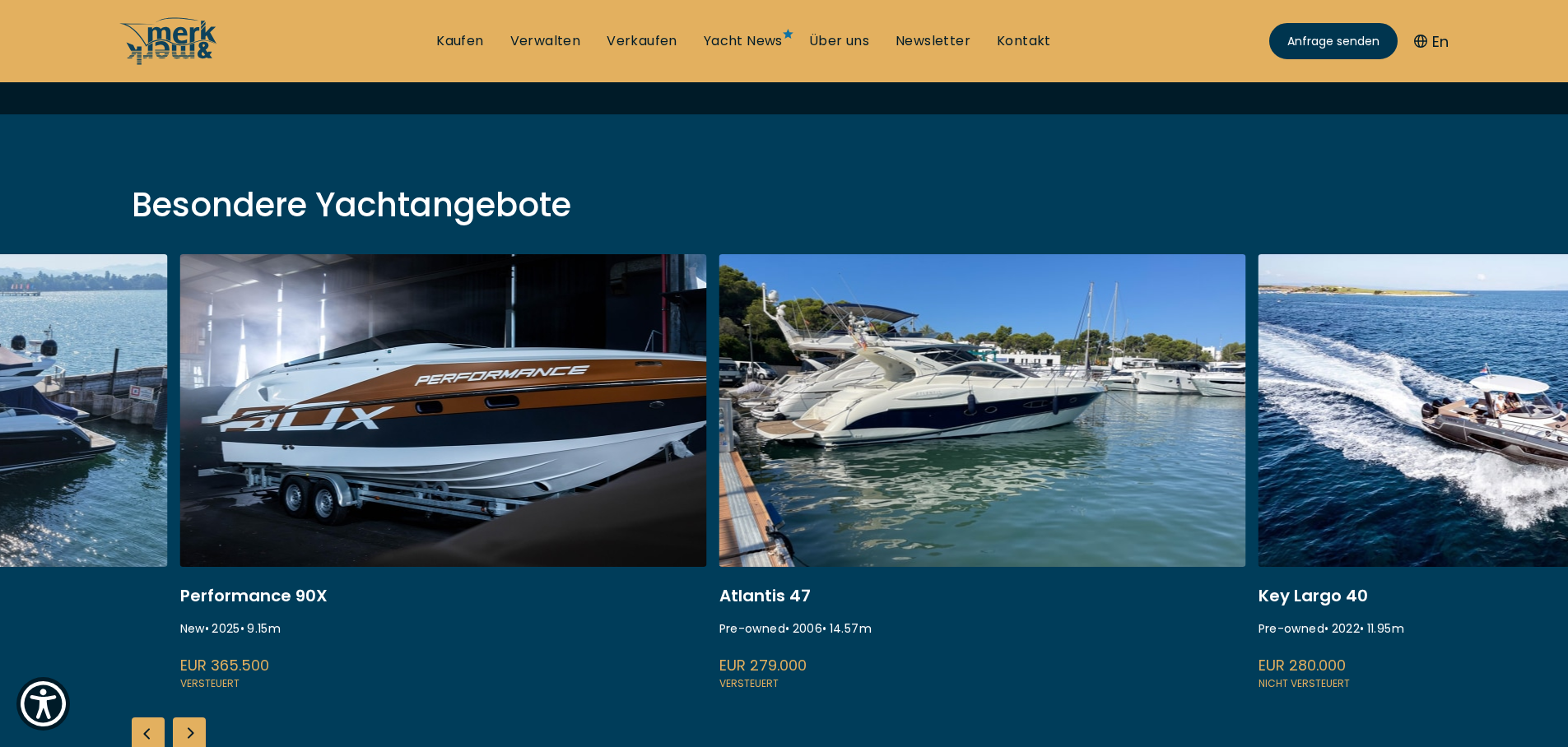
click at [1056, 459] on link at bounding box center [983, 473] width 527 height 438
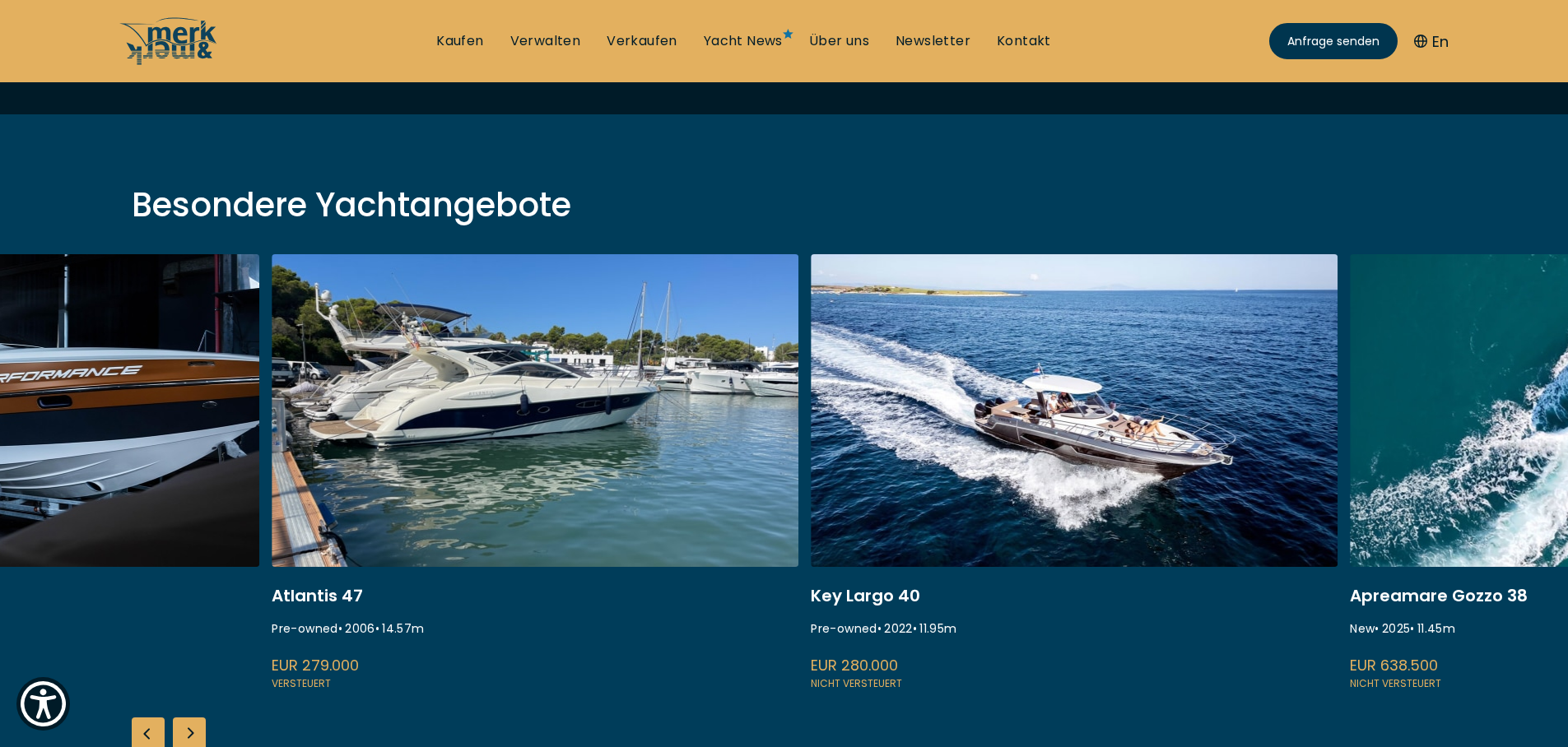
click at [920, 446] on link at bounding box center [1074, 473] width 527 height 438
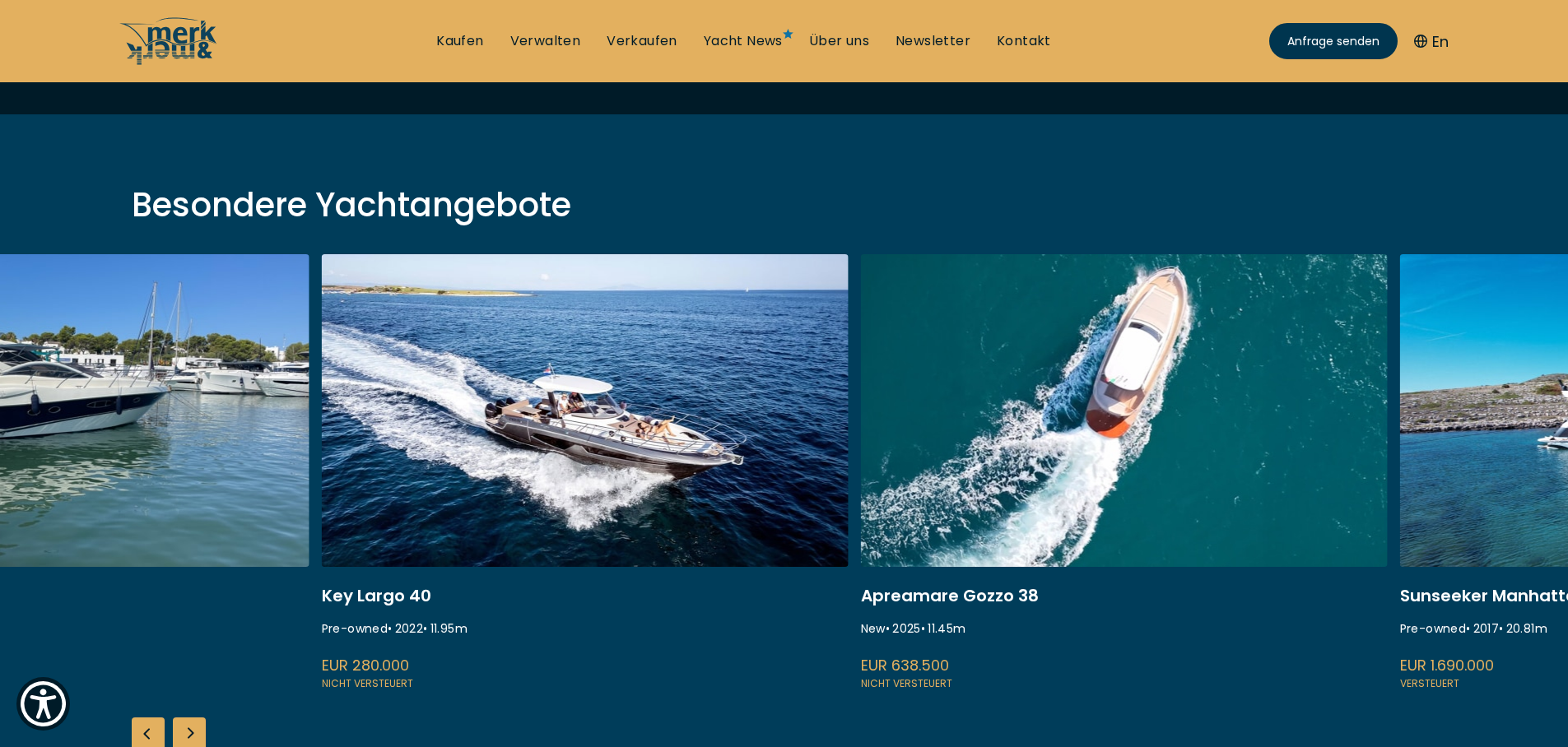
click at [876, 426] on link at bounding box center [1124, 473] width 527 height 438
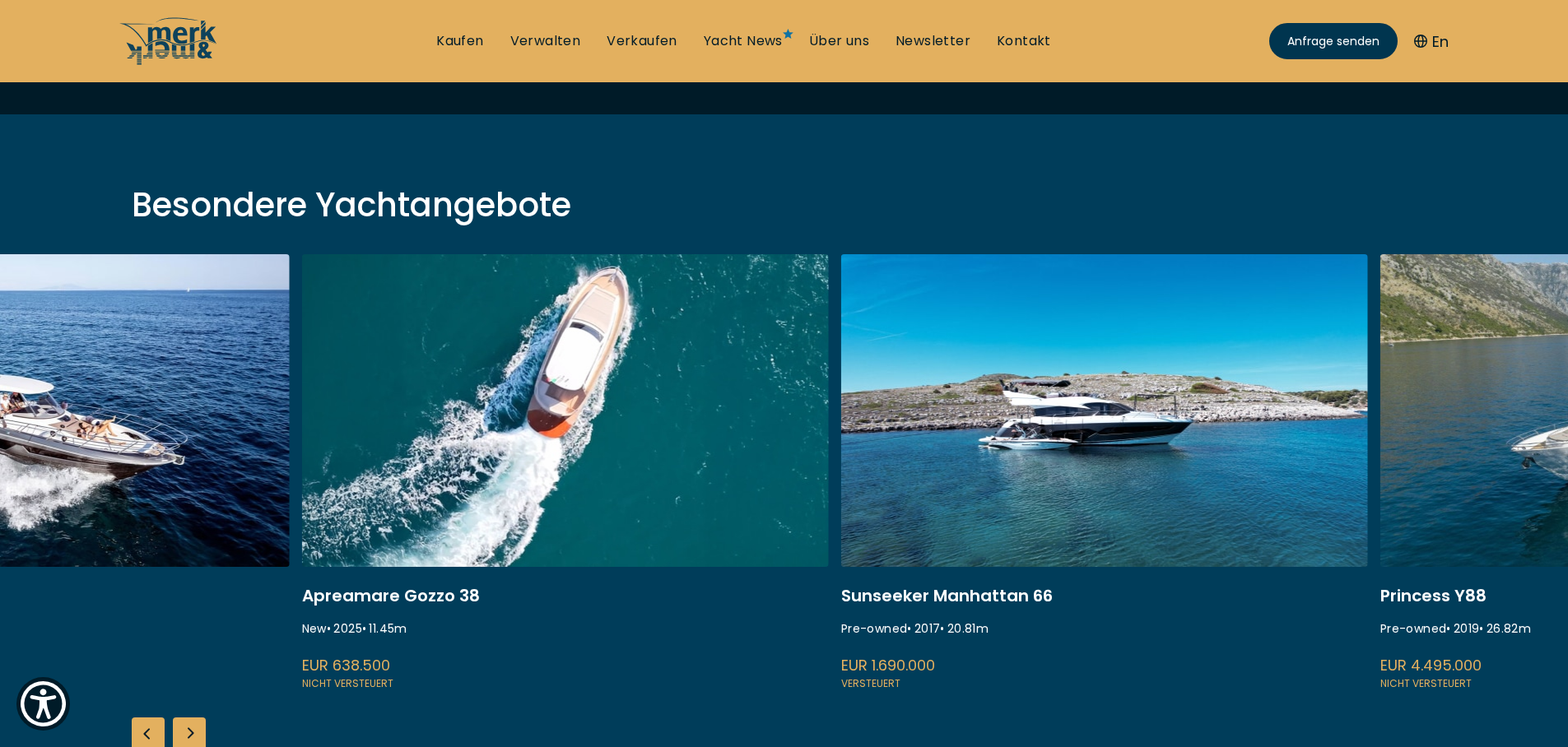
click at [657, 384] on link at bounding box center [565, 473] width 527 height 438
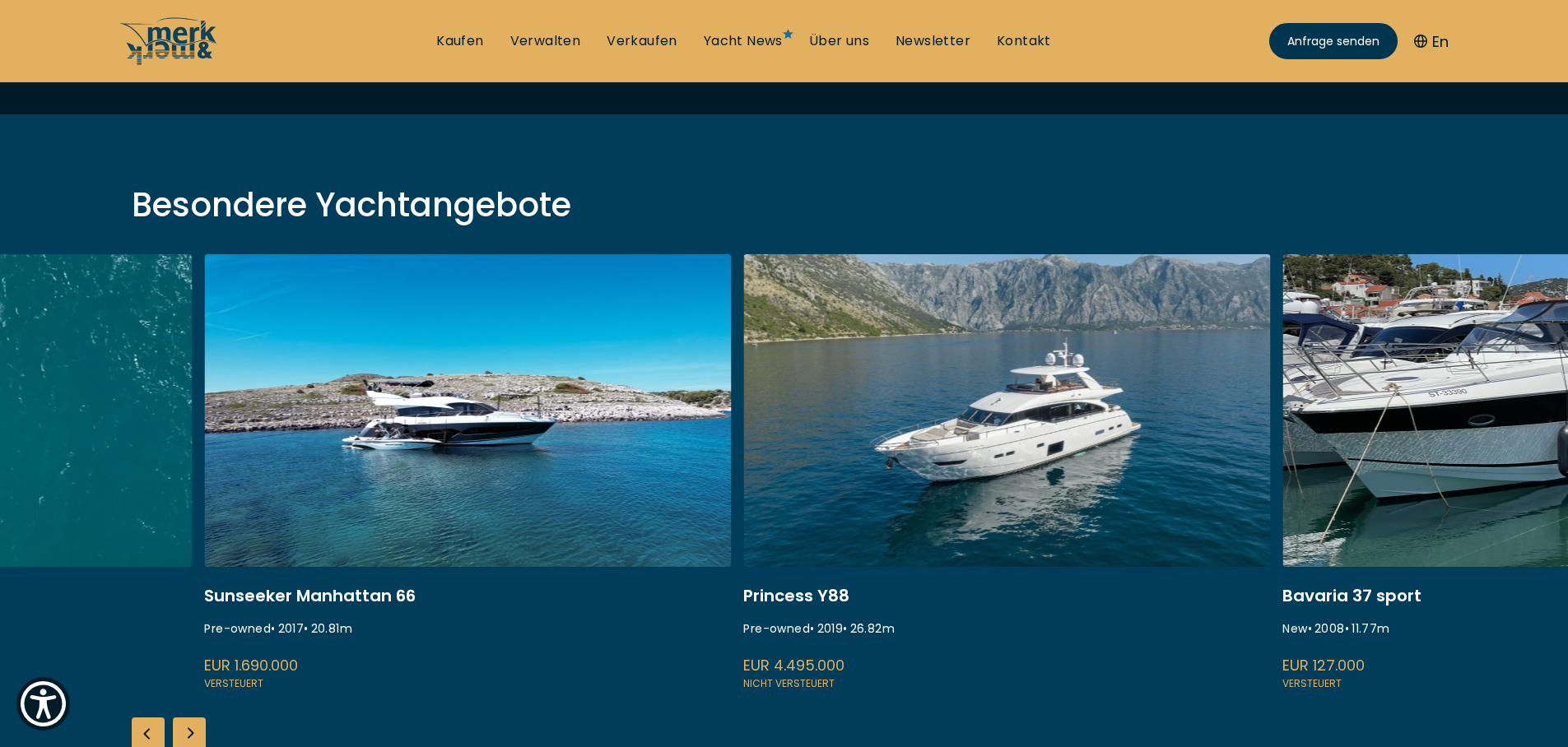
click at [498, 381] on link at bounding box center [468, 473] width 527 height 438
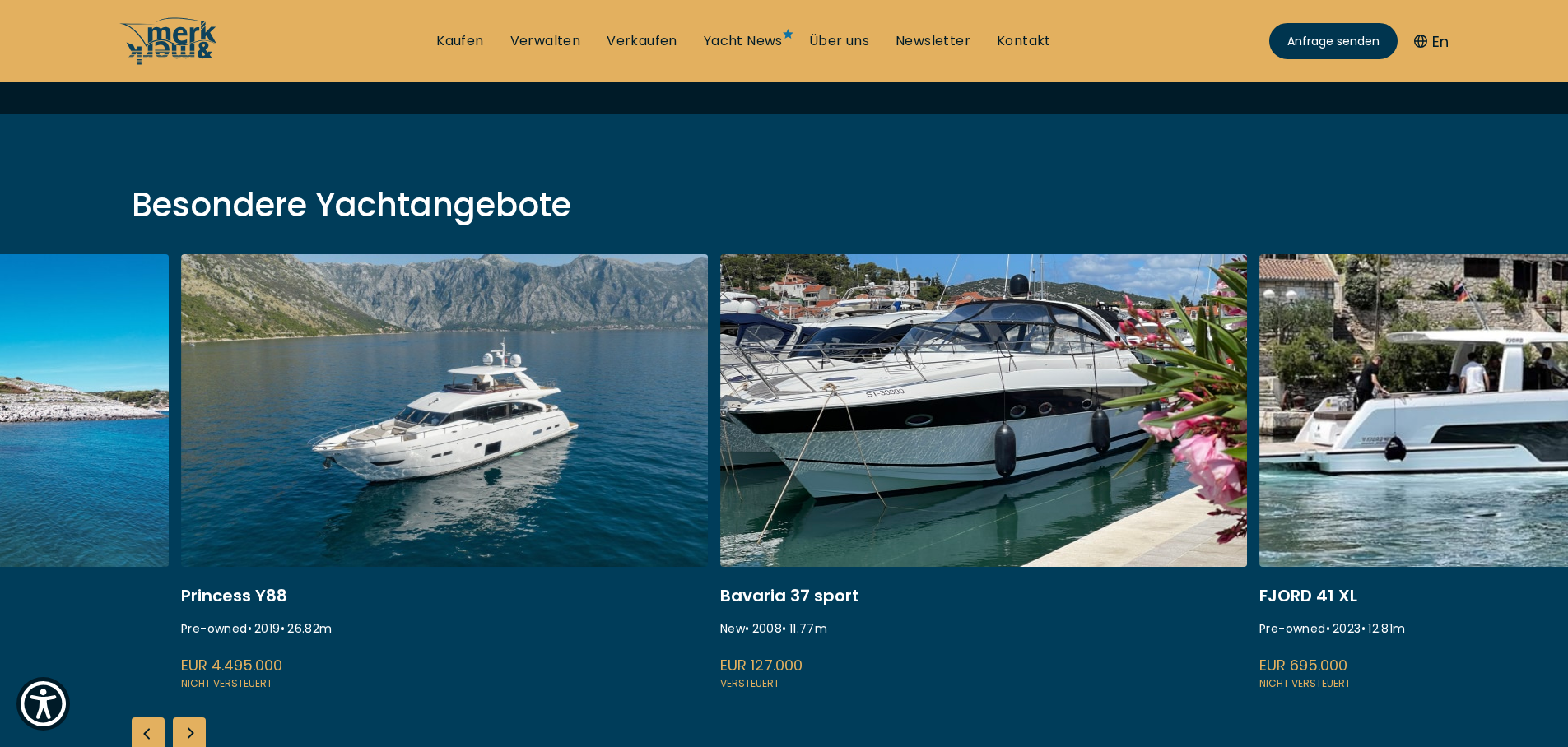
click at [589, 503] on link at bounding box center [445, 473] width 527 height 438
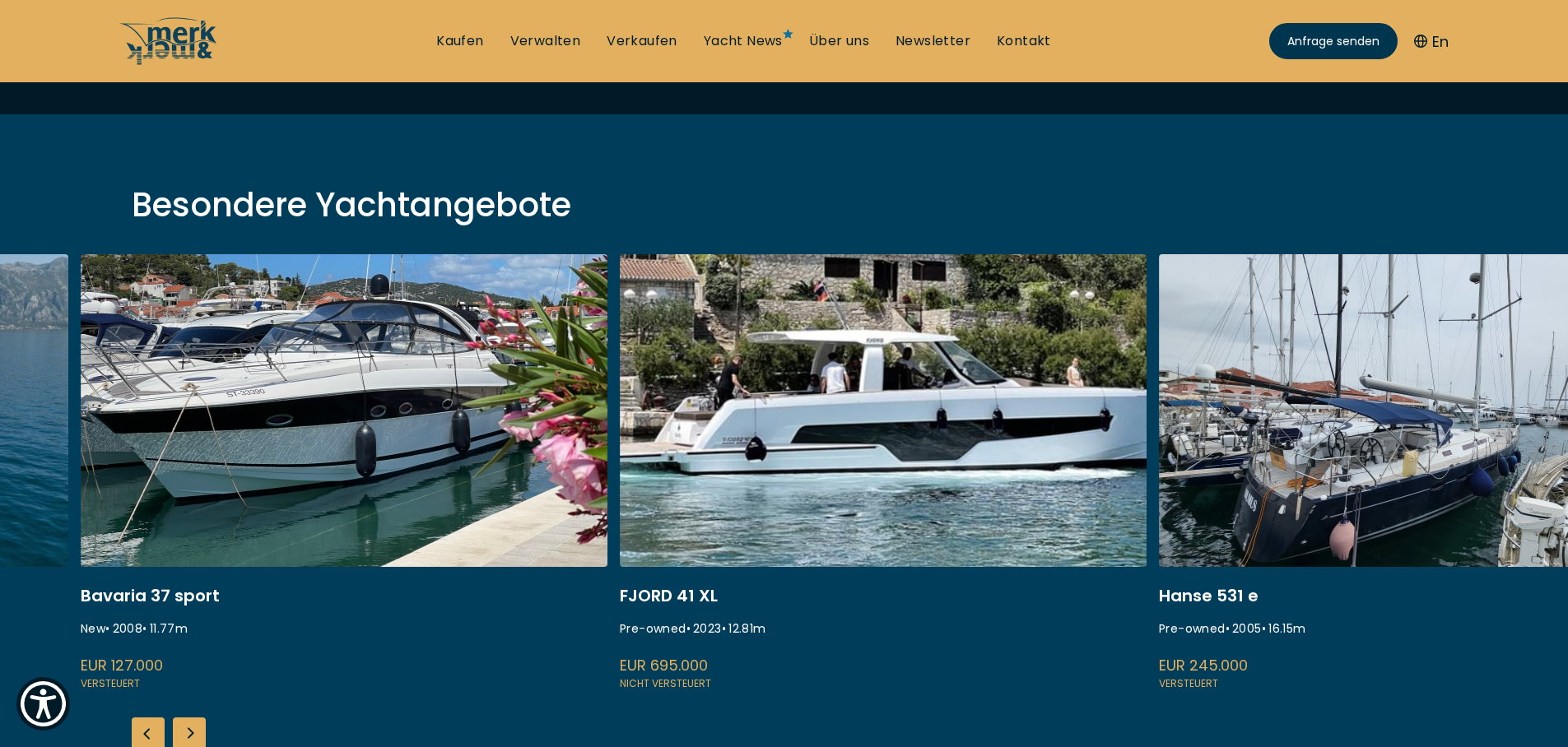
click at [405, 508] on link at bounding box center [344, 473] width 527 height 438
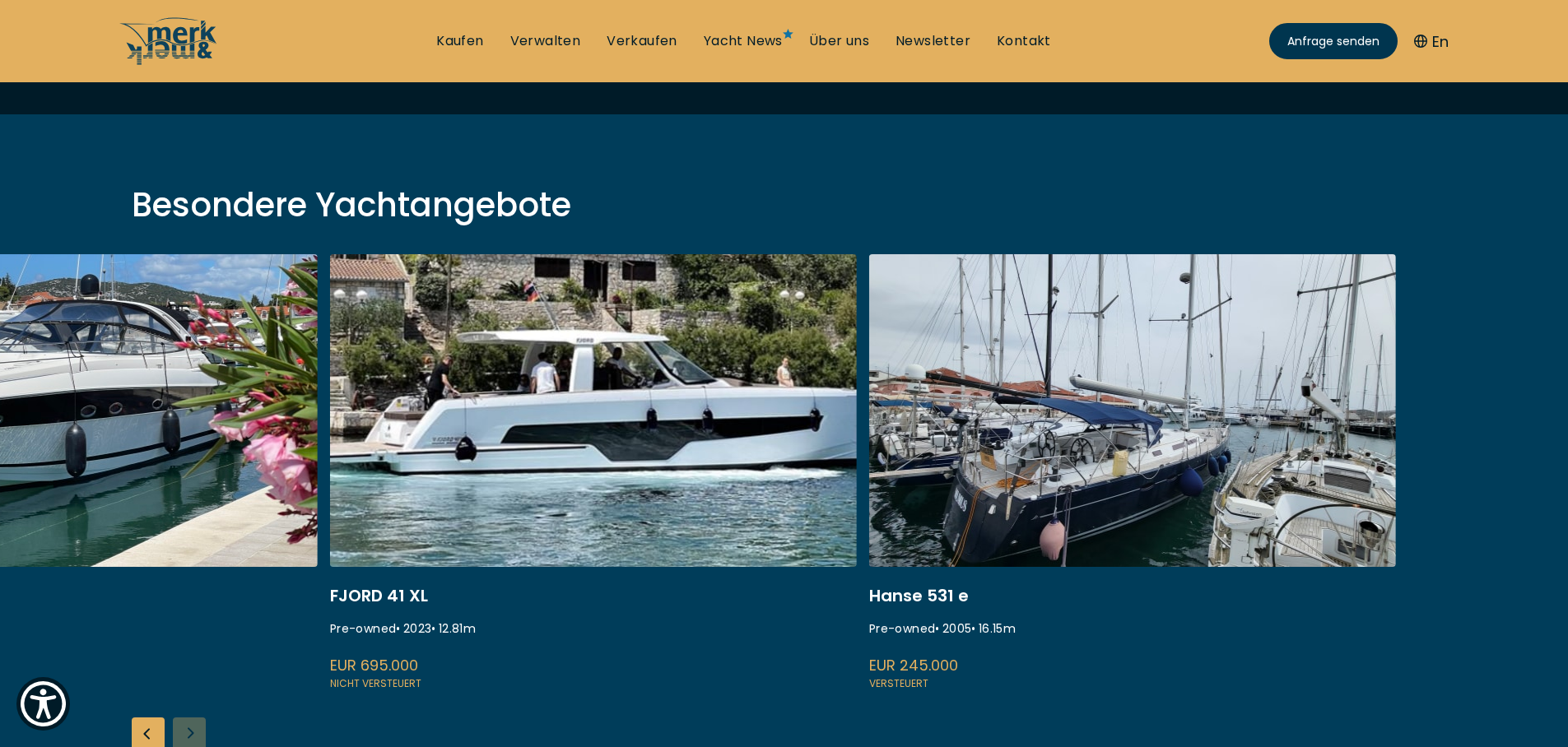
click at [857, 510] on link at bounding box center [594, 473] width 527 height 438
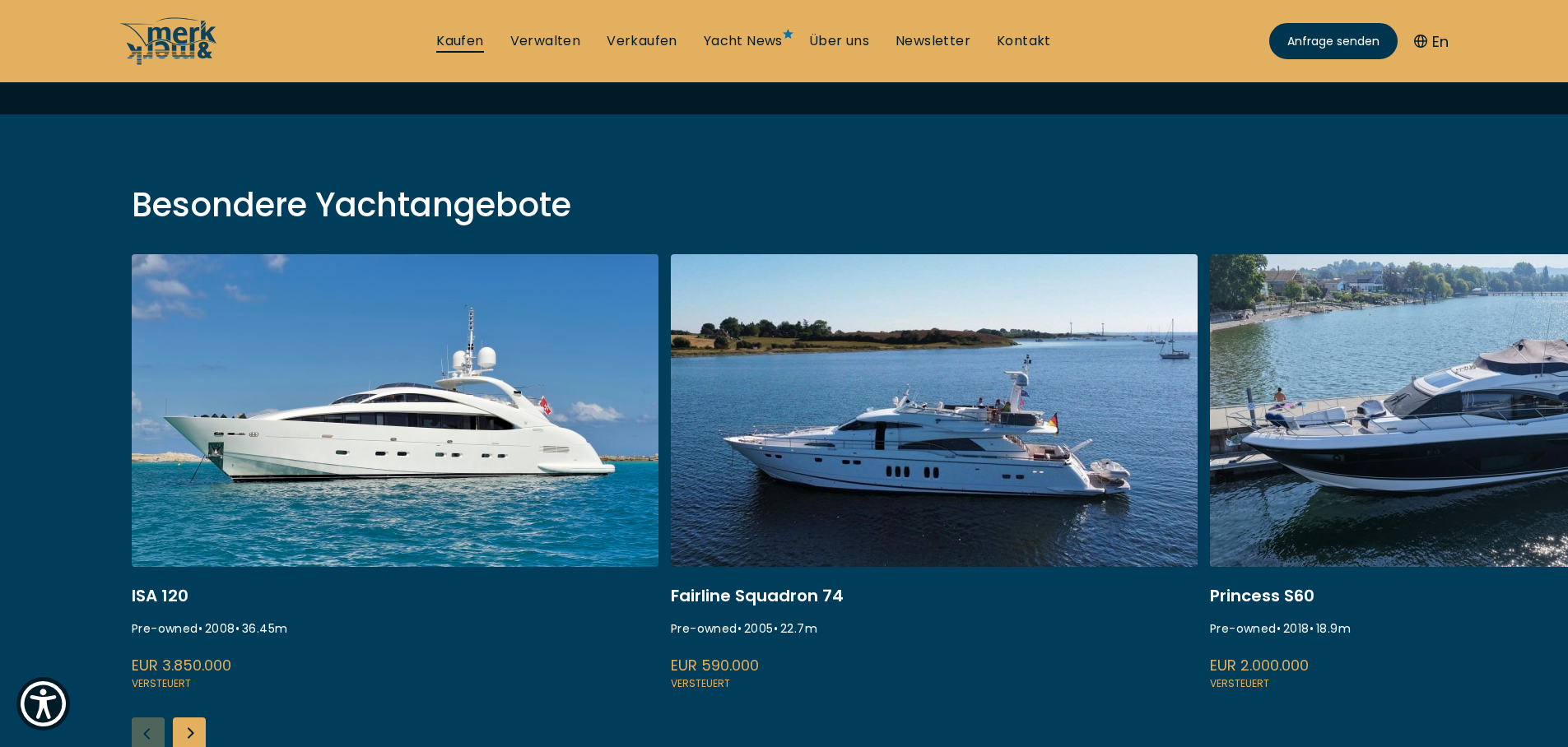
click at [456, 45] on link "Kaufen" at bounding box center [459, 41] width 47 height 18
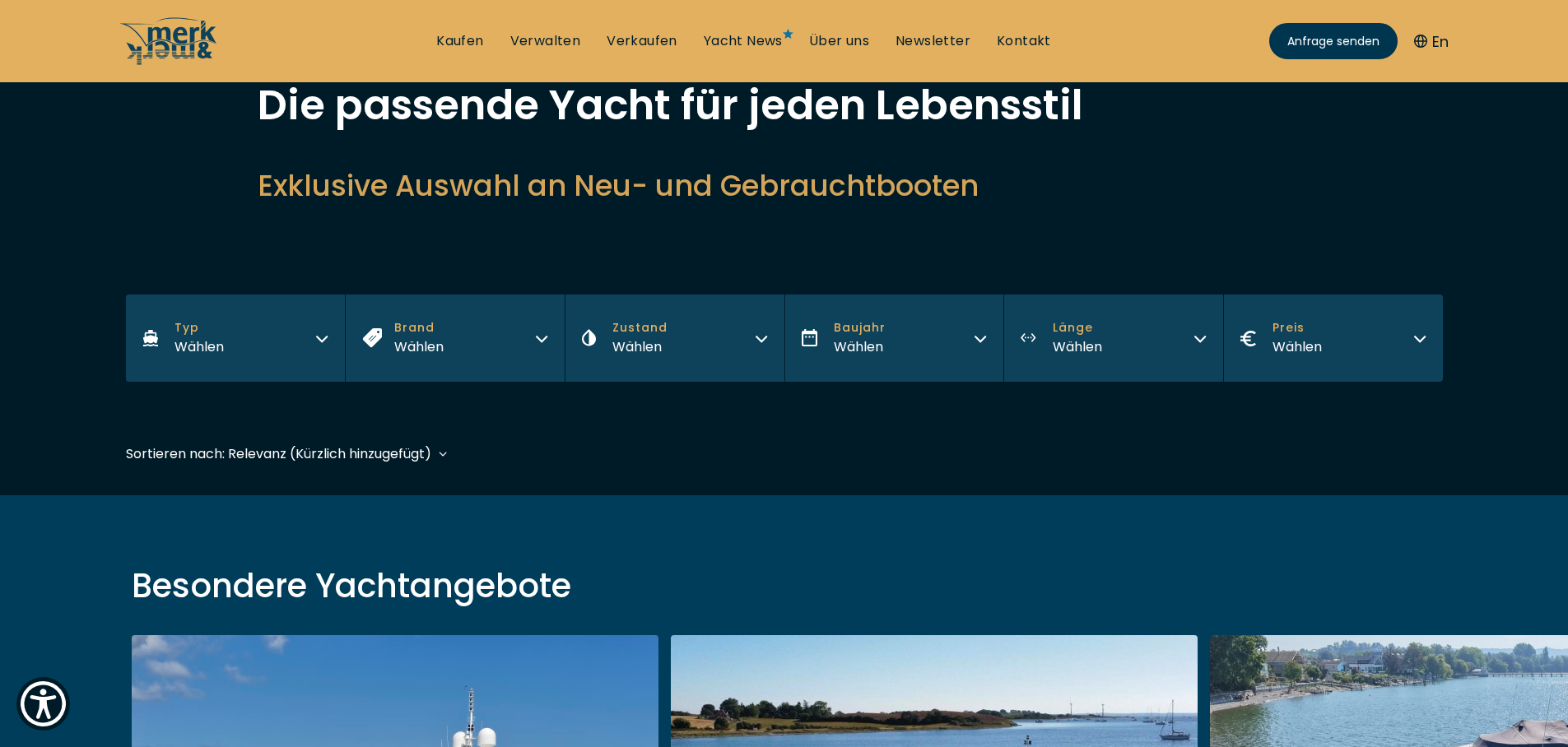
scroll to position [98, 0]
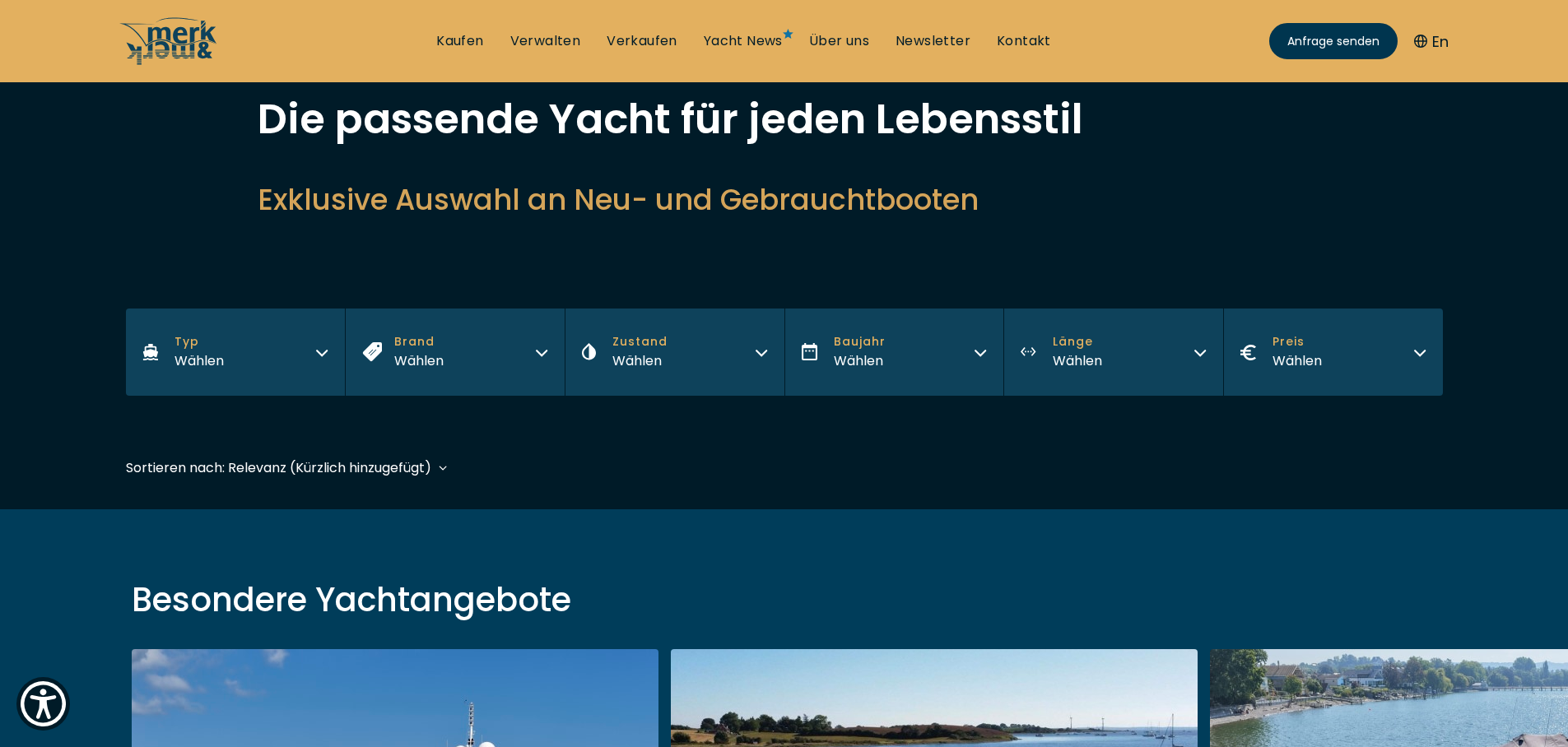
click at [1111, 363] on button "Länge Wählen" at bounding box center [1113, 352] width 220 height 87
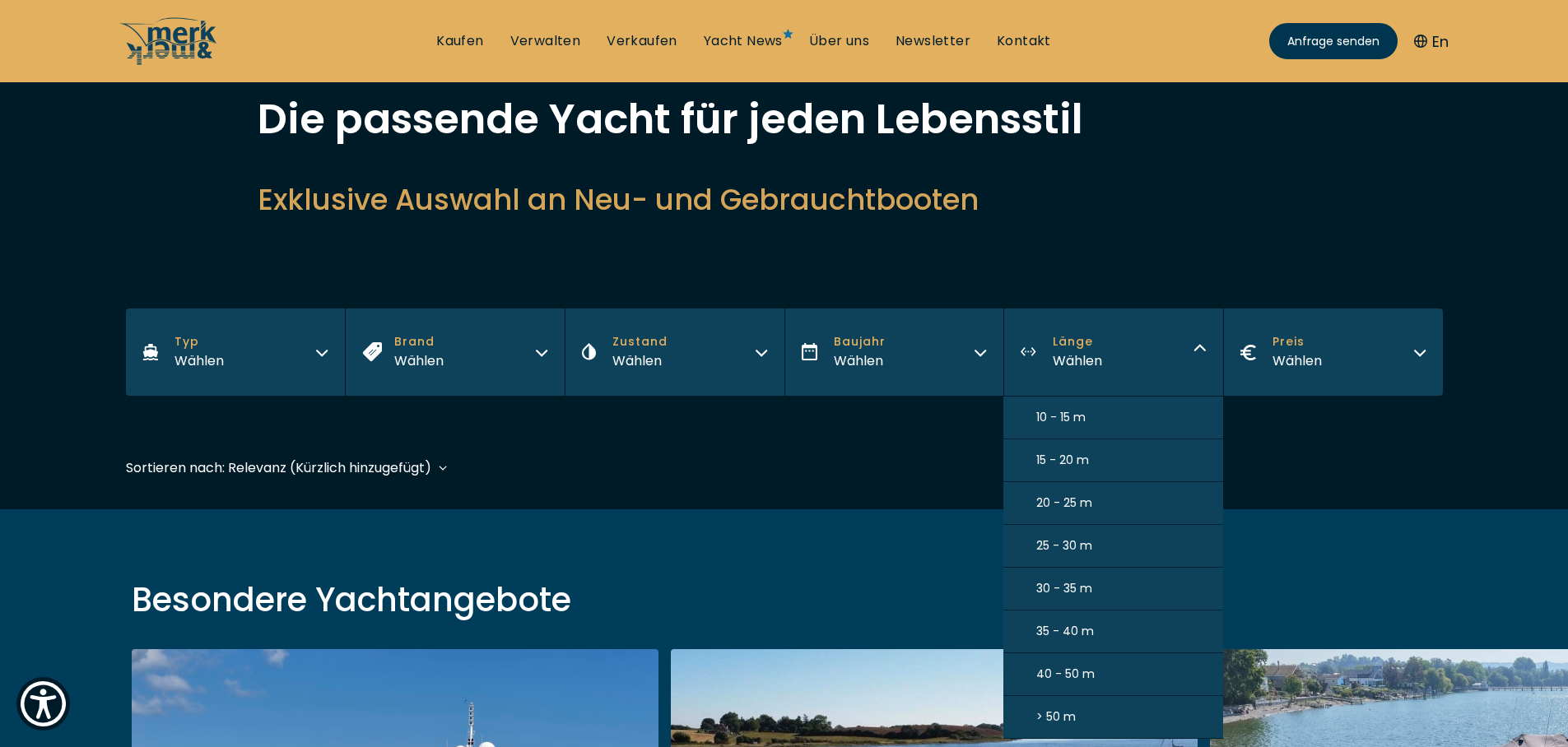
click at [1065, 634] on span "35 - 40 m" at bounding box center [1065, 631] width 57 height 17
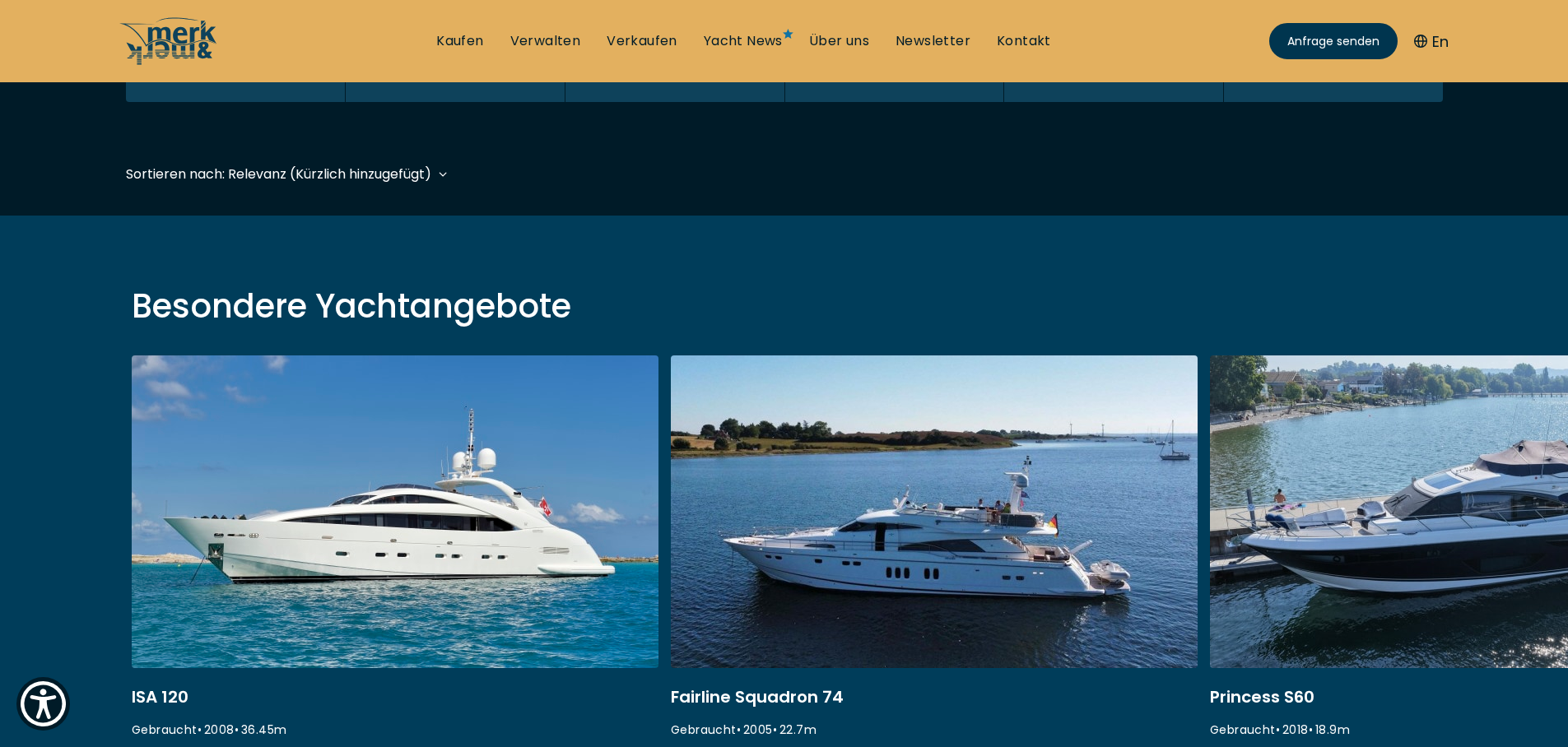
scroll to position [408, 0]
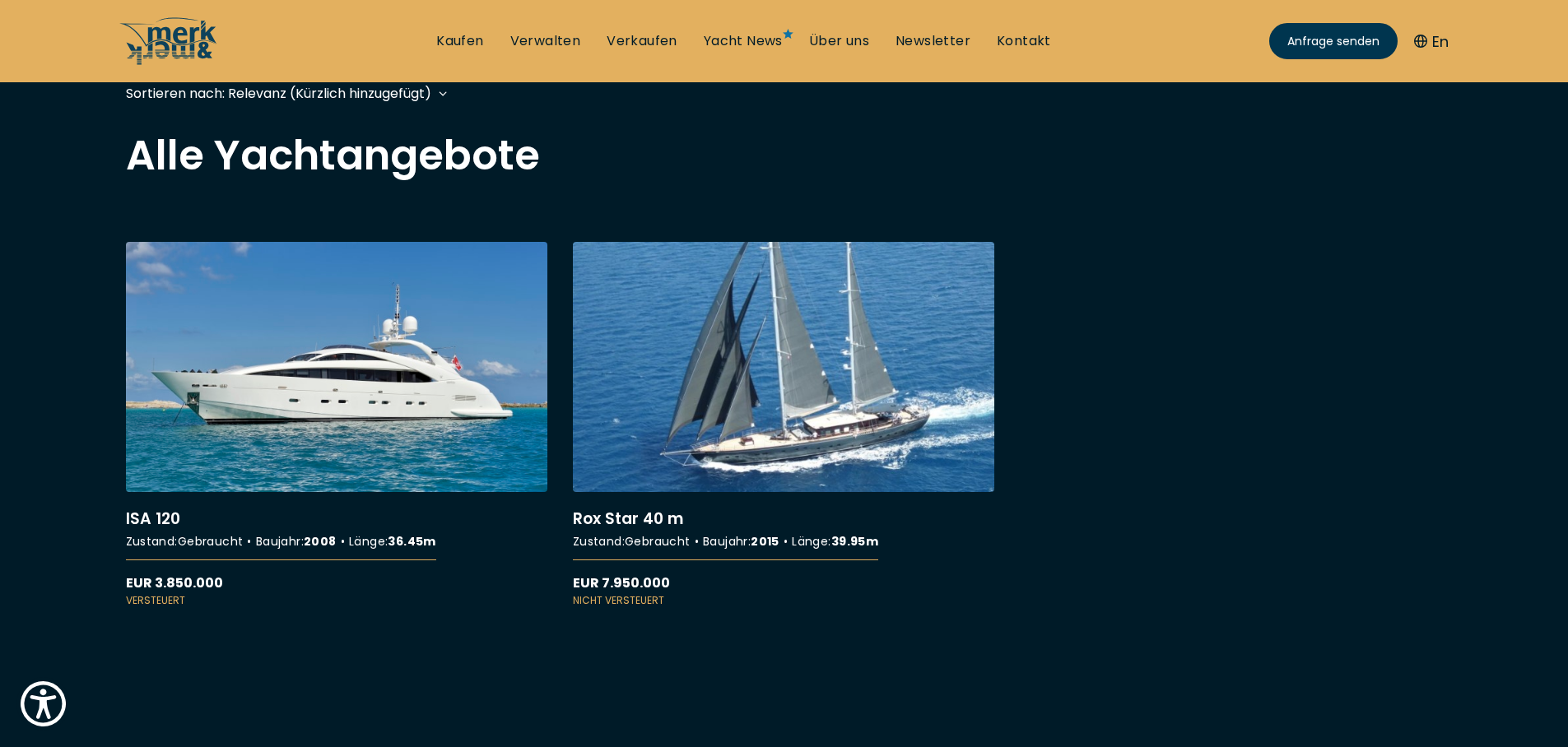
scroll to position [494, 0]
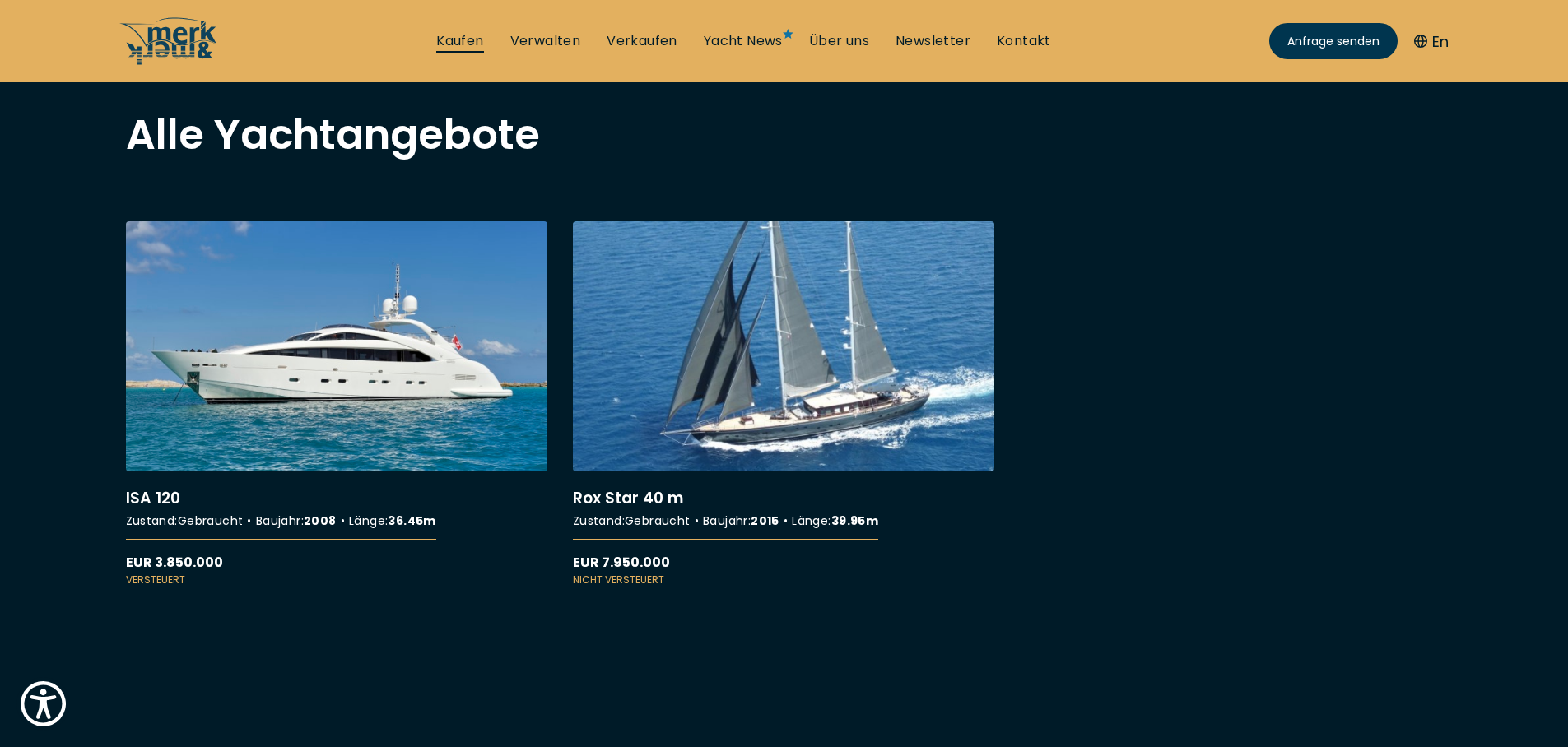
click at [465, 45] on link "Kaufen" at bounding box center [459, 41] width 47 height 18
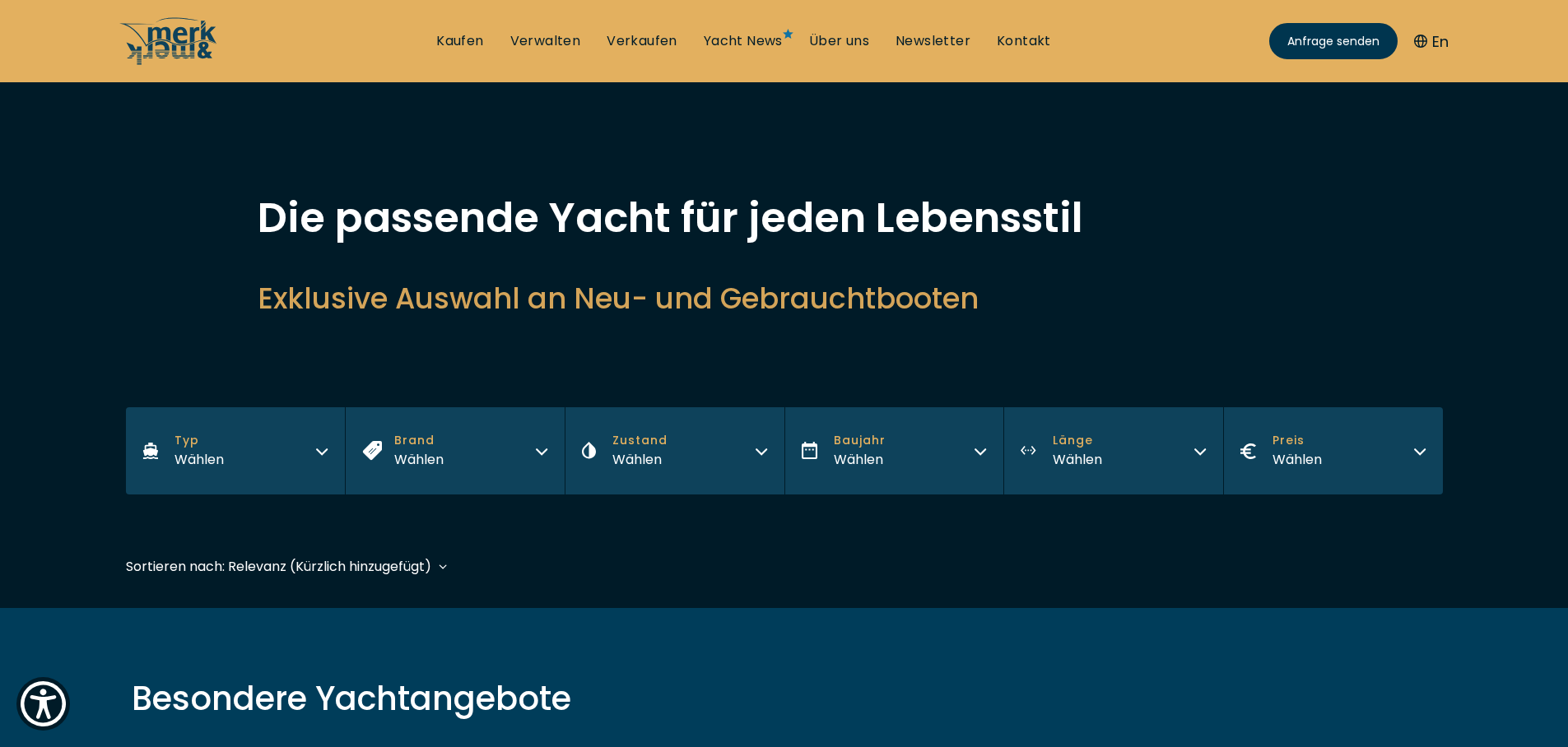
click at [1091, 459] on div "Wählen" at bounding box center [1077, 460] width 50 height 21
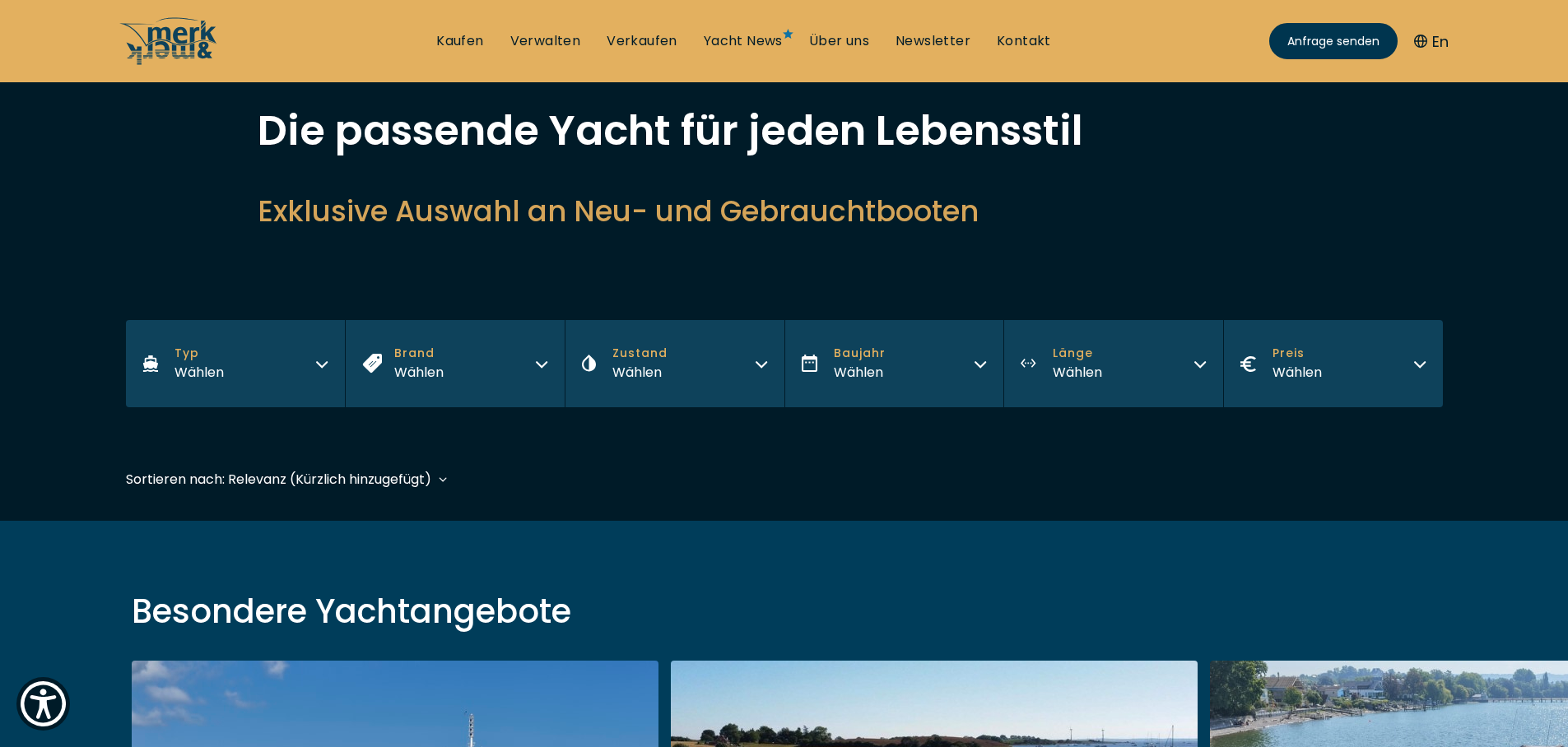
scroll to position [296, 0]
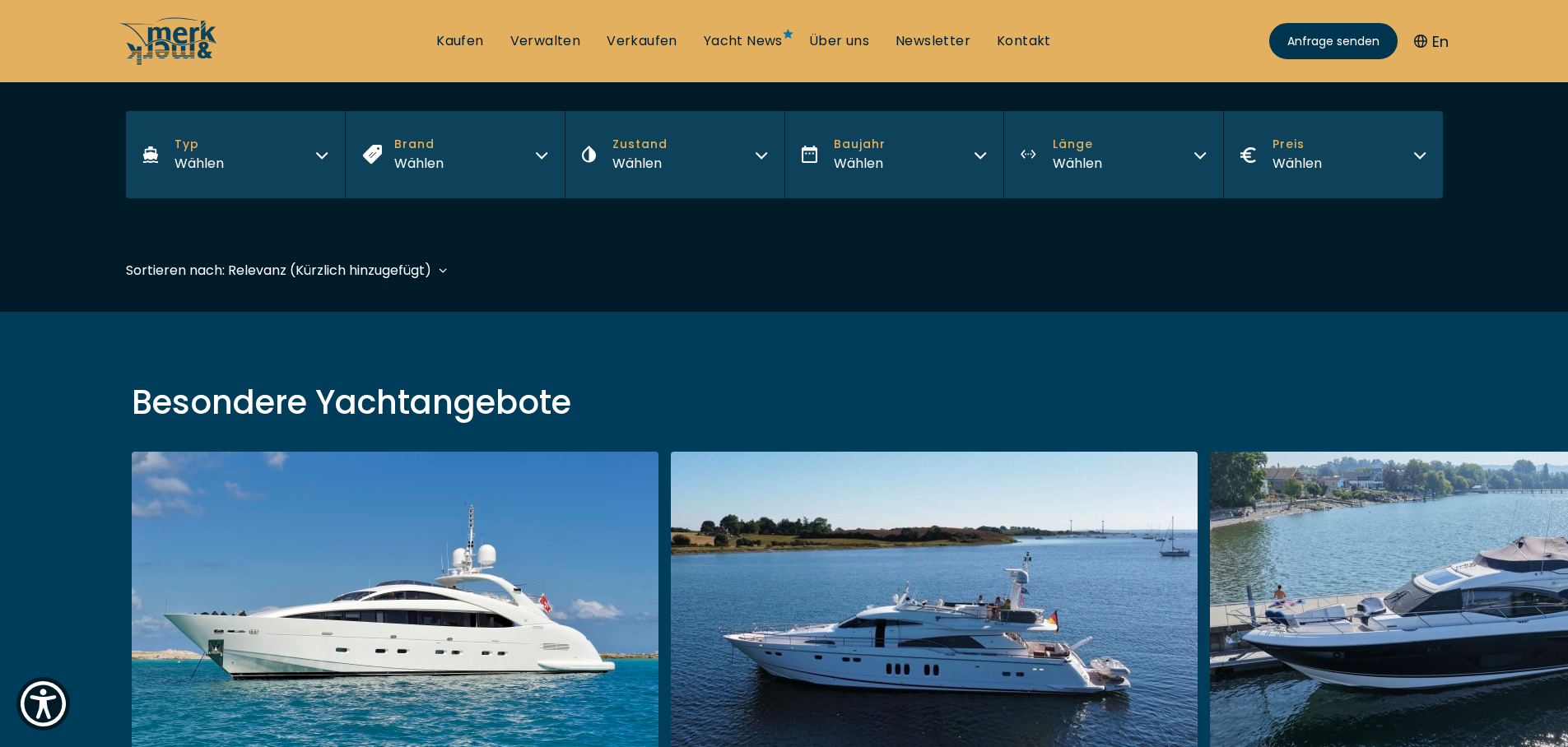
click at [1118, 126] on button "Länge Wählen" at bounding box center [1113, 154] width 220 height 87
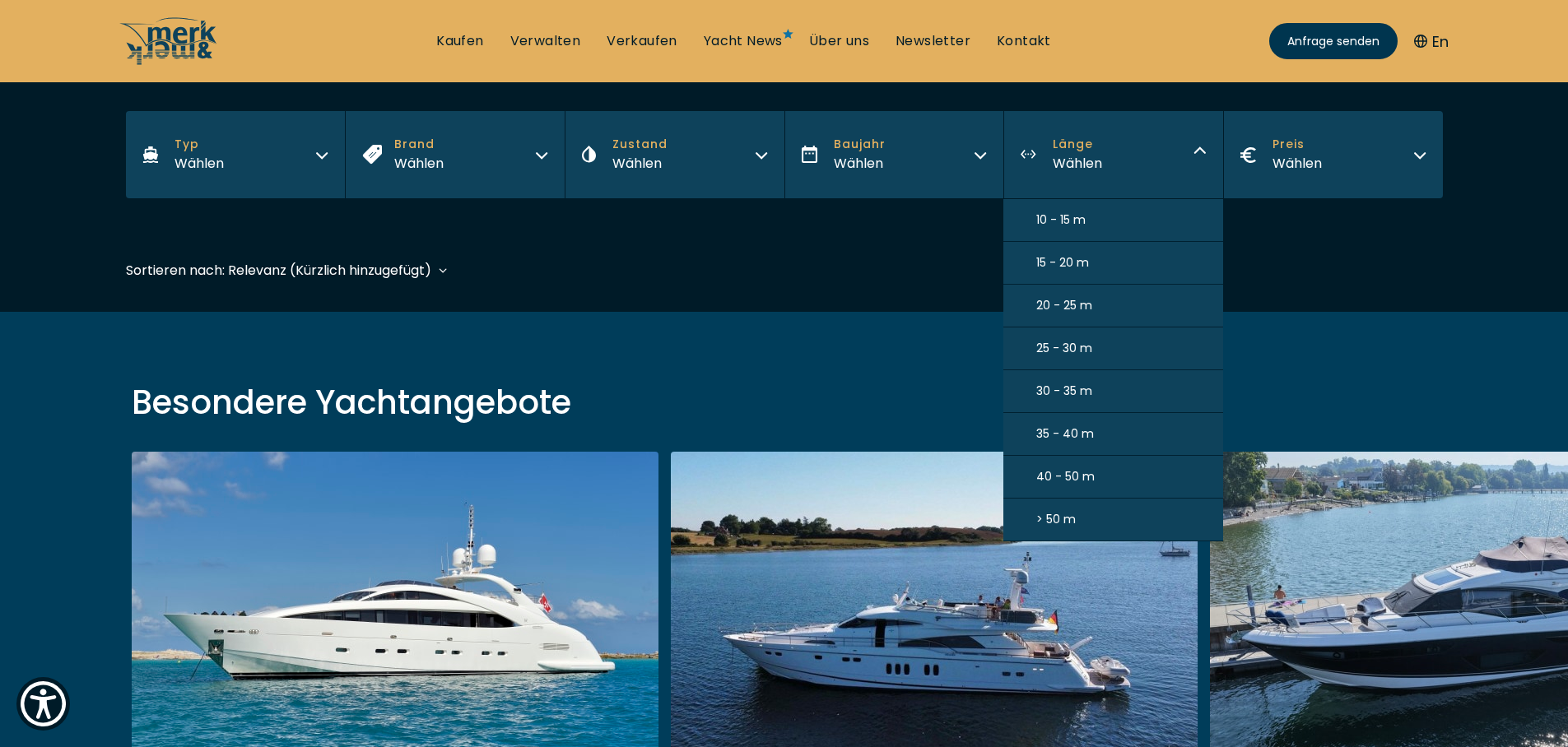
click at [1074, 481] on span "40 - 50 m" at bounding box center [1065, 477] width 58 height 17
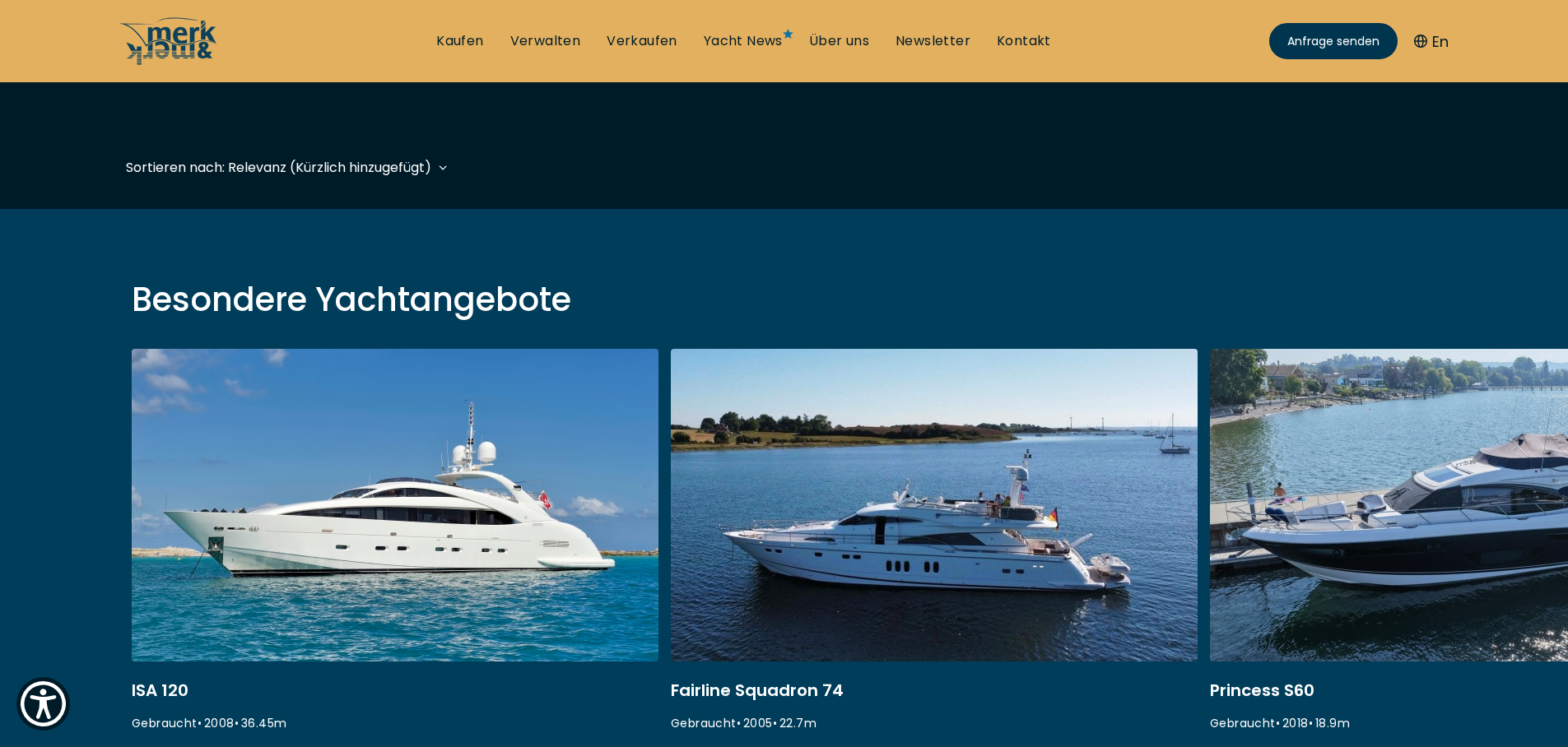
scroll to position [408, 0]
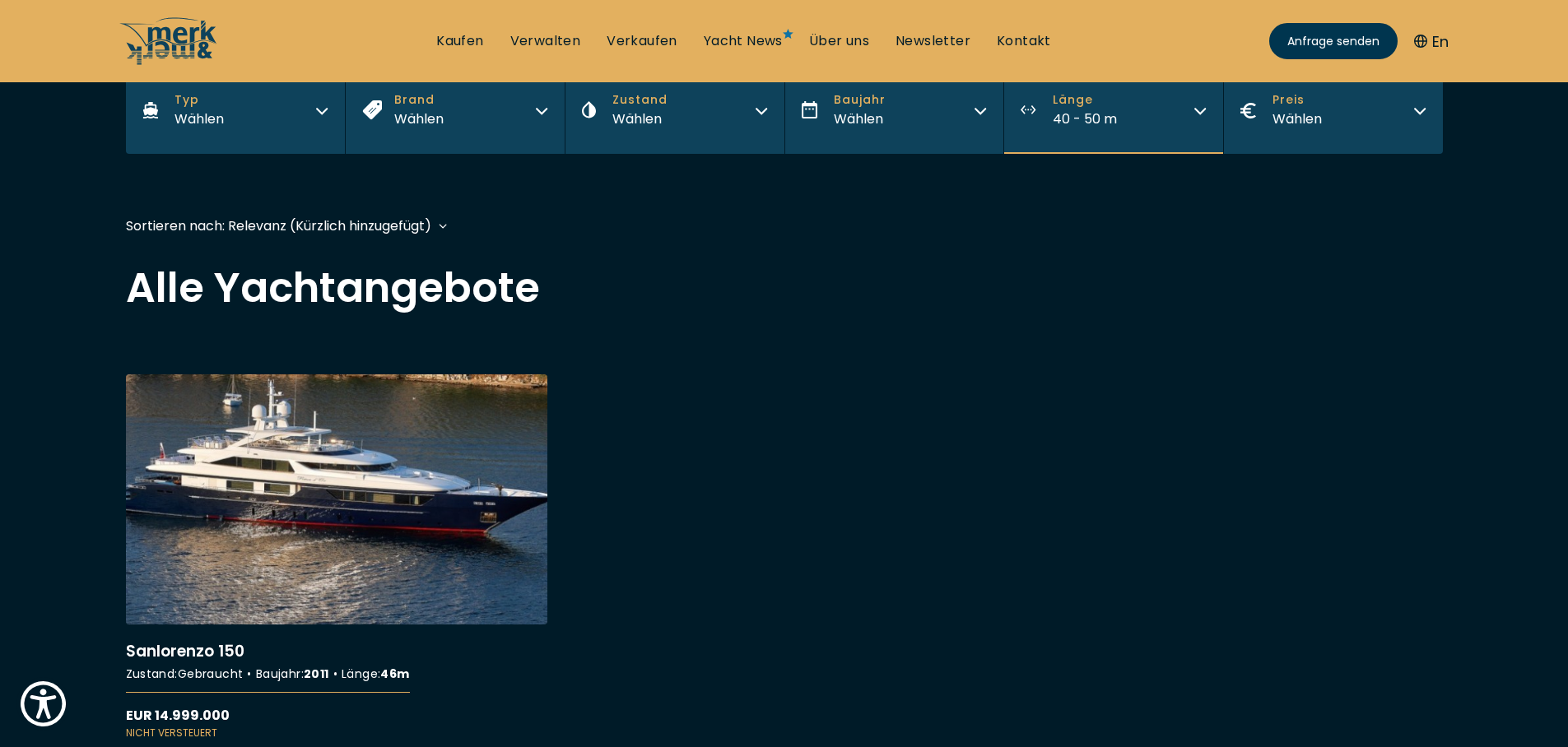
scroll to position [395, 0]
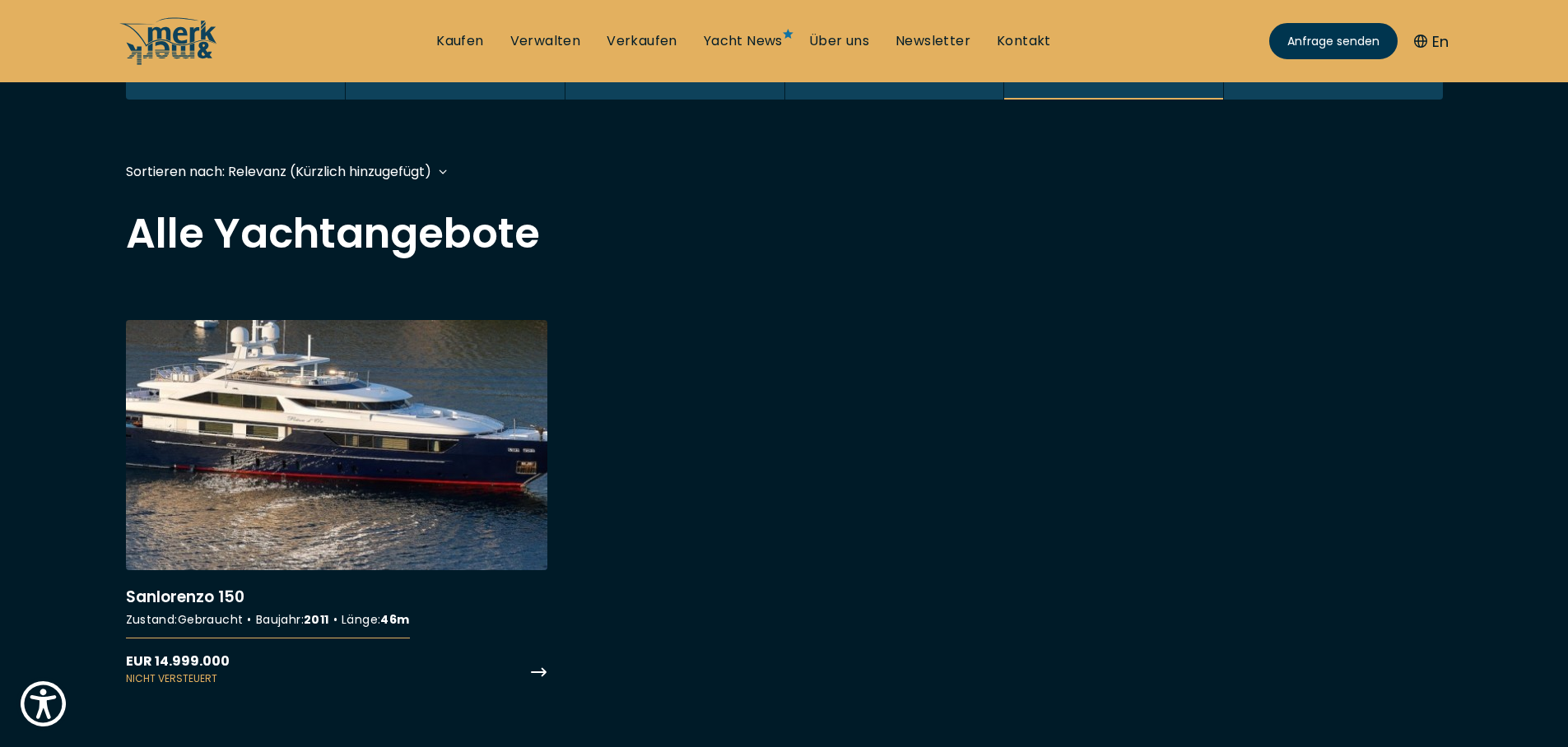
click at [381, 459] on link "More details about Sanlorenzo 150" at bounding box center [336, 502] width 421 height 366
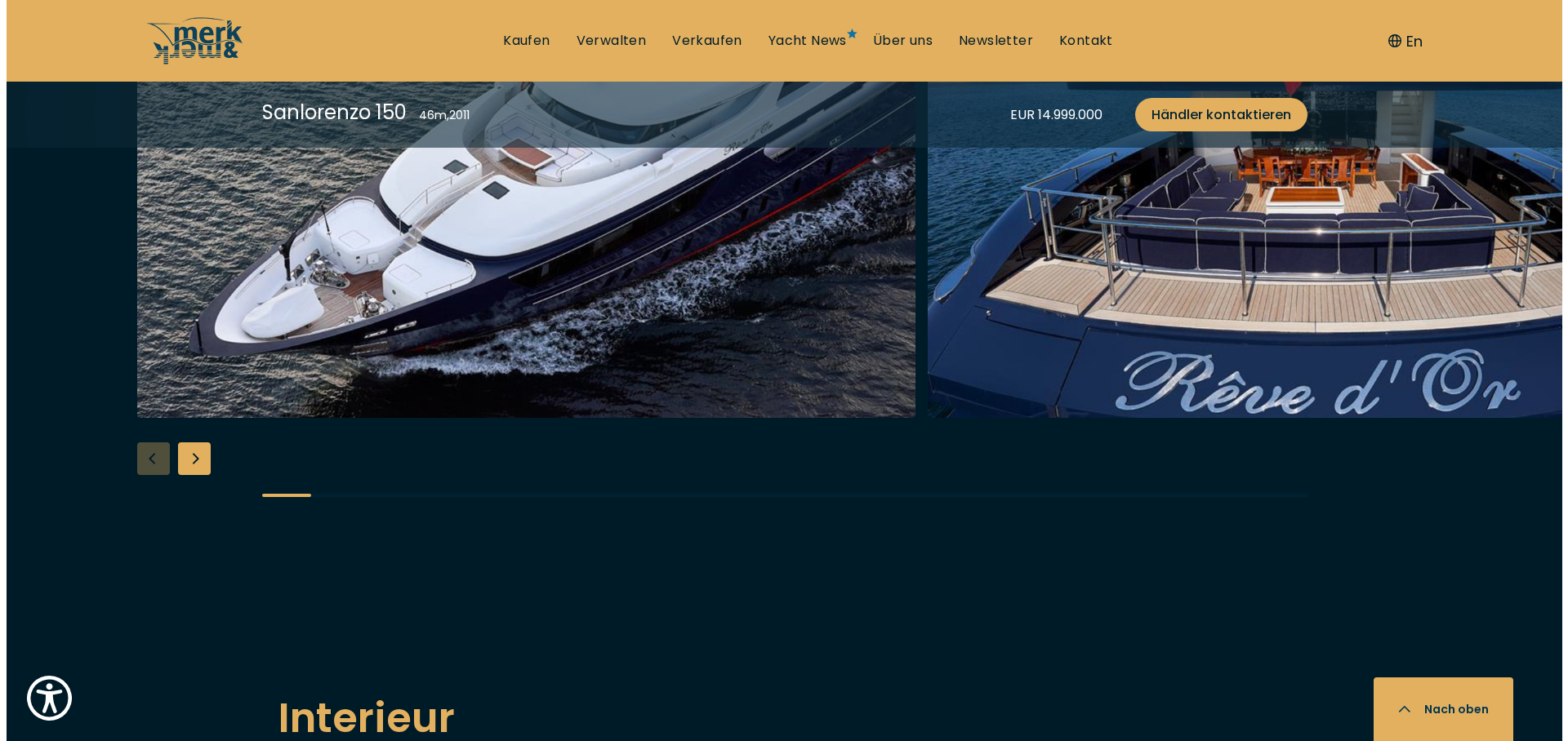
scroll to position [1763, 0]
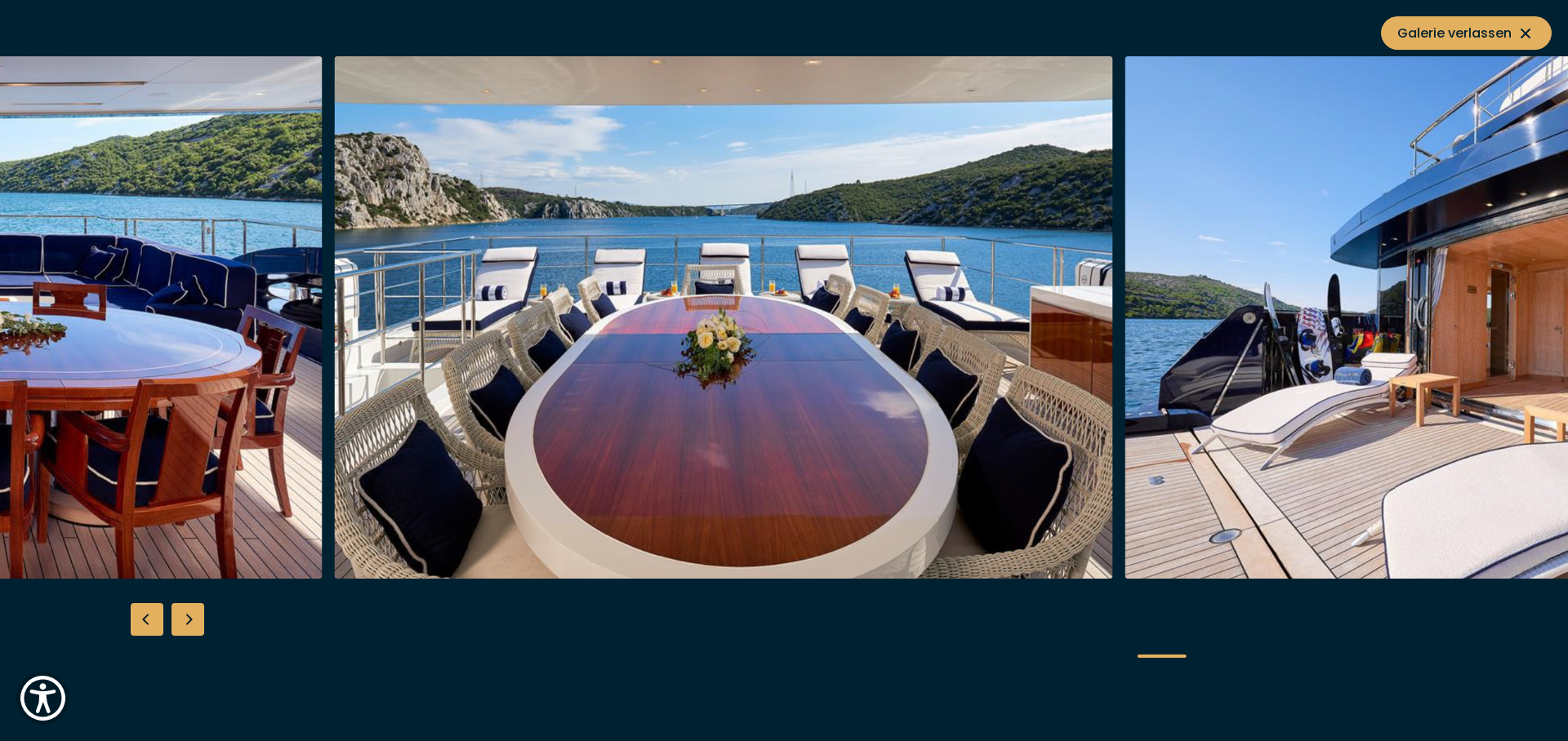
click at [405, 569] on img "button" at bounding box center [723, 317] width 778 height 523
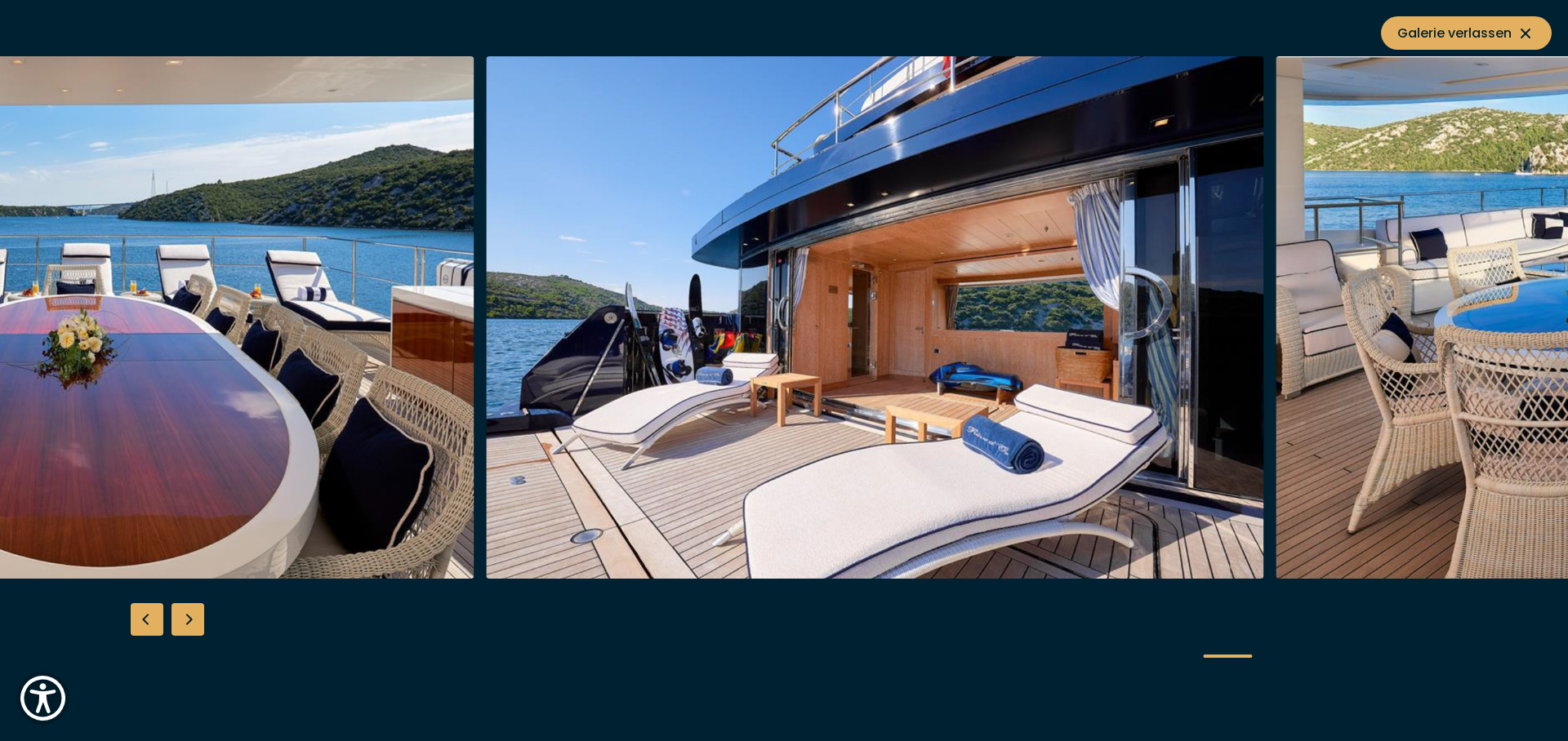
click at [344, 523] on img "button" at bounding box center [84, 317] width 778 height 523
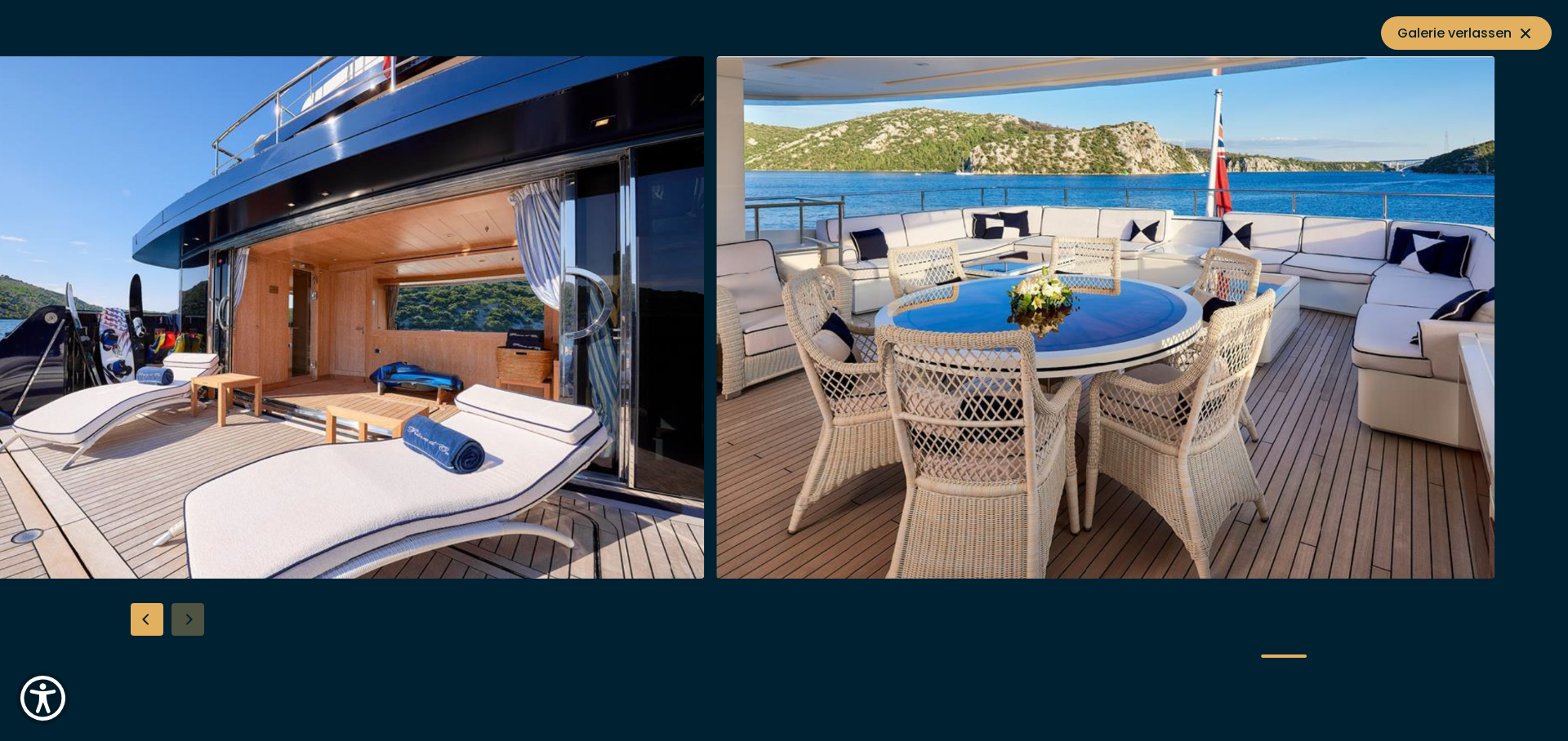
click at [404, 494] on img "button" at bounding box center [315, 317] width 778 height 523
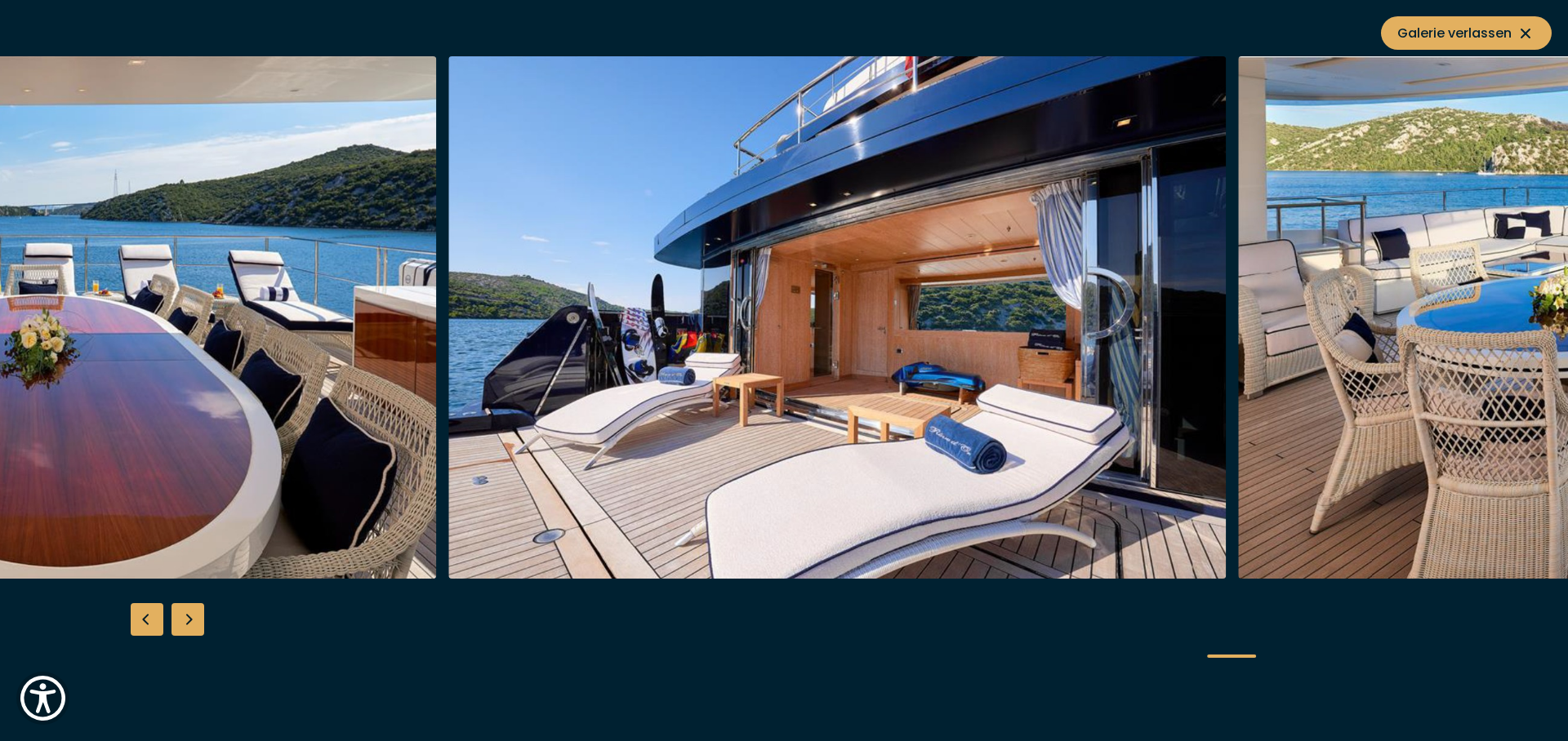
click at [822, 413] on img "button" at bounding box center [837, 317] width 778 height 523
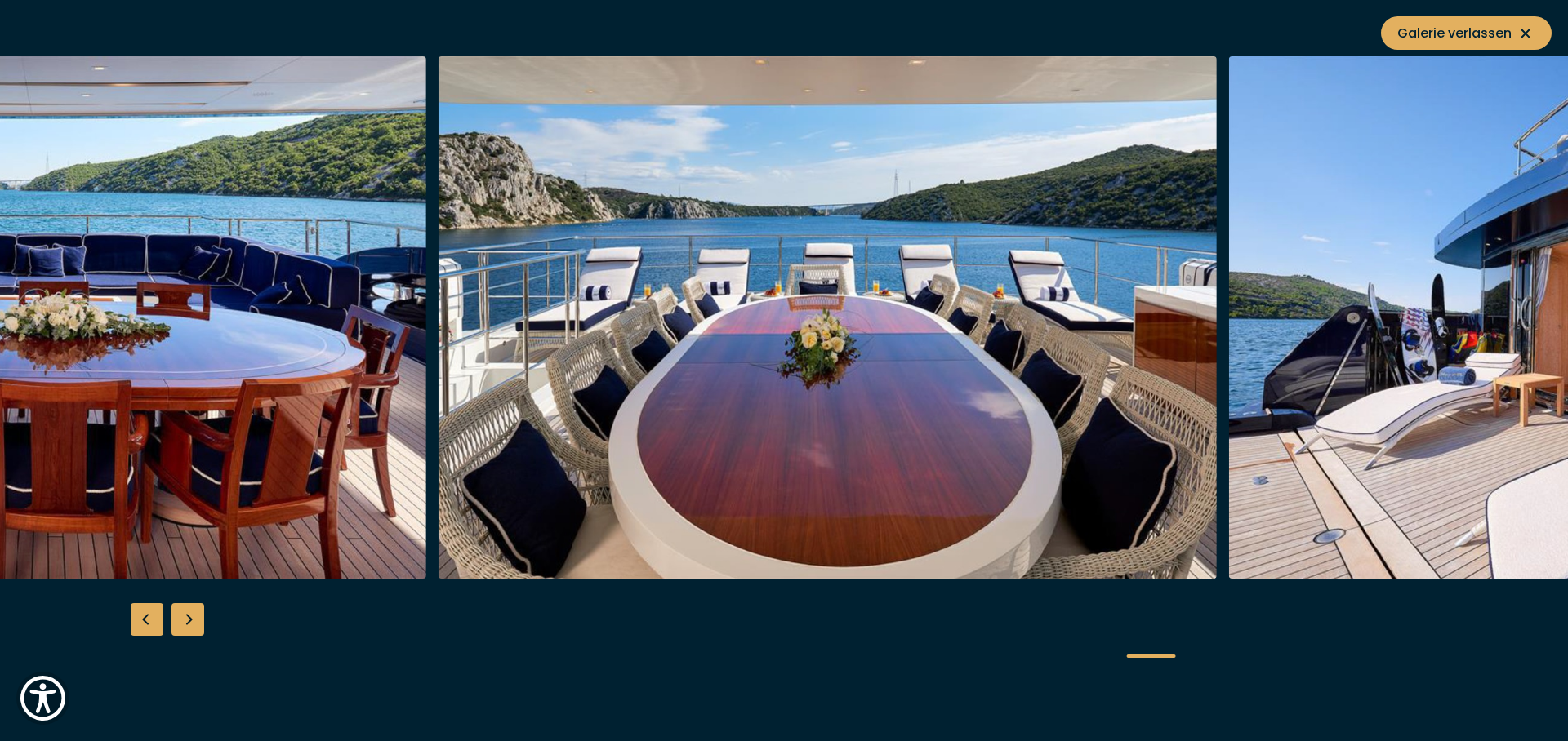
click at [999, 419] on img "button" at bounding box center [827, 317] width 778 height 523
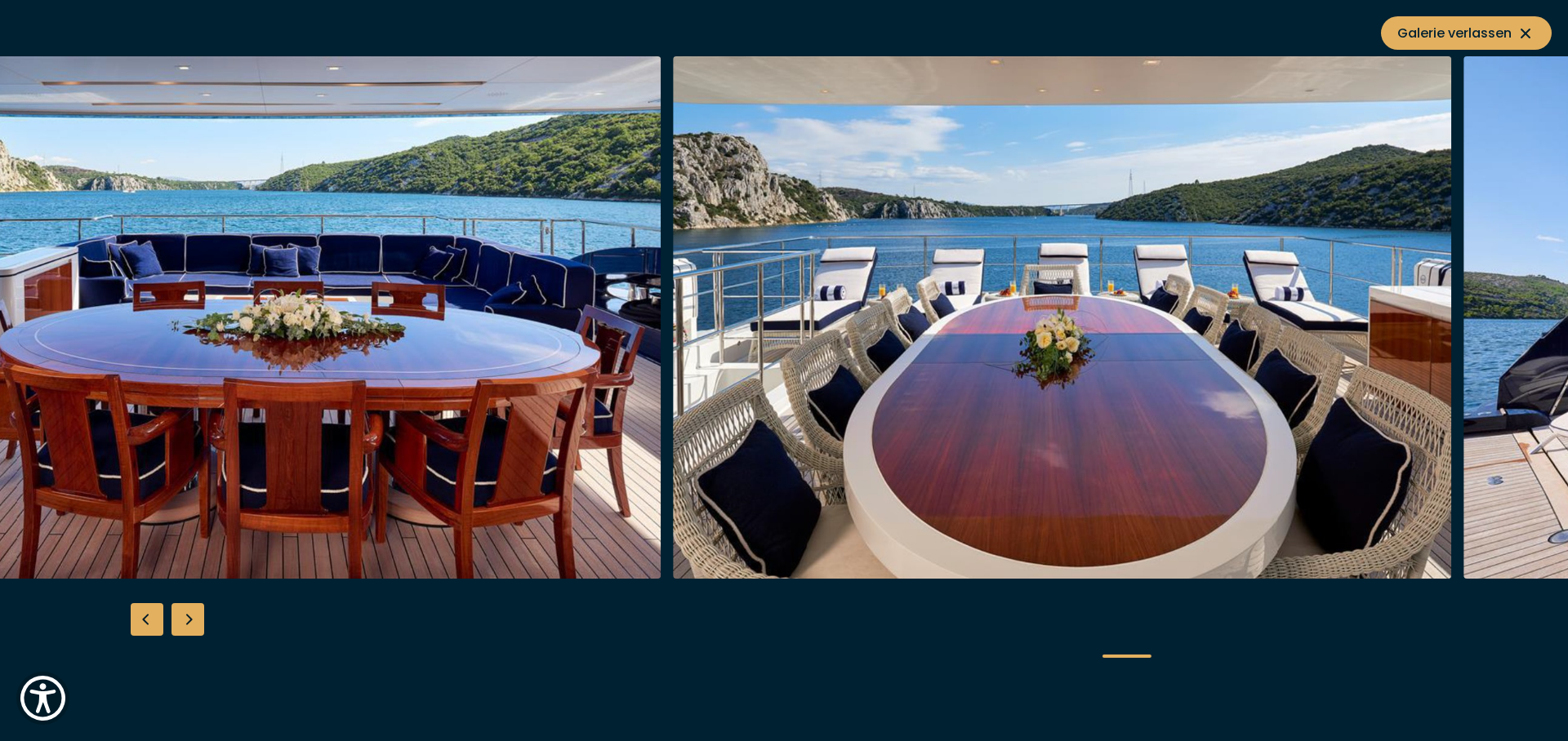
click at [661, 415] on img "button" at bounding box center [272, 317] width 778 height 523
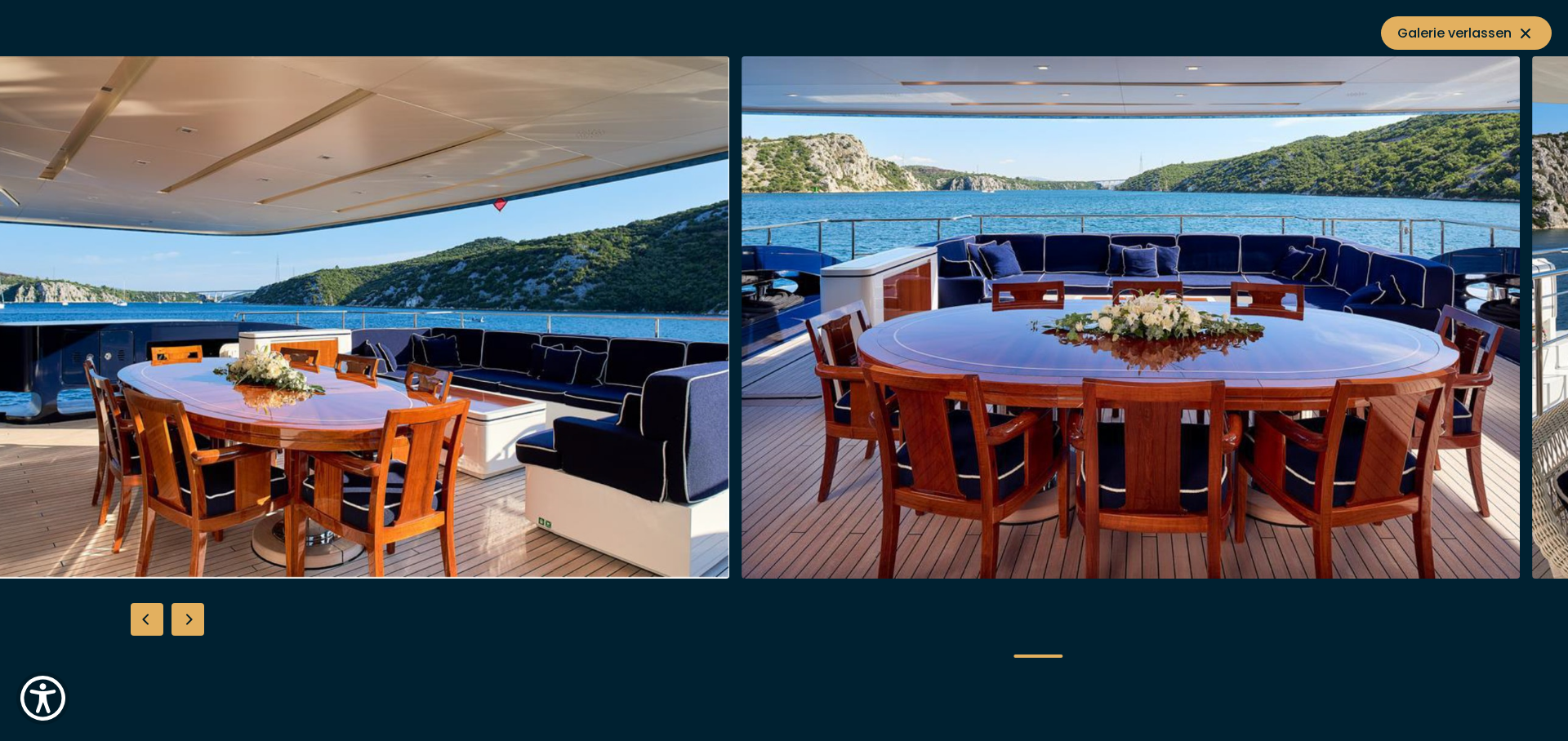
click at [1229, 377] on img "button" at bounding box center [1130, 317] width 778 height 523
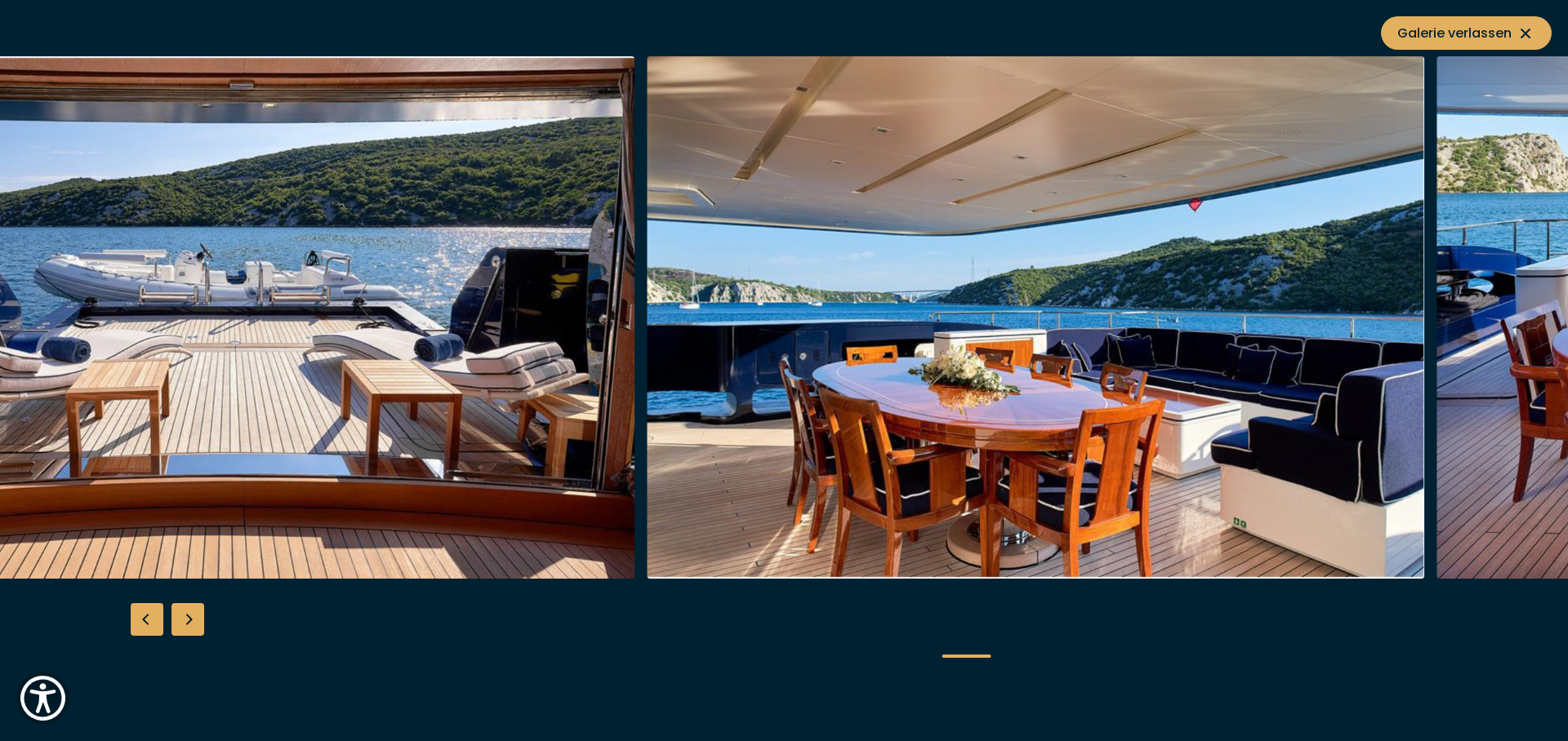
click at [1017, 389] on img "button" at bounding box center [1036, 317] width 778 height 523
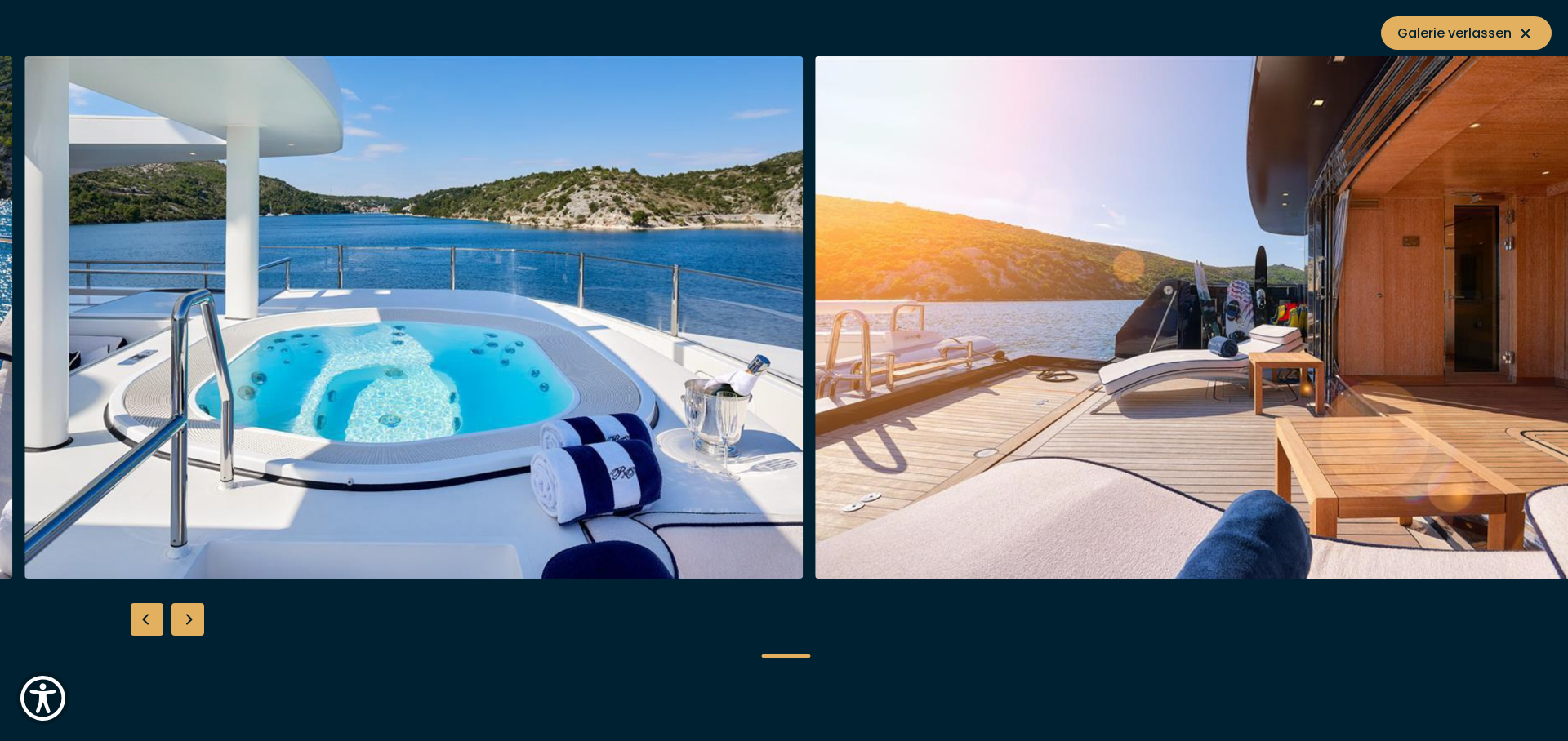
click at [877, 416] on img "button" at bounding box center [1203, 317] width 778 height 523
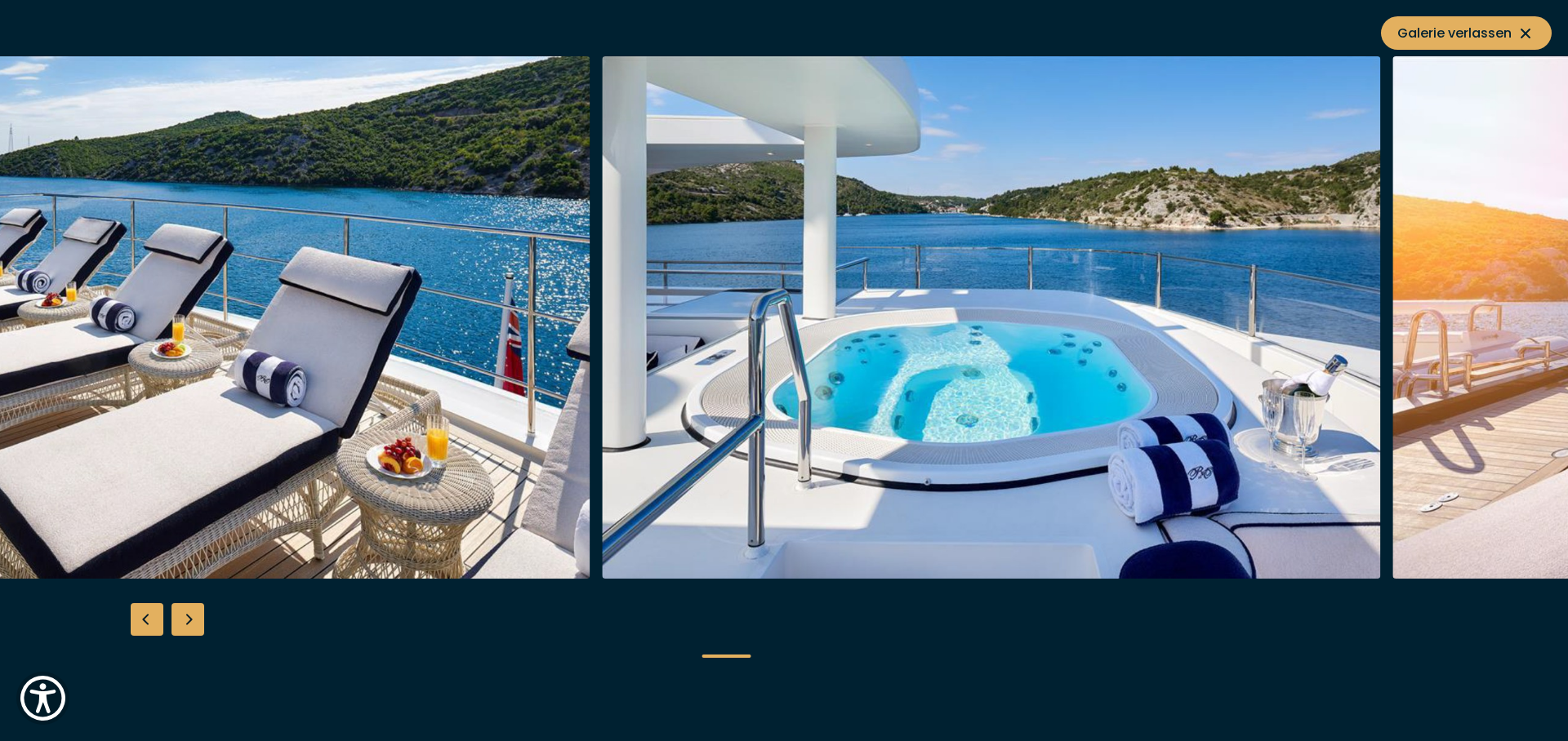
click at [965, 406] on img "button" at bounding box center [991, 317] width 778 height 523
